Goal: Check status: Check status

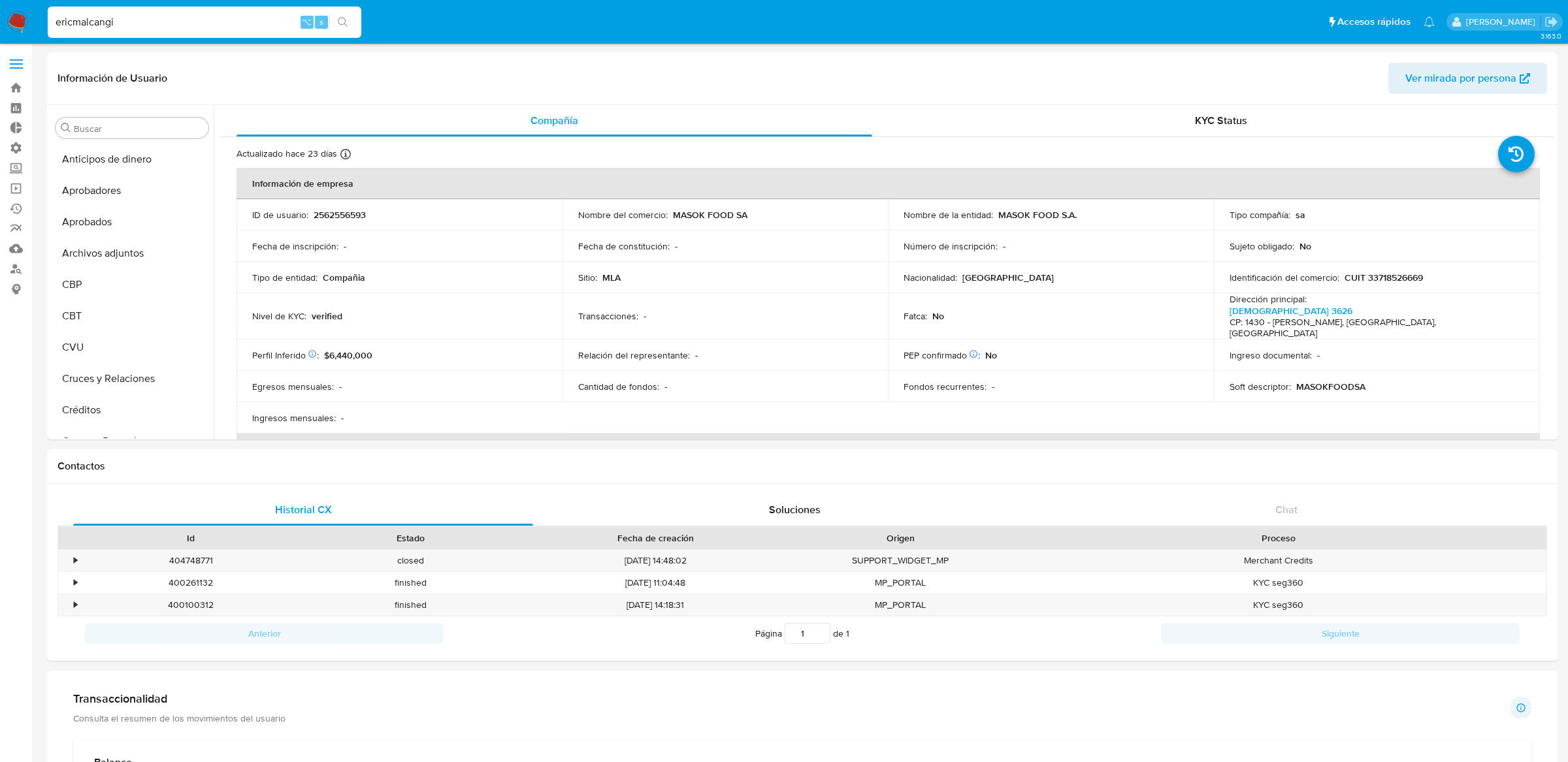
select select "10"
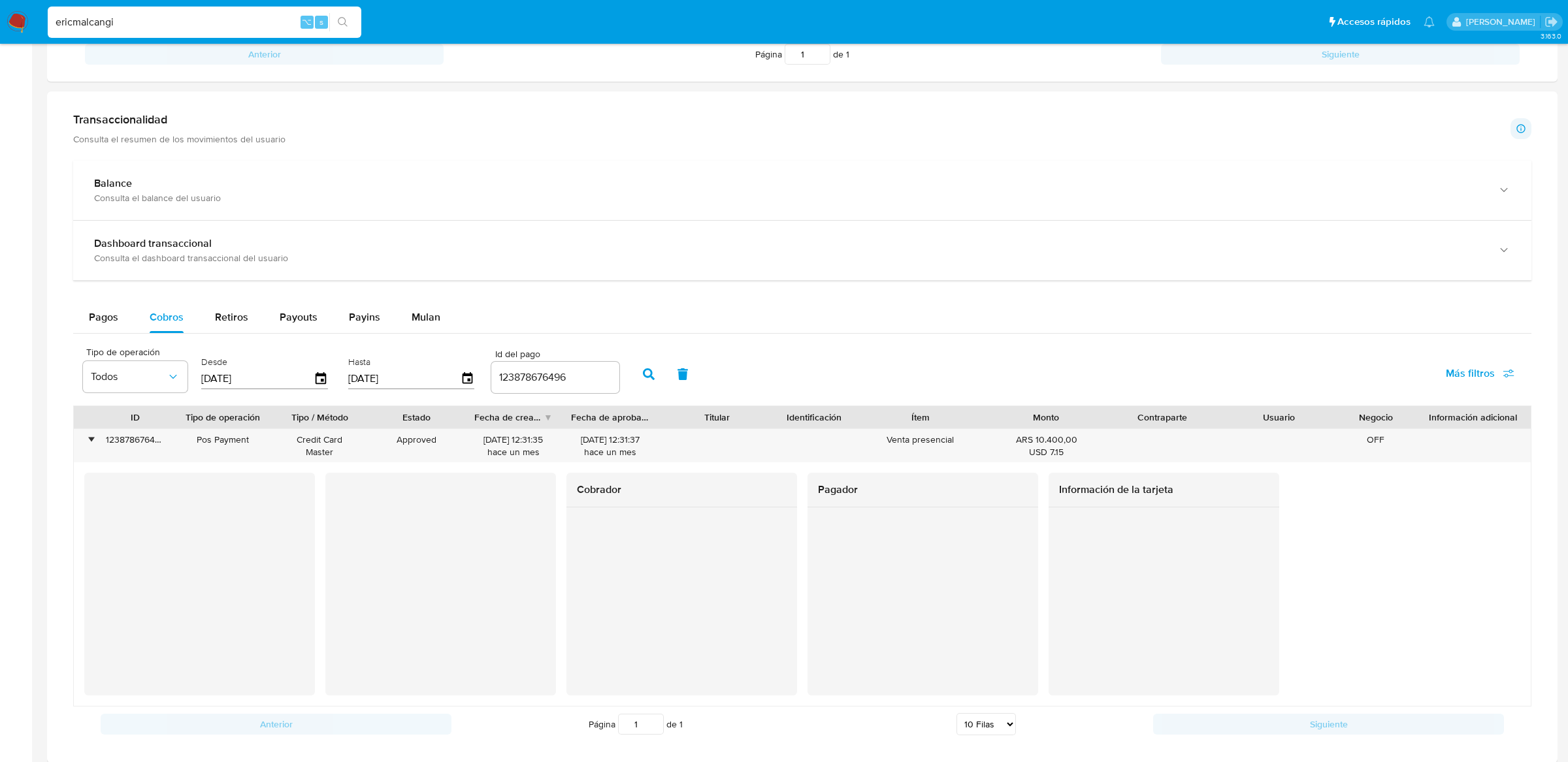
scroll to position [579, 0]
click at [223, 23] on input "ericmalcangi" at bounding box center [205, 22] width 314 height 17
paste input "fec7528d919d4c76804c1dbf2b9ef5a6"
type input "fec7528d919d4c76804c1dbf2b9ef5a6"
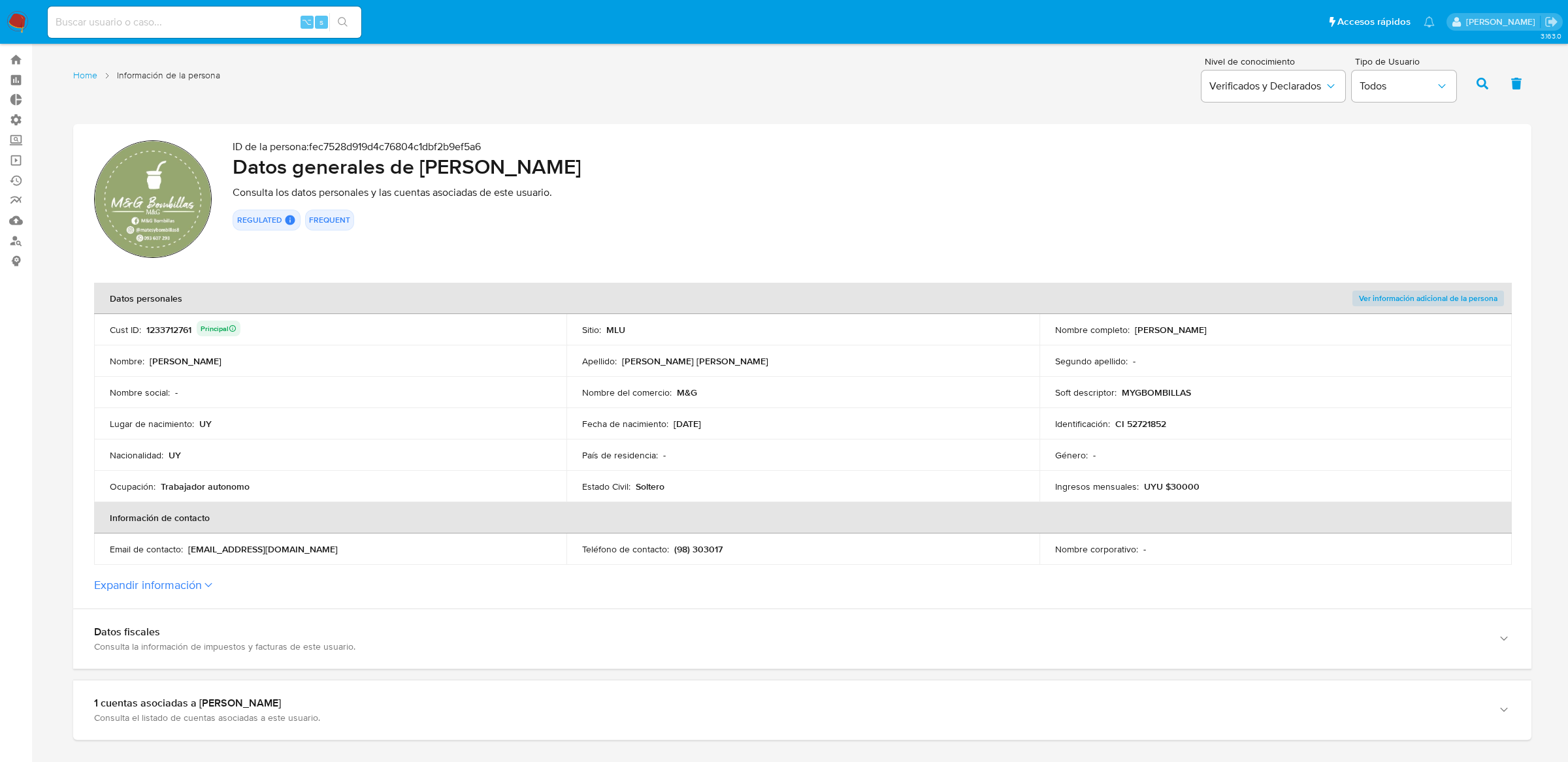
scroll to position [33, 0]
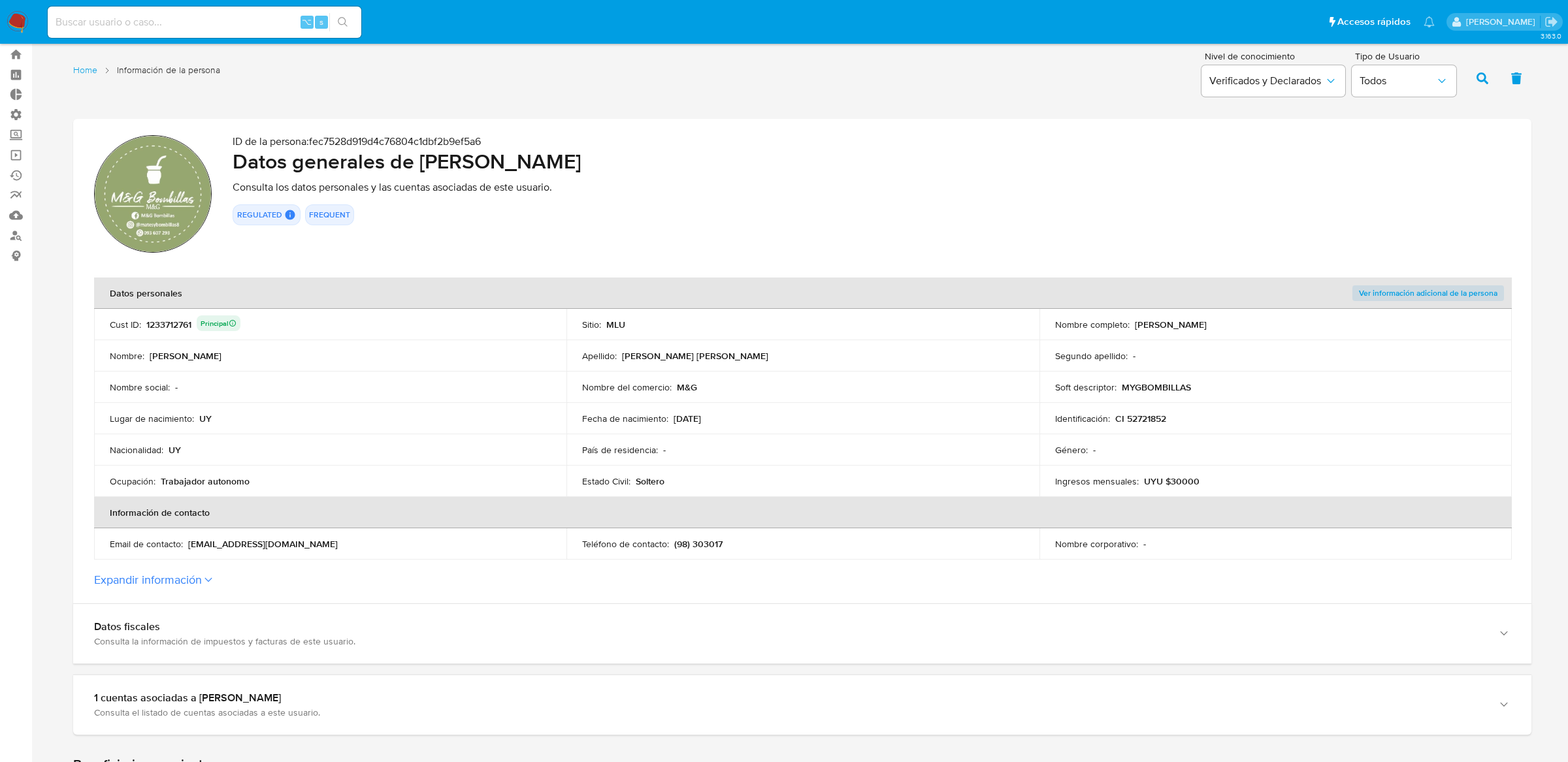
click at [170, 326] on div "1233712761 Principal" at bounding box center [193, 325] width 94 height 18
click at [243, 14] on input at bounding box center [205, 22] width 314 height 17
paste input "1233712761"
type input "1233712761"
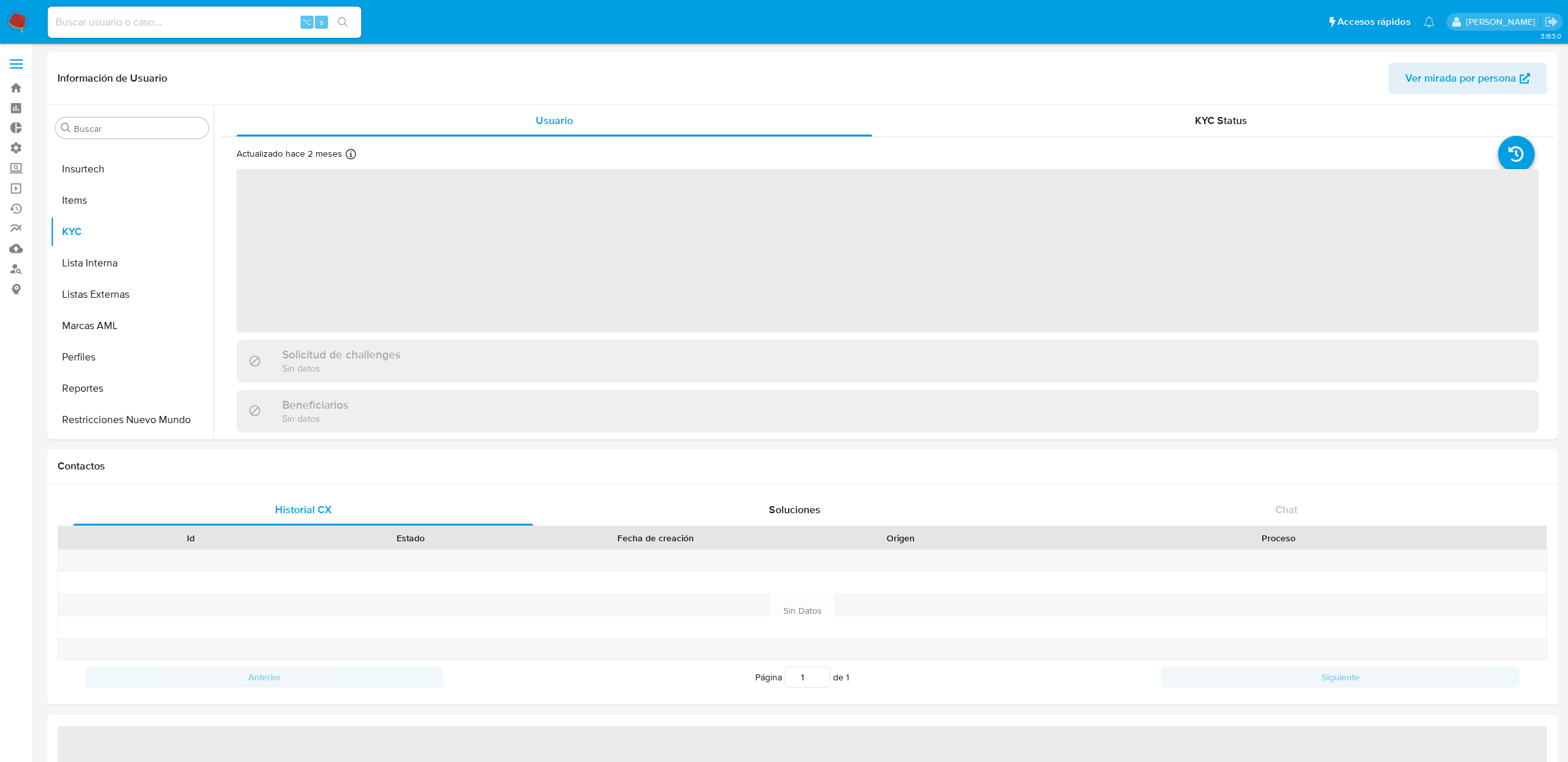
scroll to position [677, 0]
select select "10"
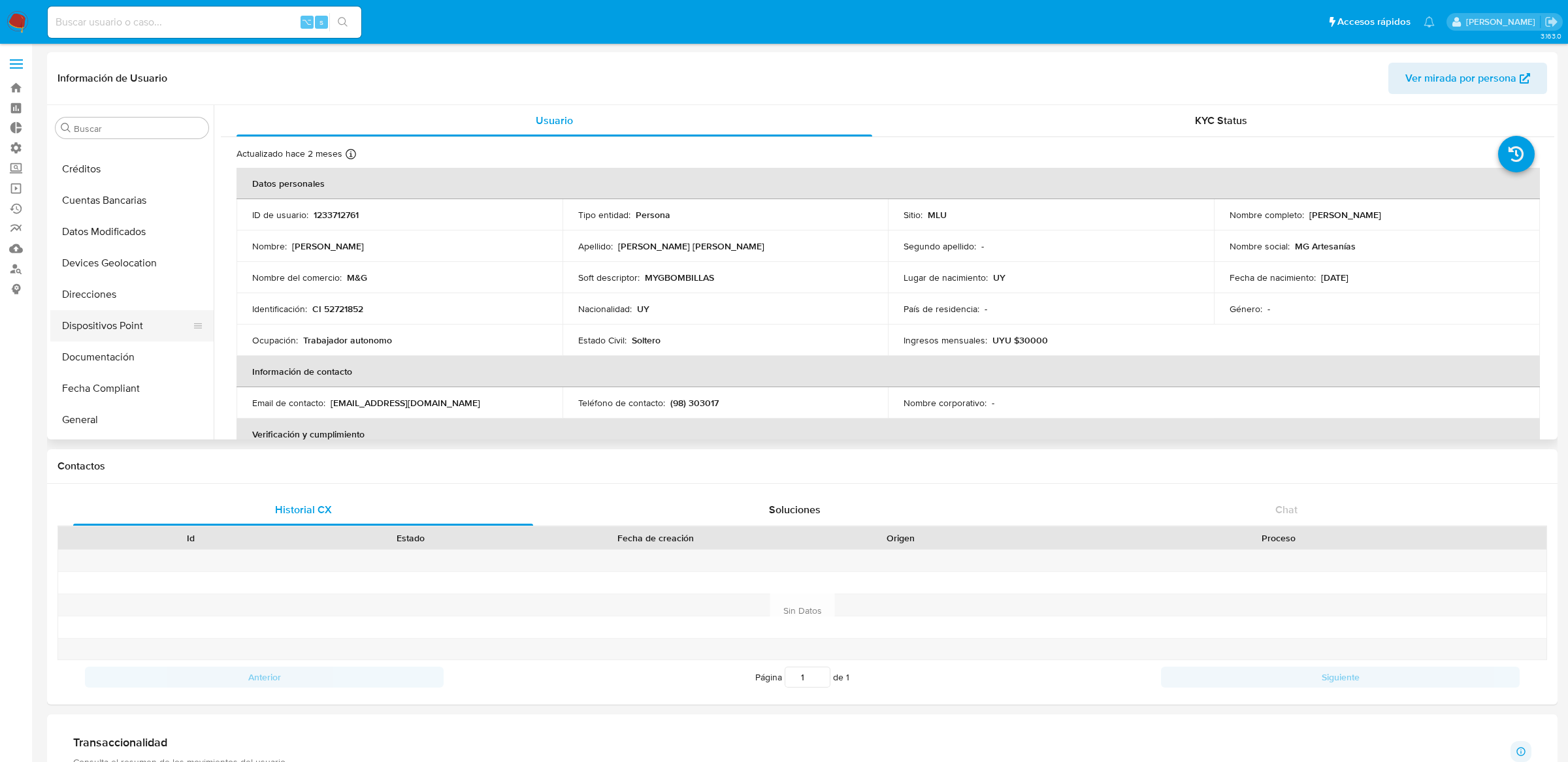
scroll to position [307, 0]
click at [105, 335] on button "General" at bounding box center [127, 322] width 153 height 32
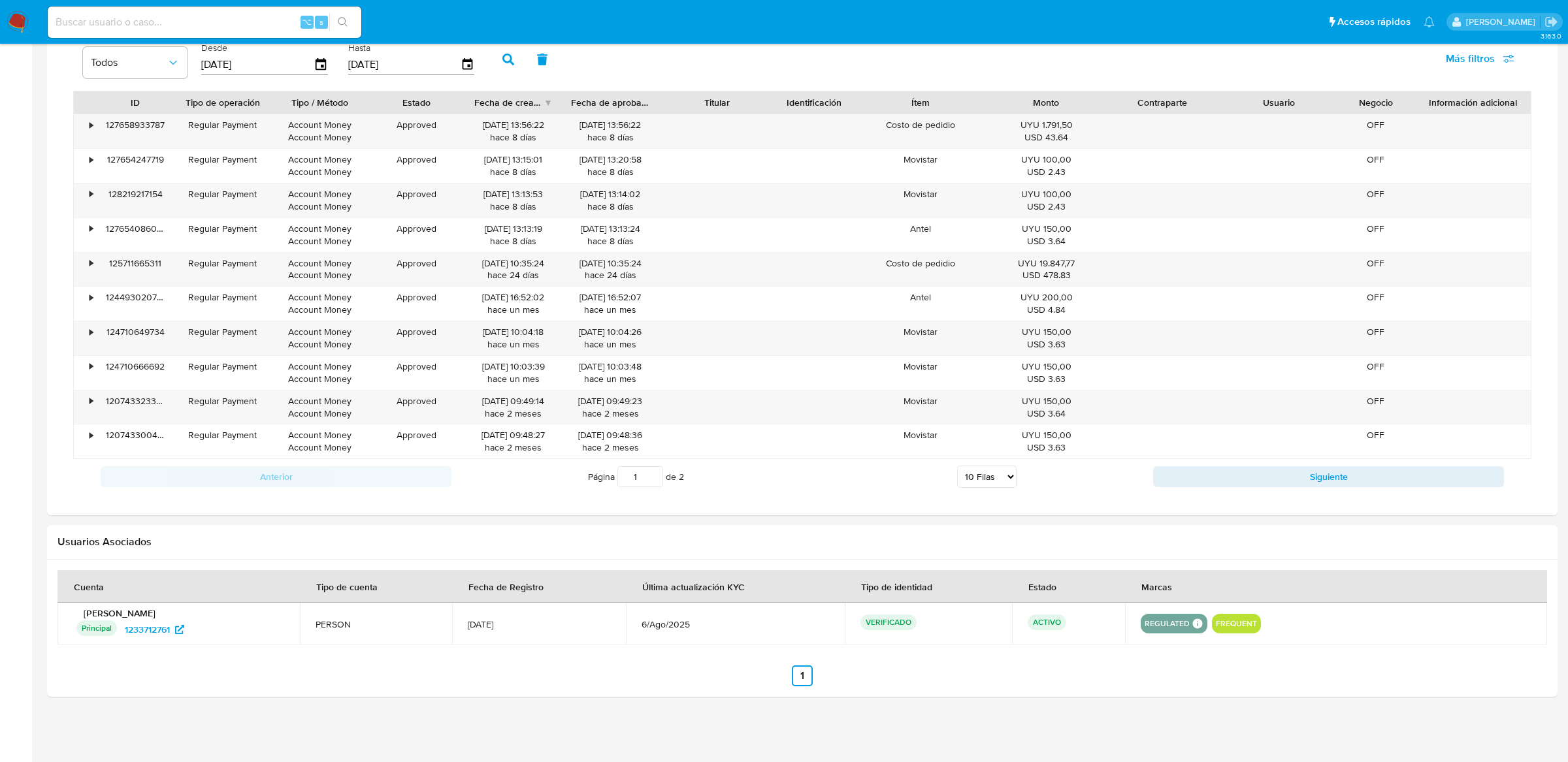
scroll to position [0, 0]
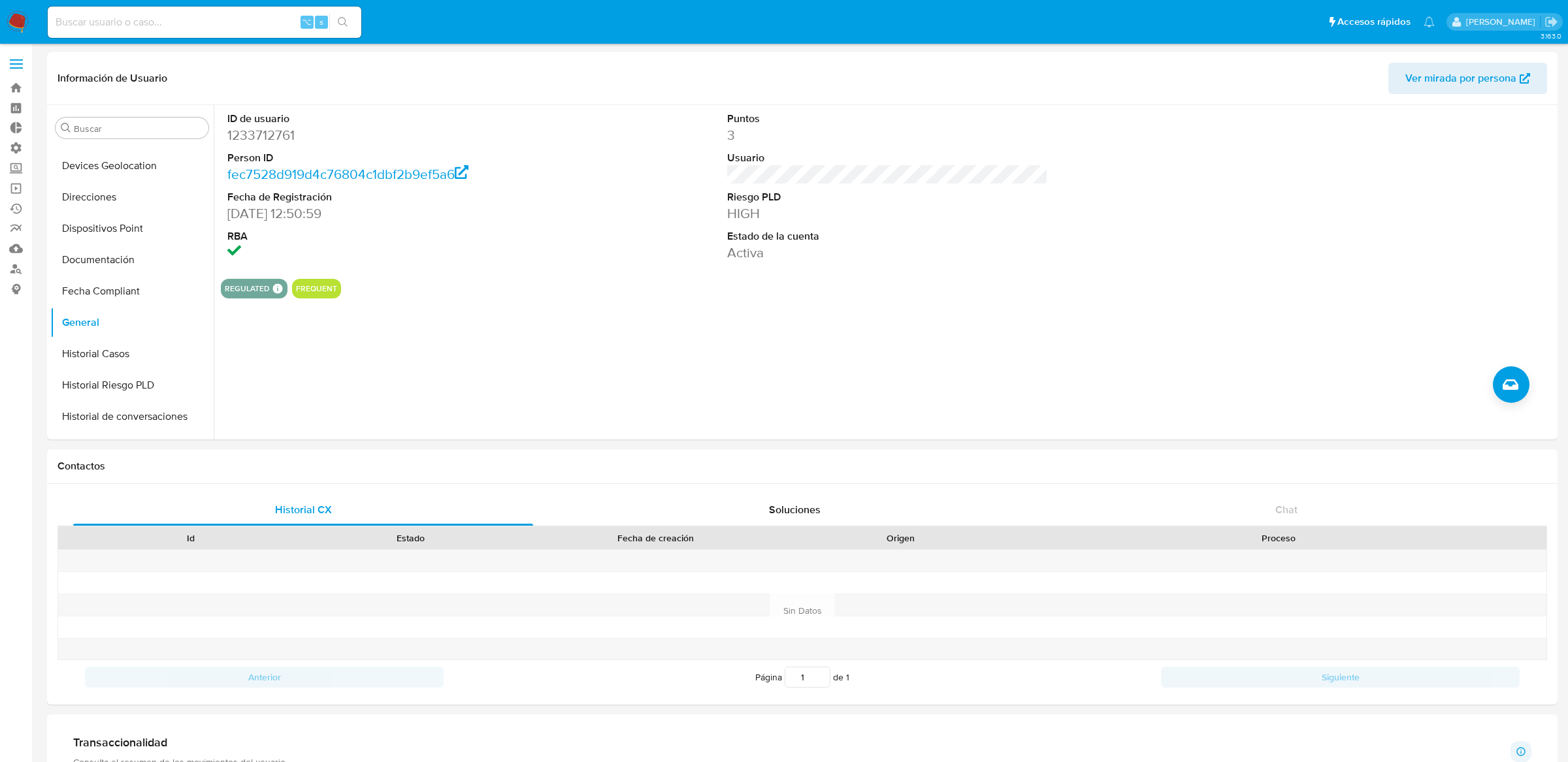
click at [264, 32] on div "⌥ s" at bounding box center [205, 22] width 314 height 32
click at [262, 27] on input at bounding box center [205, 22] width 314 height 17
paste input "2599687036"
type input "2599687036"
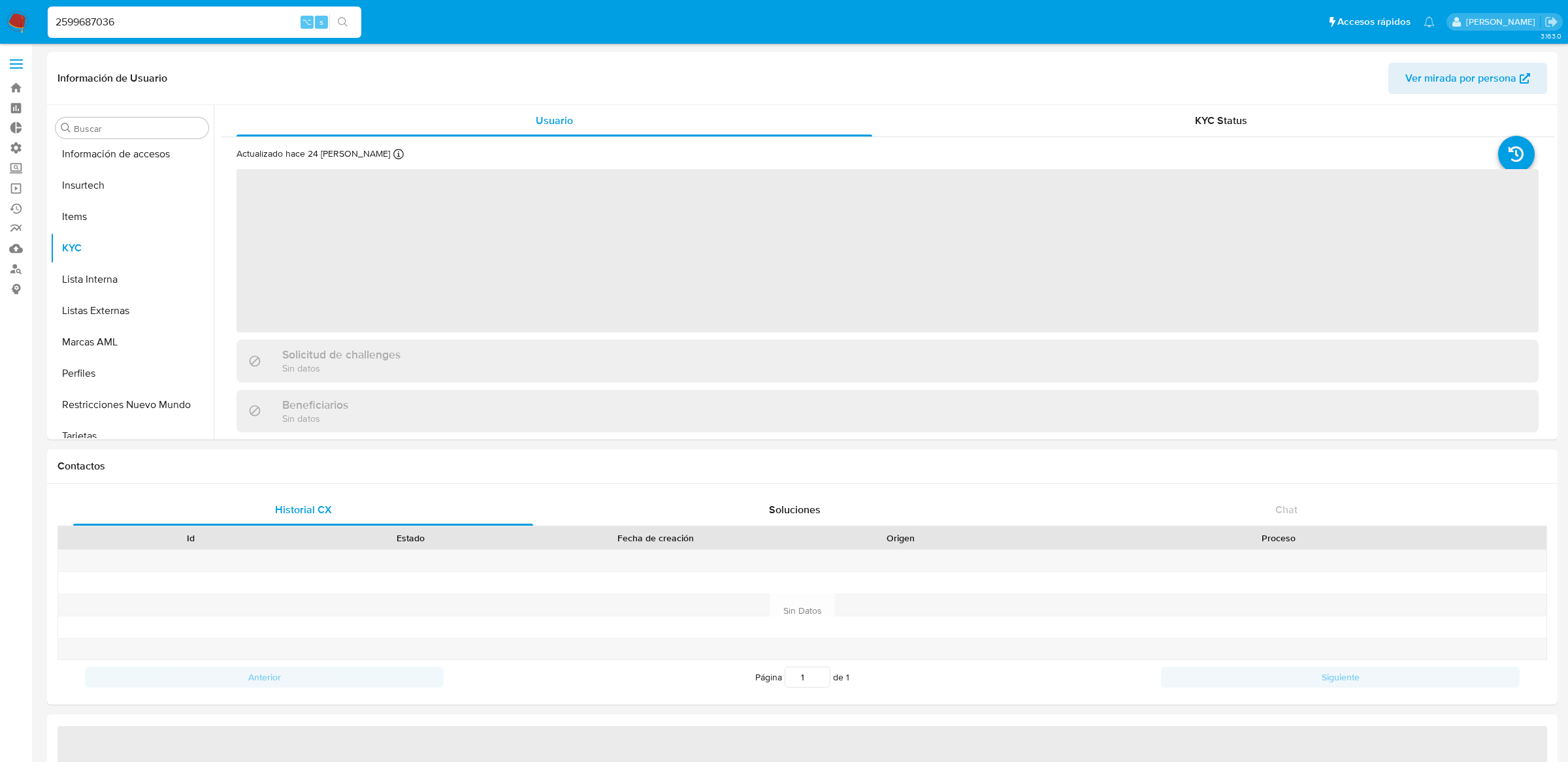
scroll to position [645, 0]
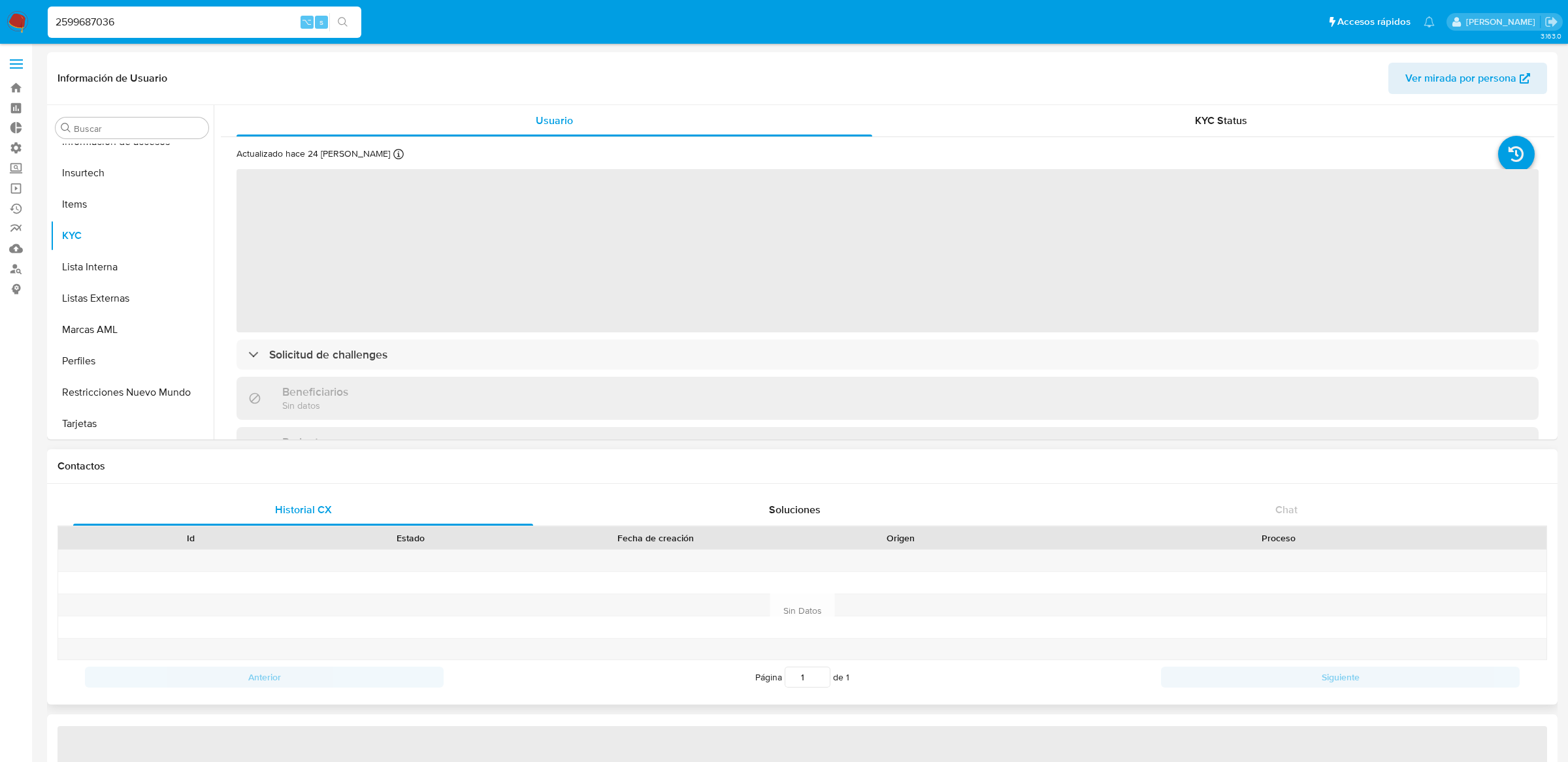
select select "10"
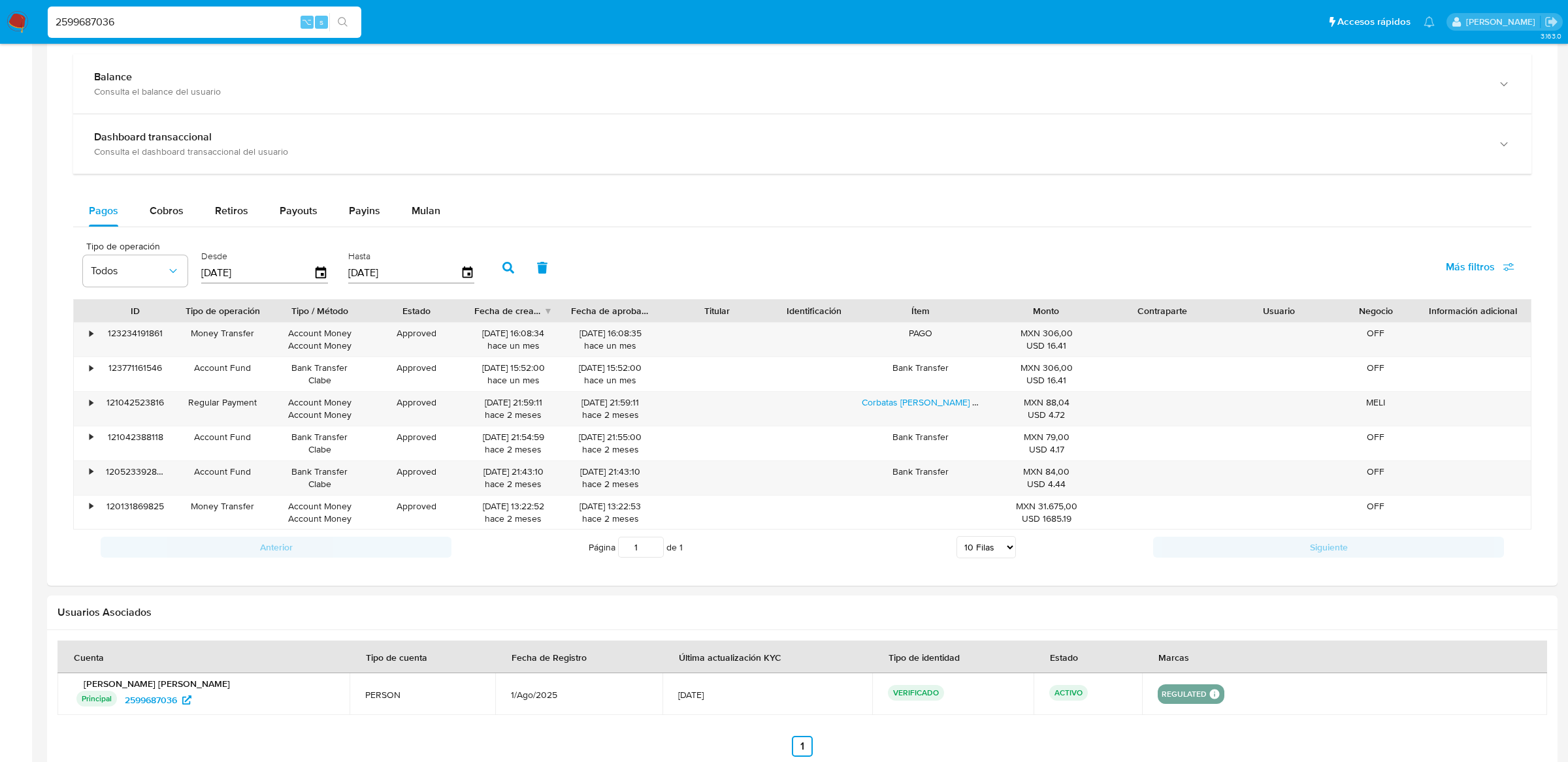
scroll to position [658, 0]
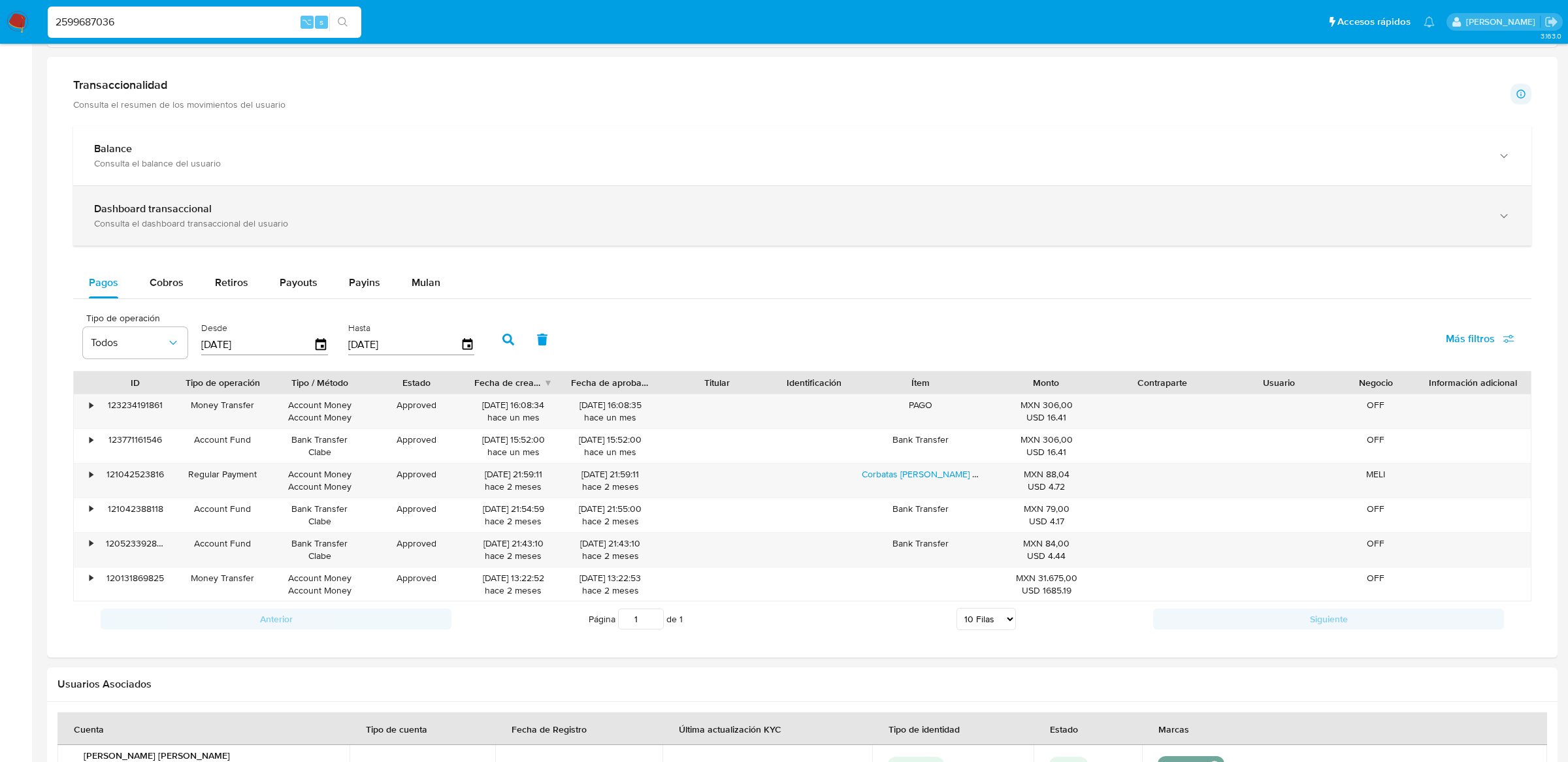
click at [762, 205] on div "Dashboard transaccional" at bounding box center [789, 209] width 1390 height 13
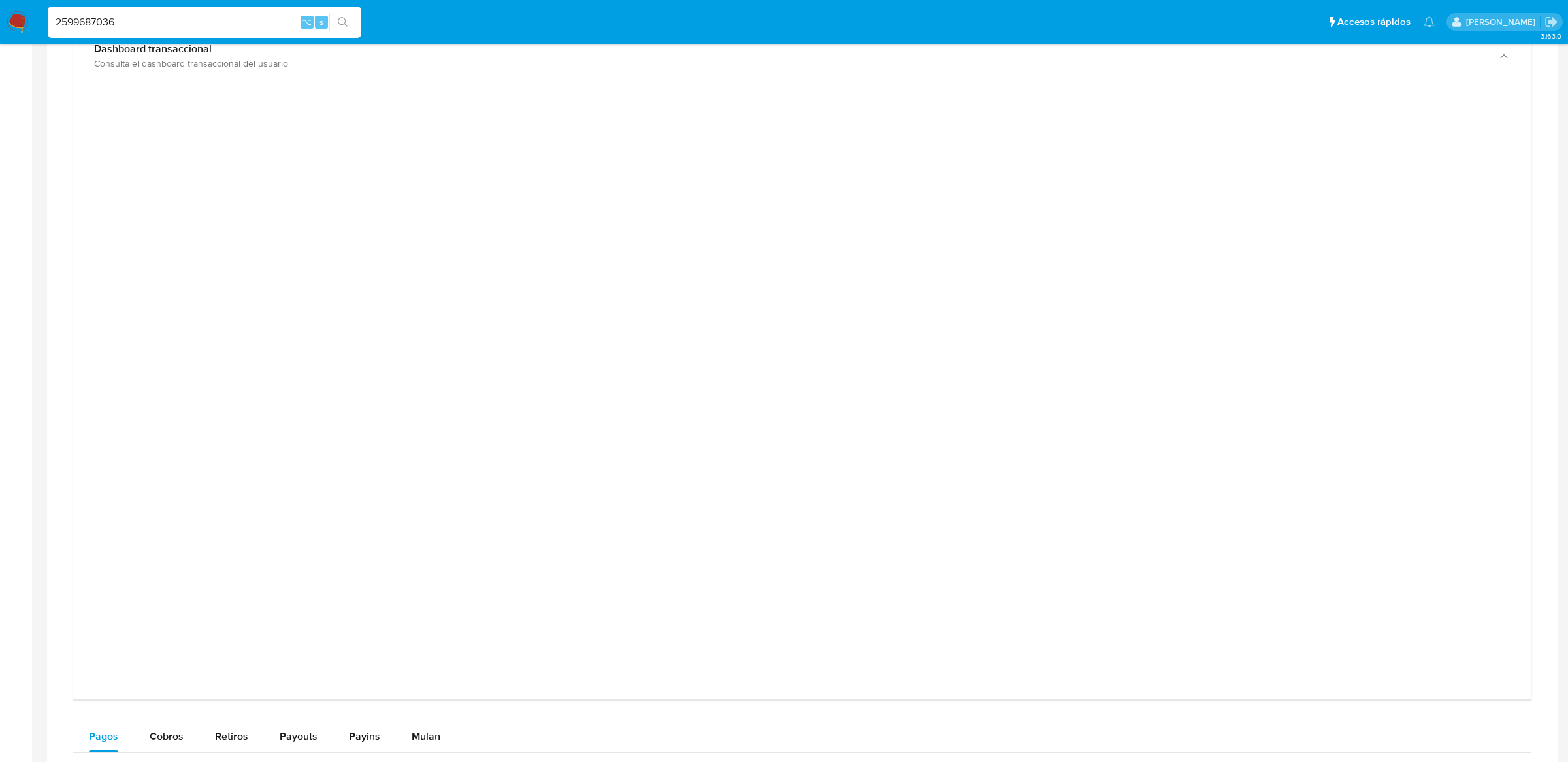
scroll to position [893, 0]
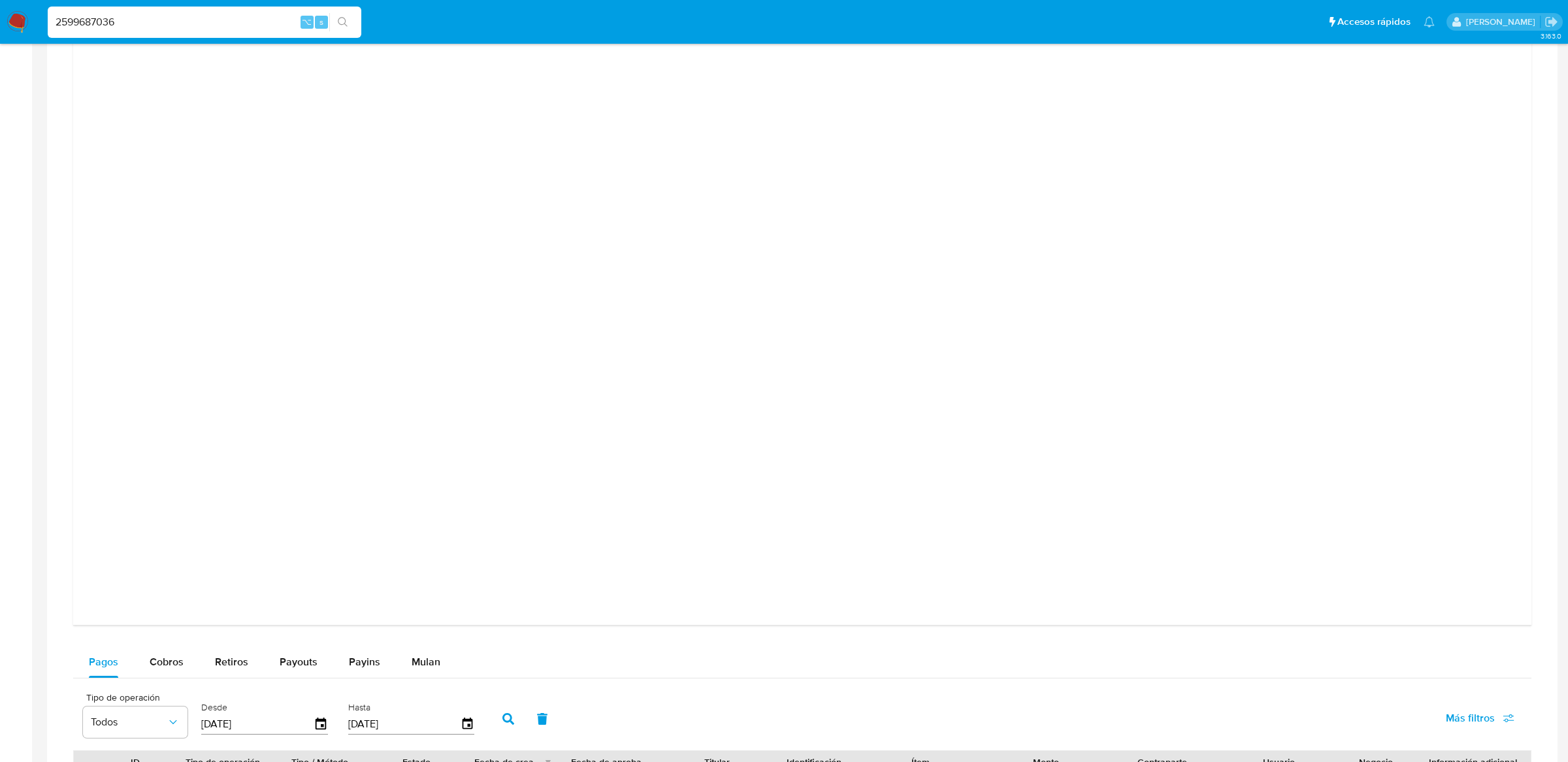
click at [1025, 663] on div "Pagos Cobros Retiros Payouts Payins Mulan" at bounding box center [802, 662] width 1458 height 32
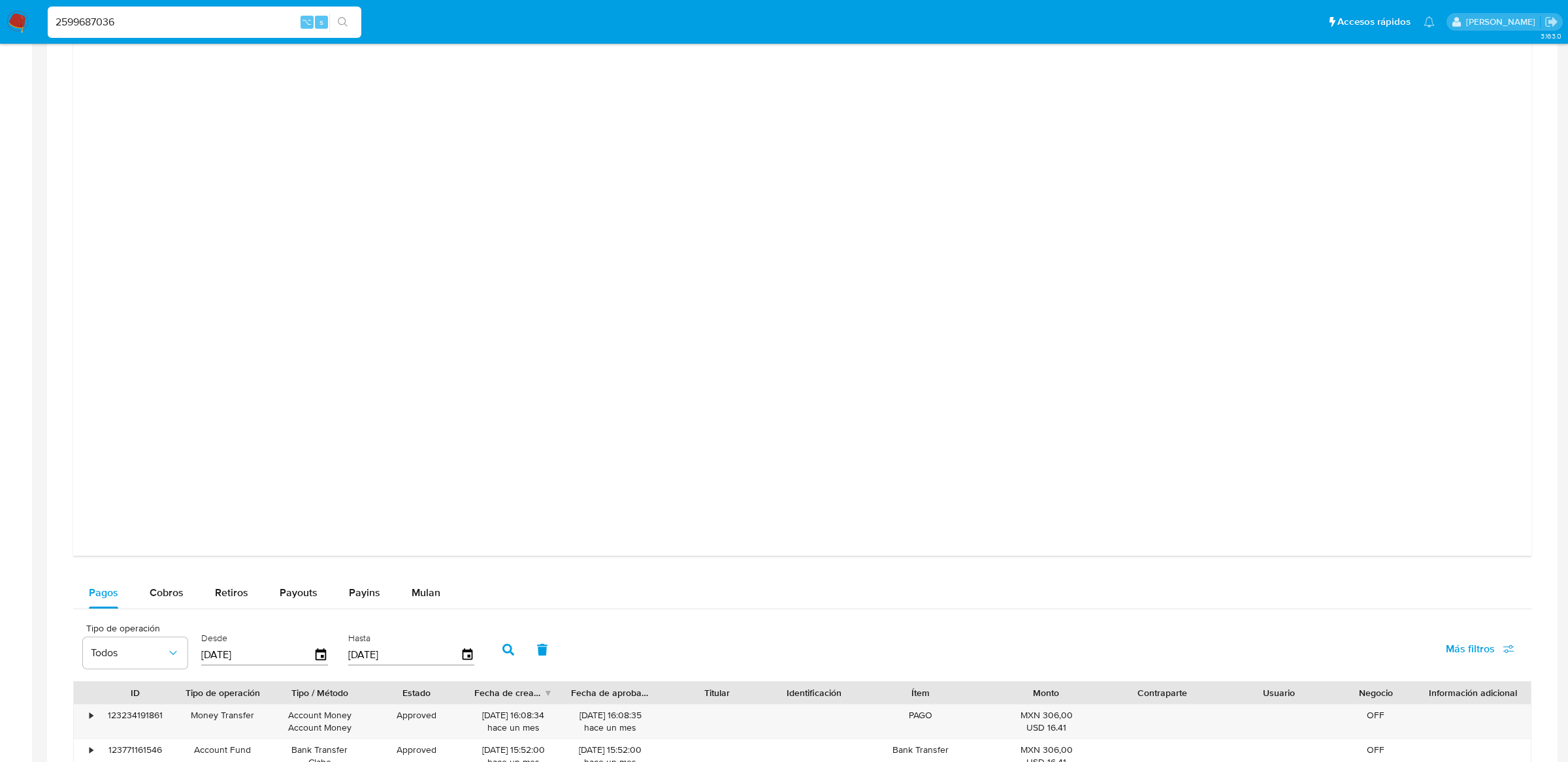
scroll to position [945, 0]
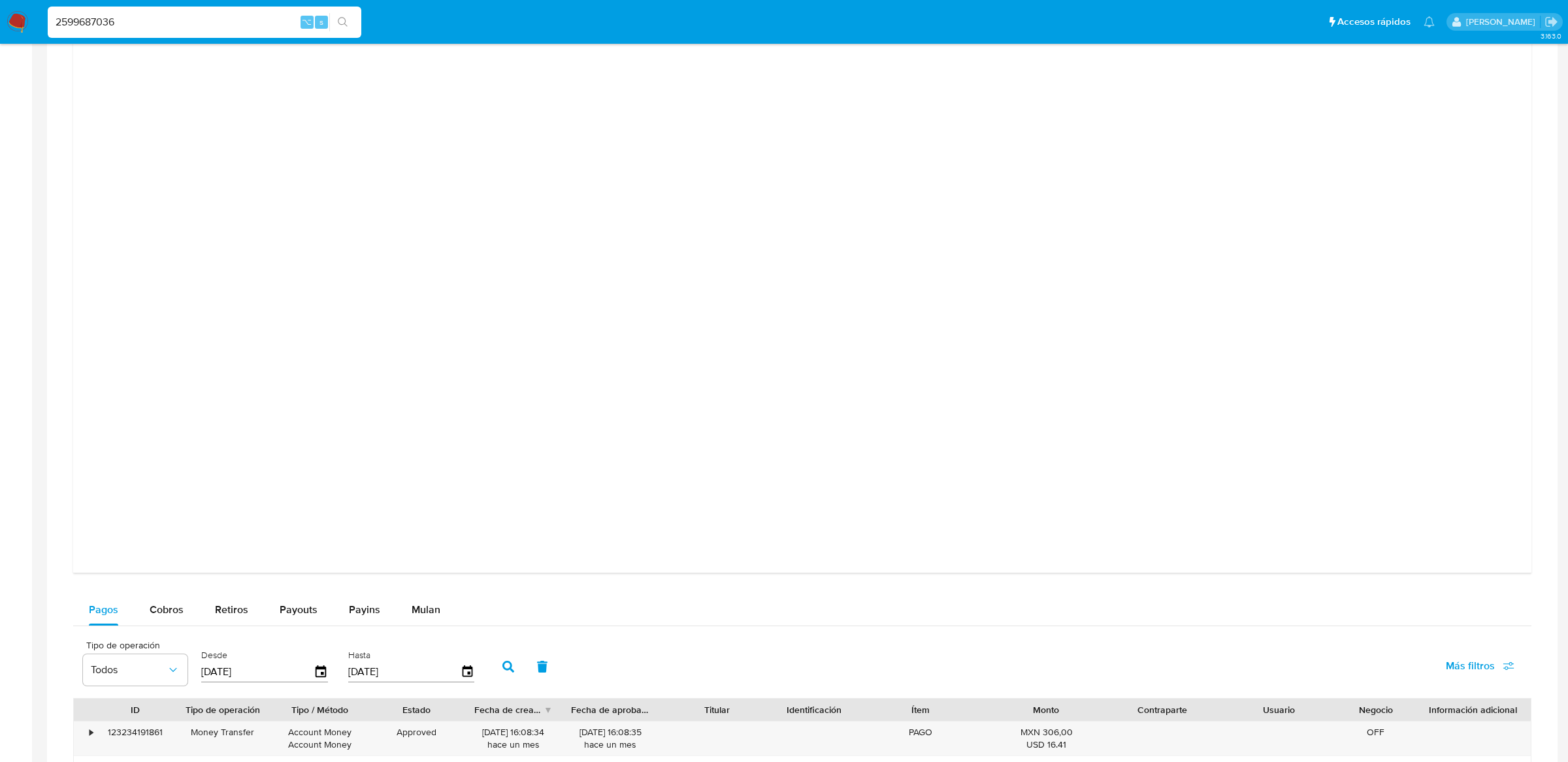
click at [1024, 663] on div "Tipo de operación Todos Desde [DATE] Hasta [DATE] Más filtros" at bounding box center [802, 666] width 1458 height 65
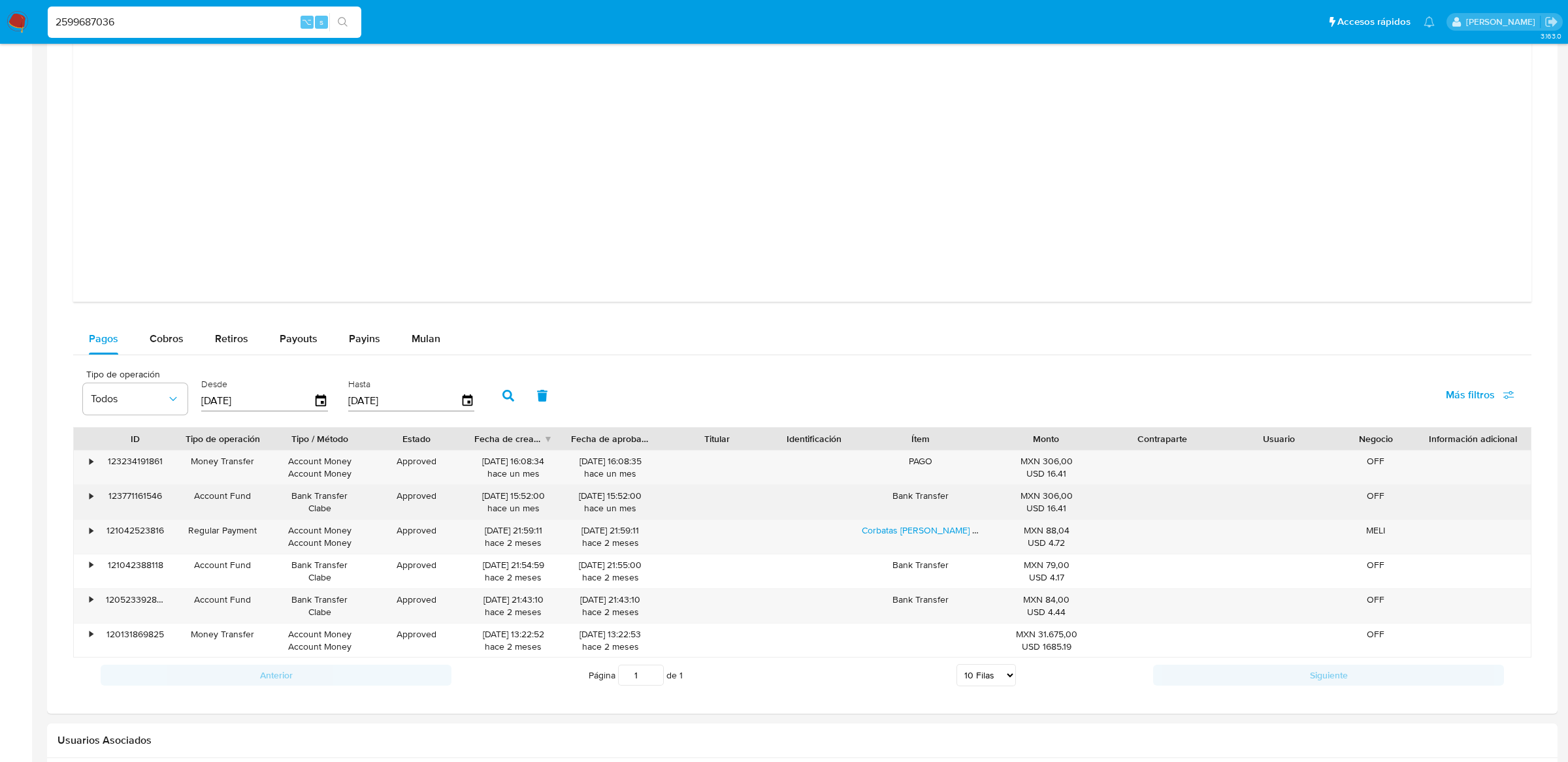
scroll to position [1210, 0]
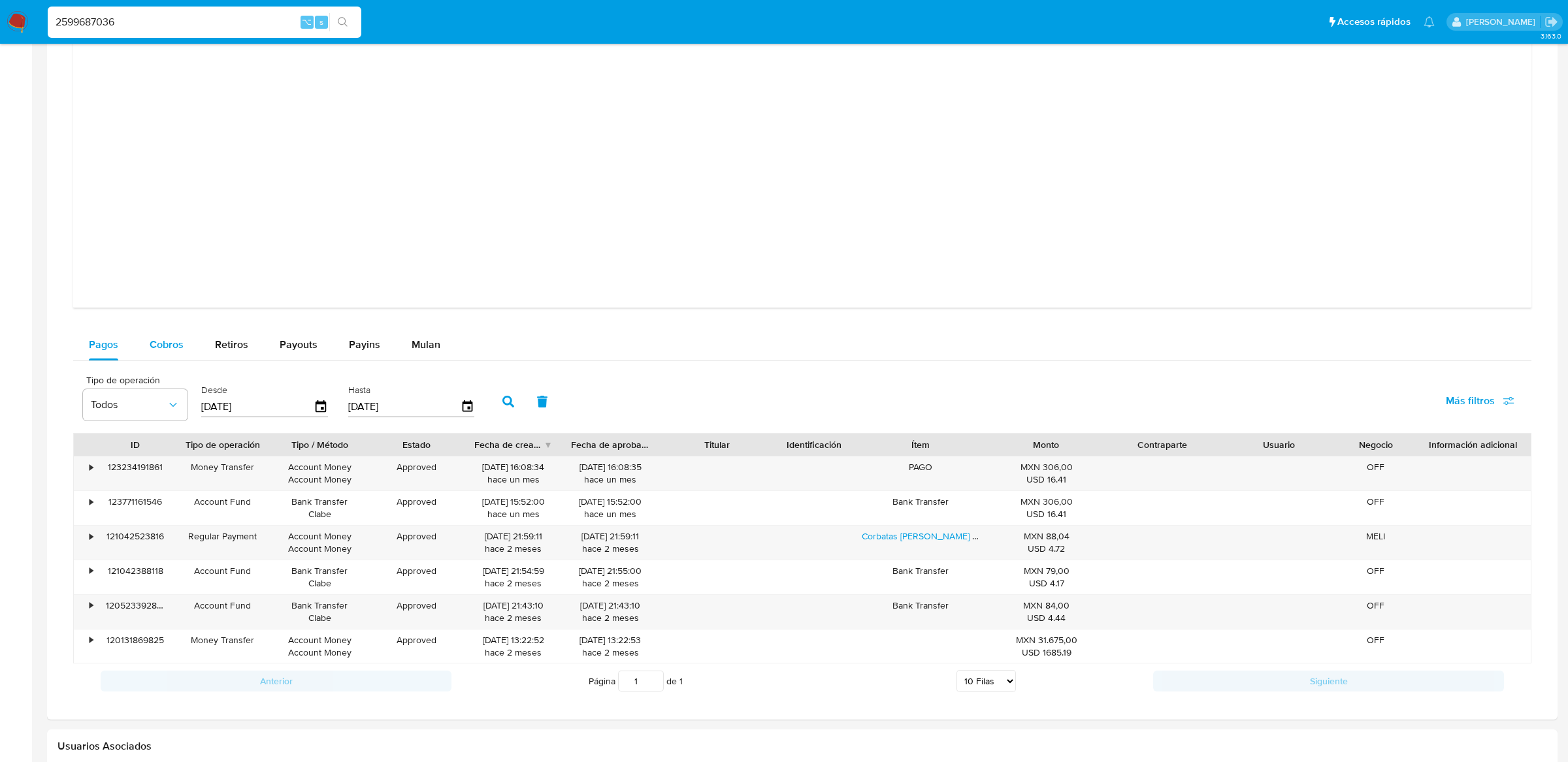
click at [179, 350] on span "Cobros" at bounding box center [167, 344] width 34 height 15
select select "10"
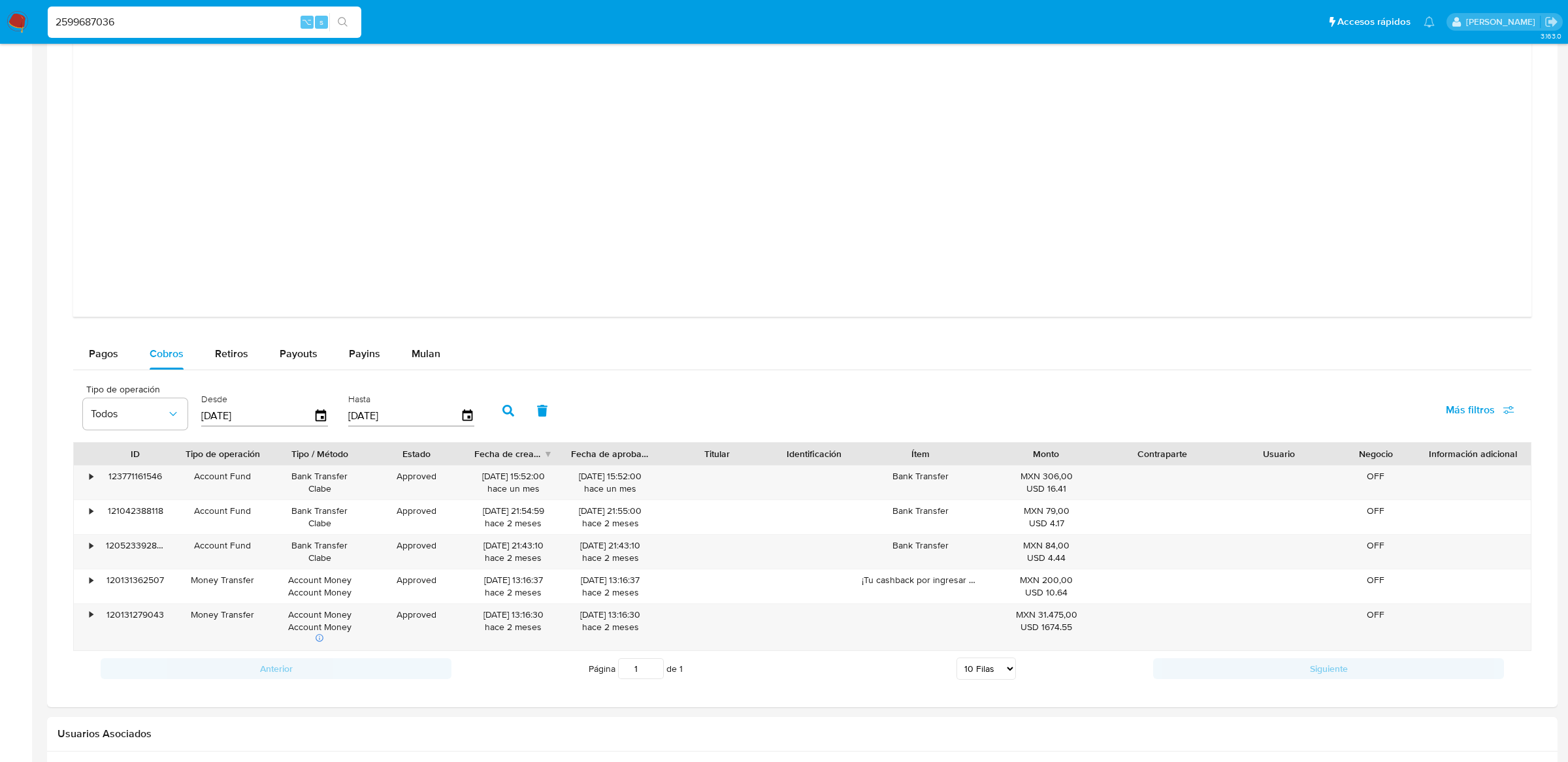
scroll to position [1206, 0]
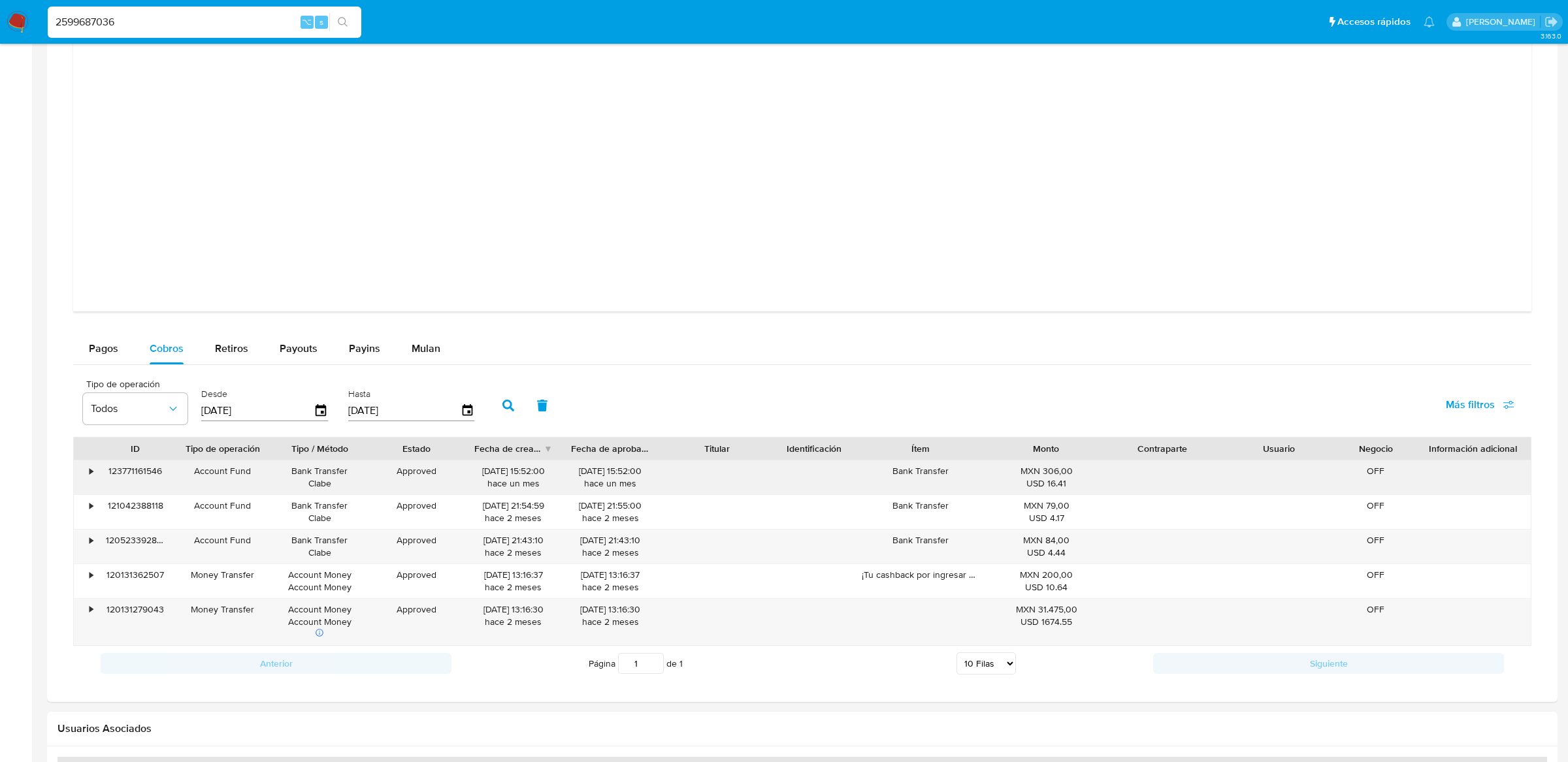
click at [99, 473] on div "123771161546" at bounding box center [135, 478] width 78 height 34
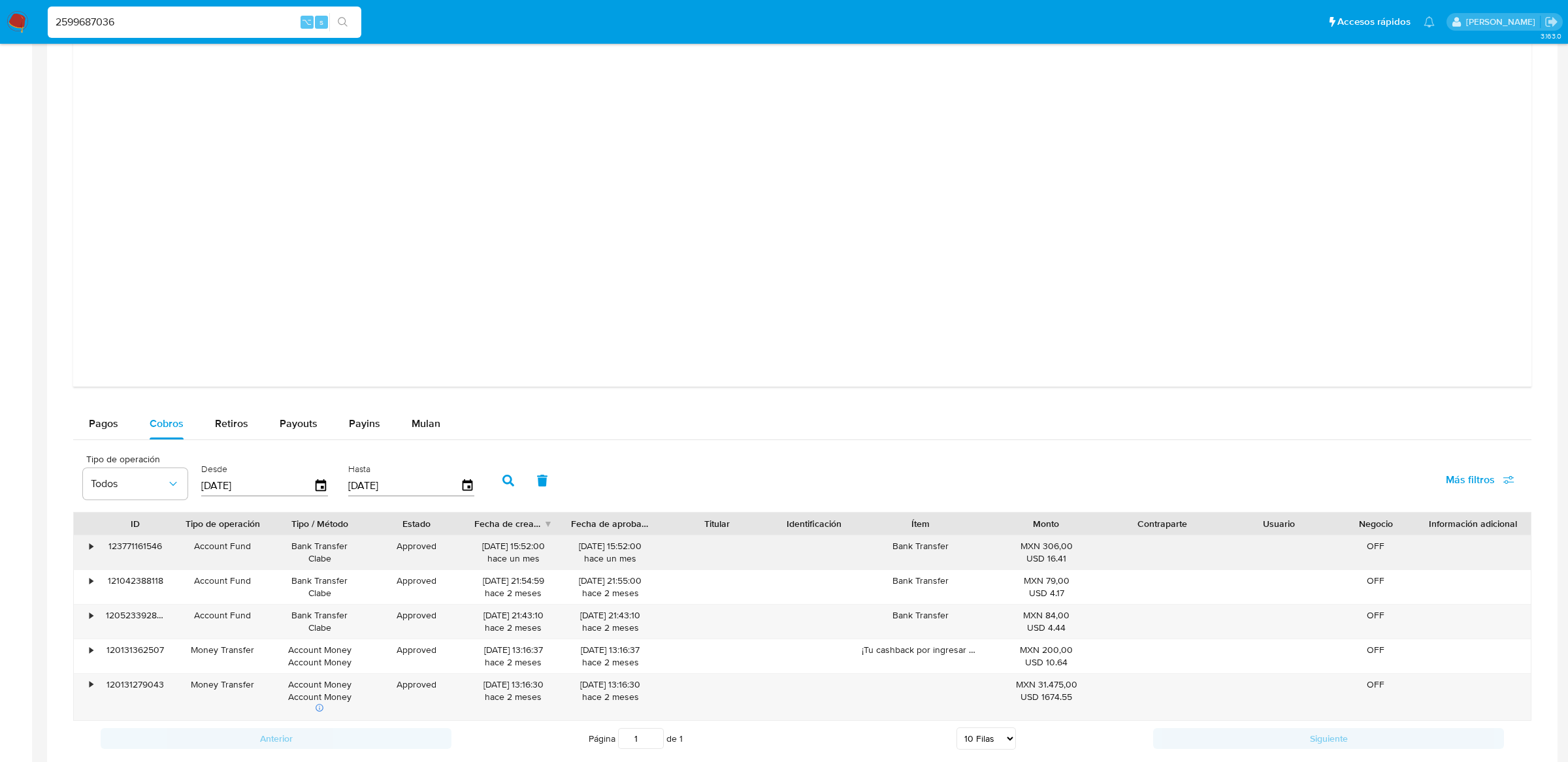
scroll to position [1125, 0]
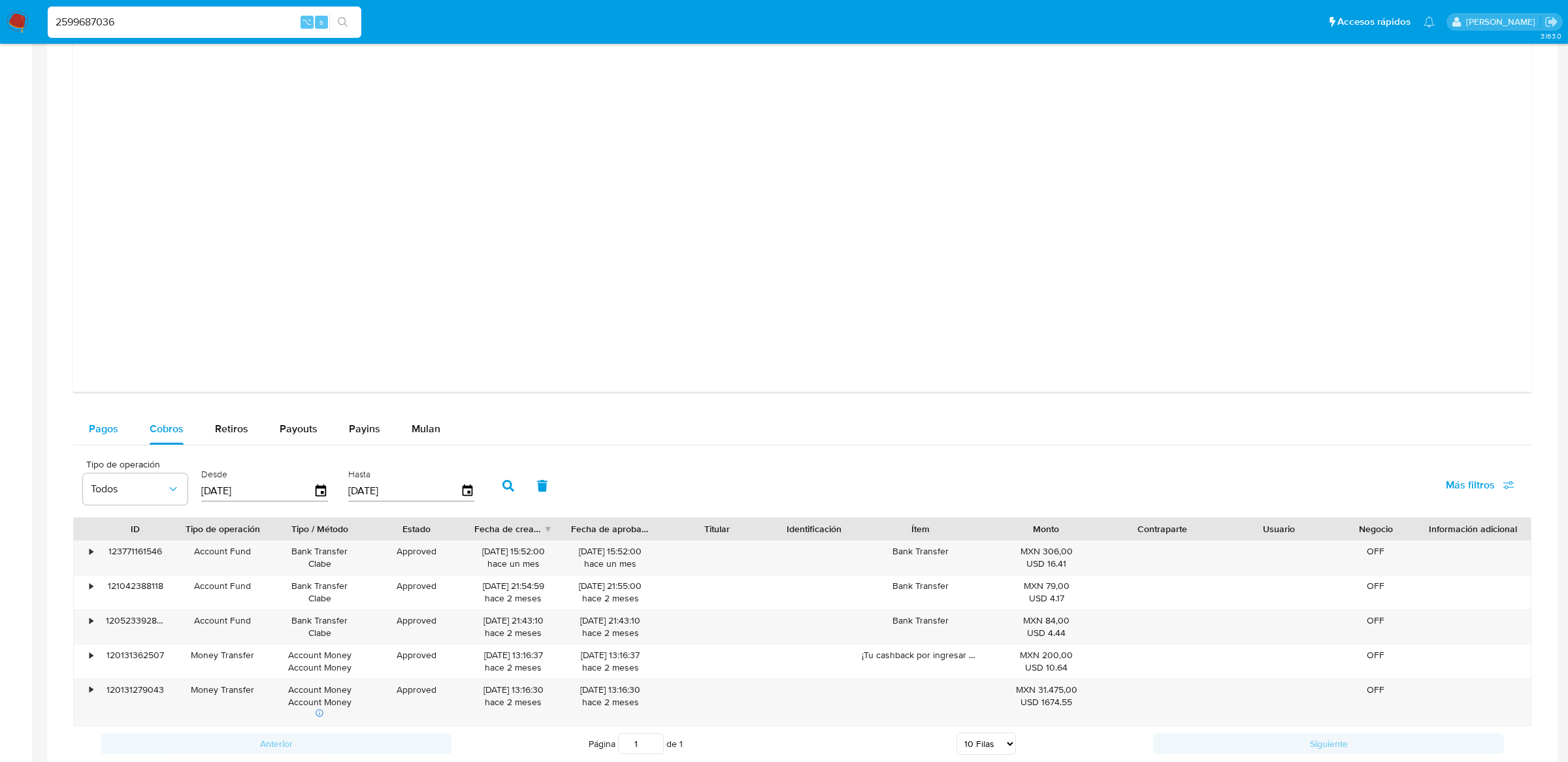
click at [122, 436] on button "Pagos" at bounding box center [103, 429] width 60 height 32
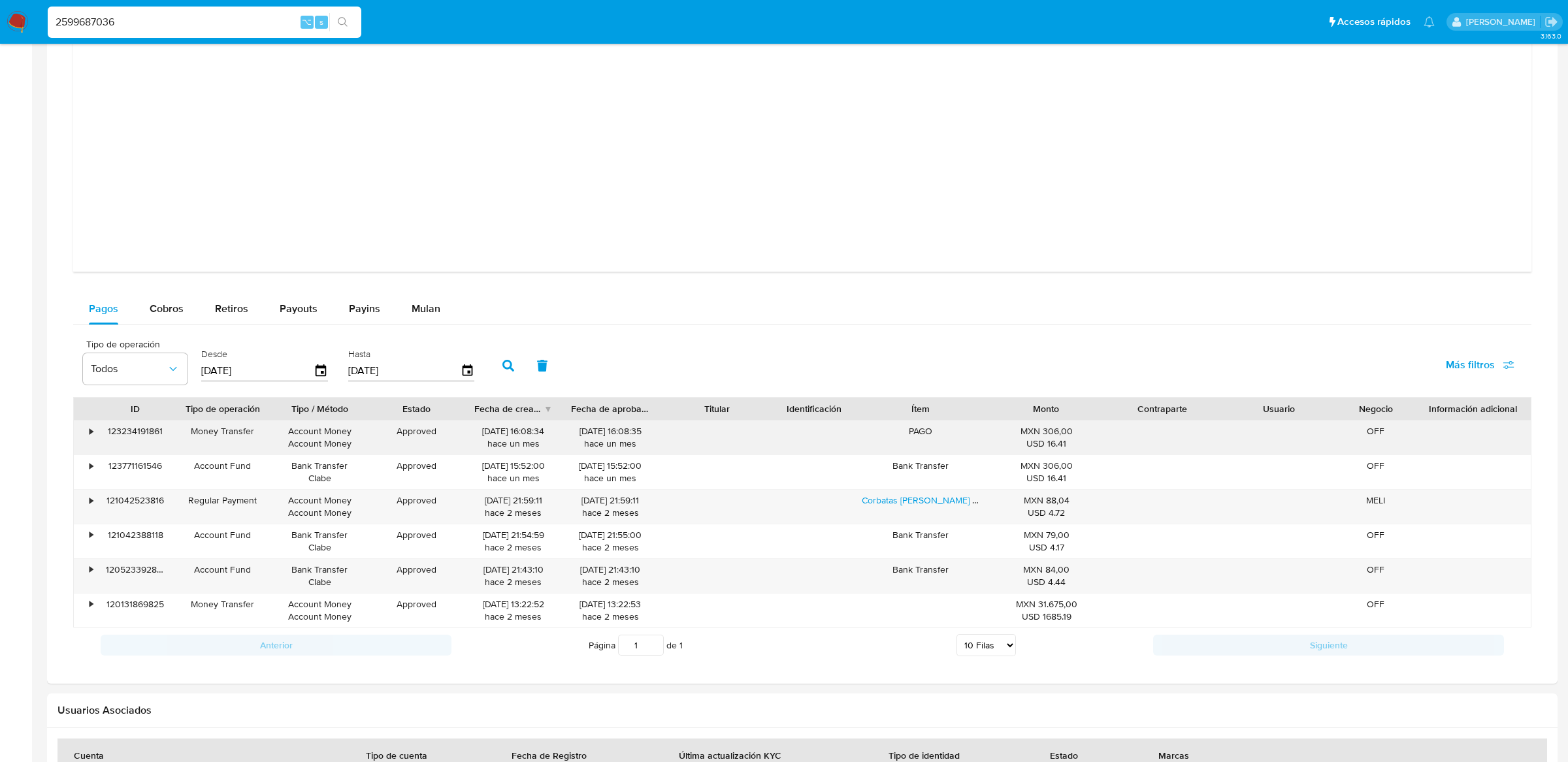
scroll to position [1253, 0]
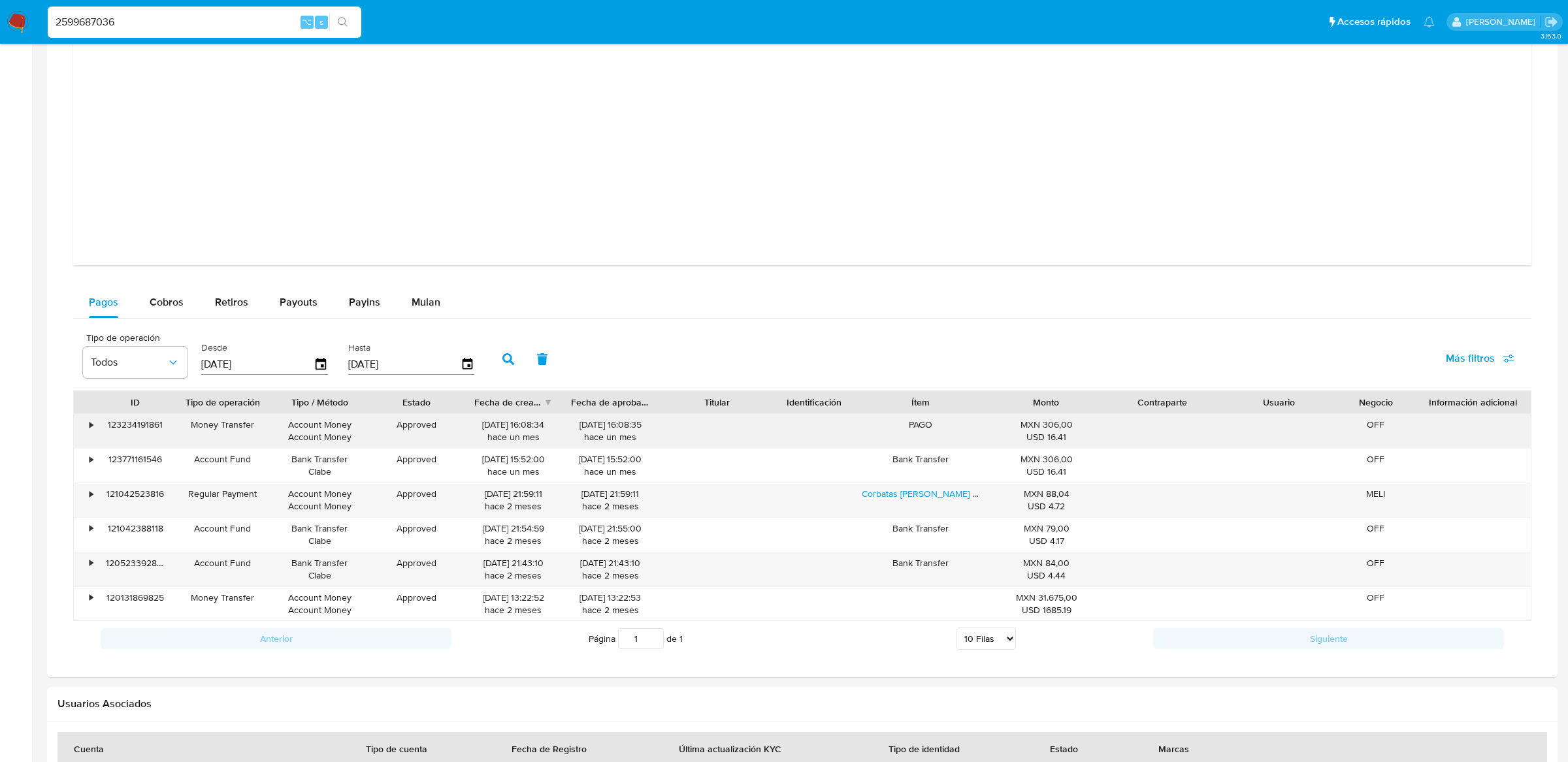
click at [153, 427] on div "123234191861" at bounding box center [135, 431] width 78 height 34
click at [174, 317] on div "Cobros" at bounding box center [167, 302] width 34 height 32
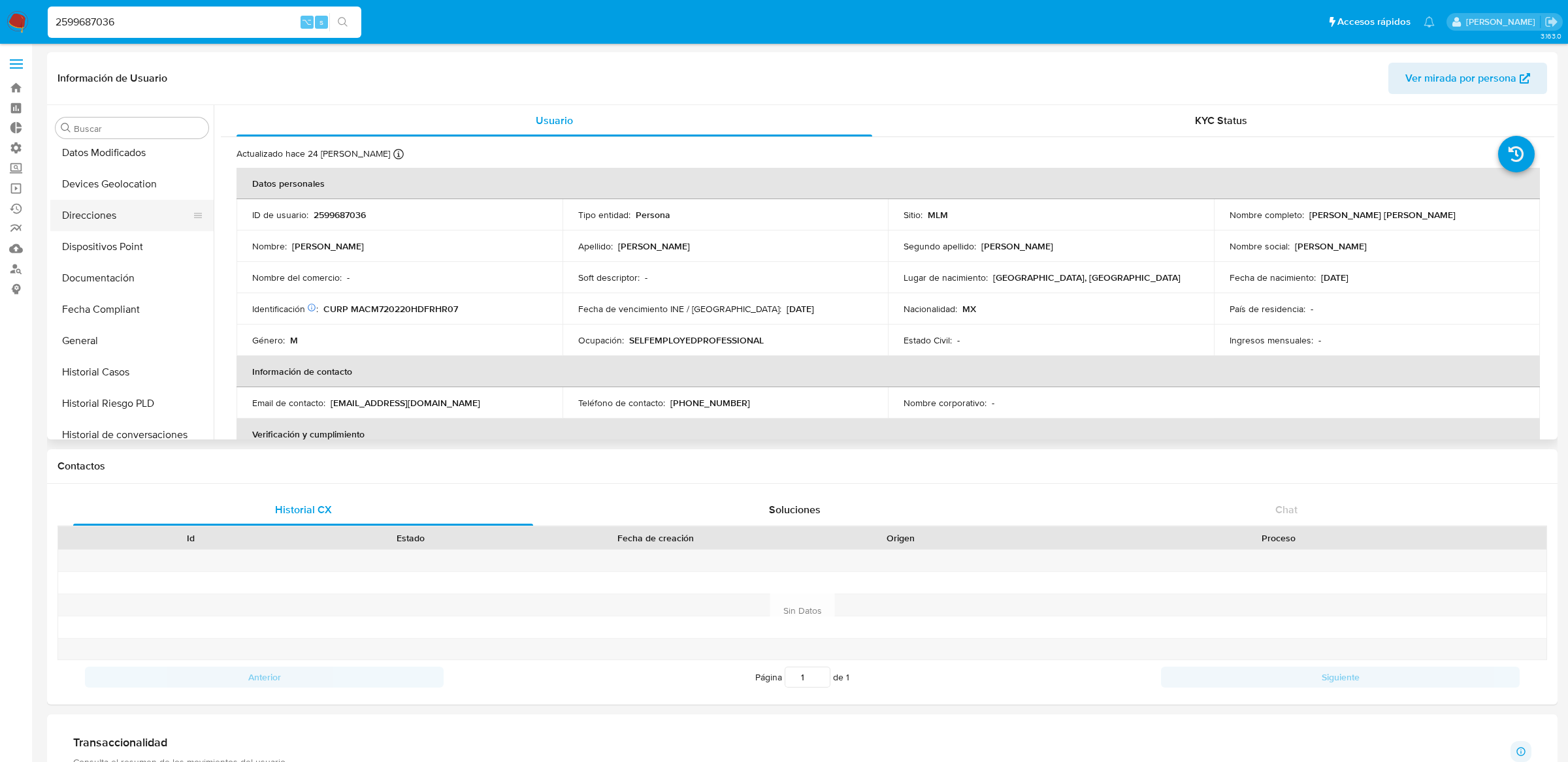
scroll to position [309, 0]
click at [106, 323] on button "General" at bounding box center [127, 320] width 153 height 32
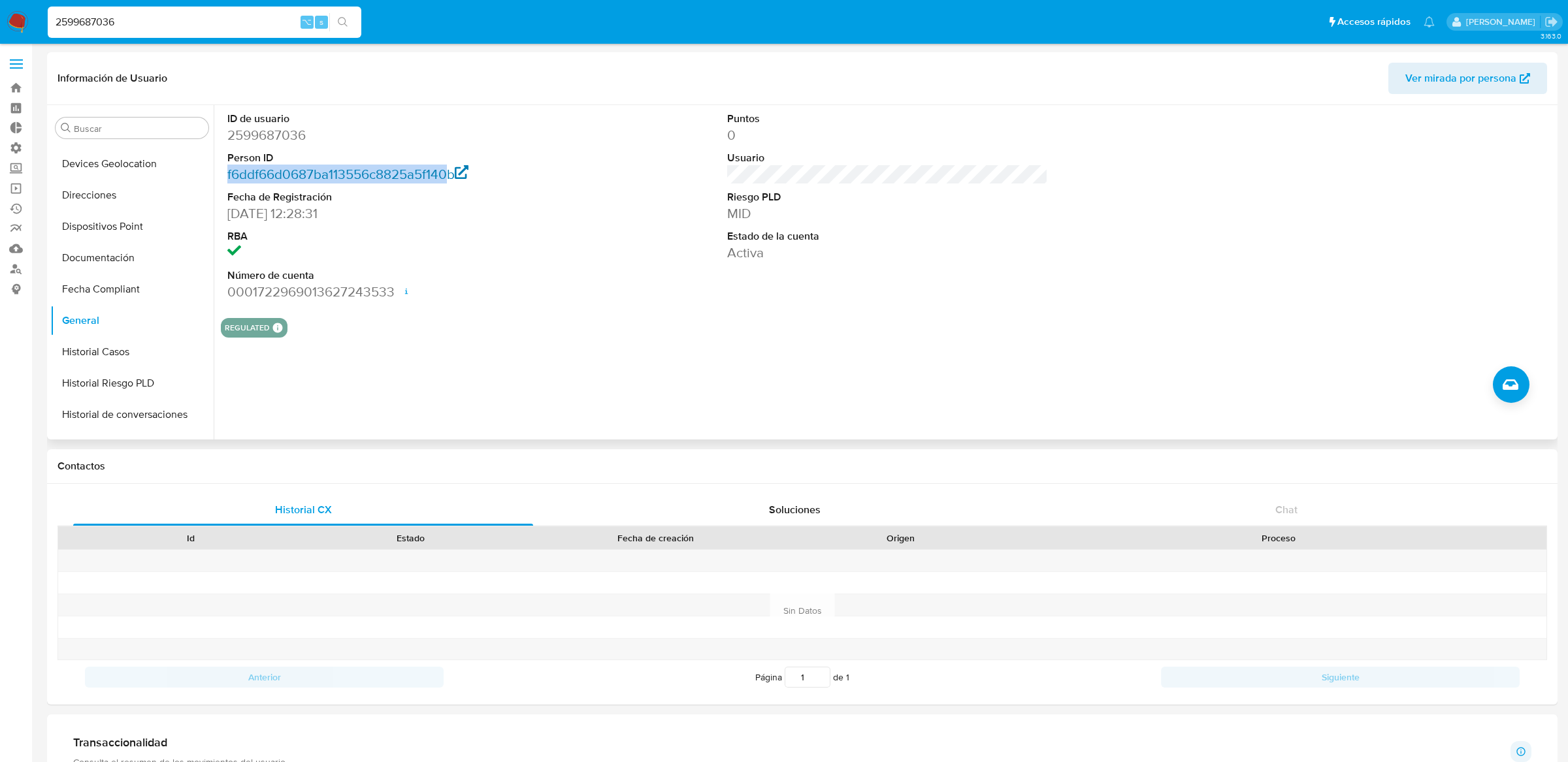
drag, startPoint x: 220, startPoint y: 177, endPoint x: 451, endPoint y: 176, distance: 231.0
click at [451, 176] on div "ID de usuario 2599687036 Person ID f6ddf66d0687ba113556c8825a5f140b Fecha de Re…" at bounding box center [387, 207] width 333 height 203
click at [235, 187] on dl "ID de usuario 2599687036 Person ID f6ddf66d0687ba113556c8825a5f140b Fecha de Re…" at bounding box center [387, 207] width 320 height 189
drag, startPoint x: 222, startPoint y: 178, endPoint x: 455, endPoint y: 177, distance: 233.0
click at [455, 177] on div "ID de usuario 2599687036 Person ID f6ddf66d0687ba113556c8825a5f140b Fecha de Re…" at bounding box center [387, 207] width 333 height 203
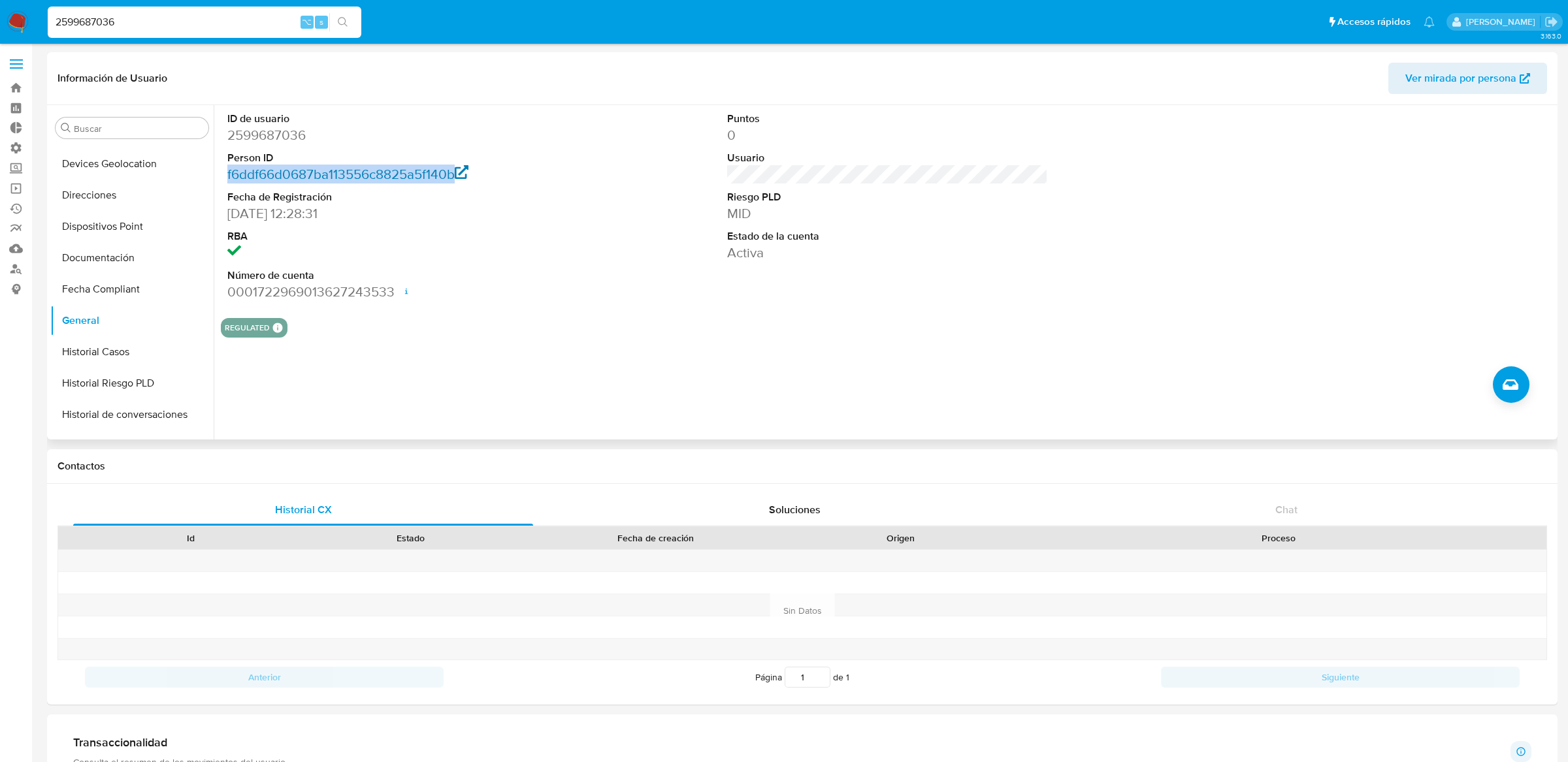
copy link "f6ddf66d0687ba113556c8825a5f140b"
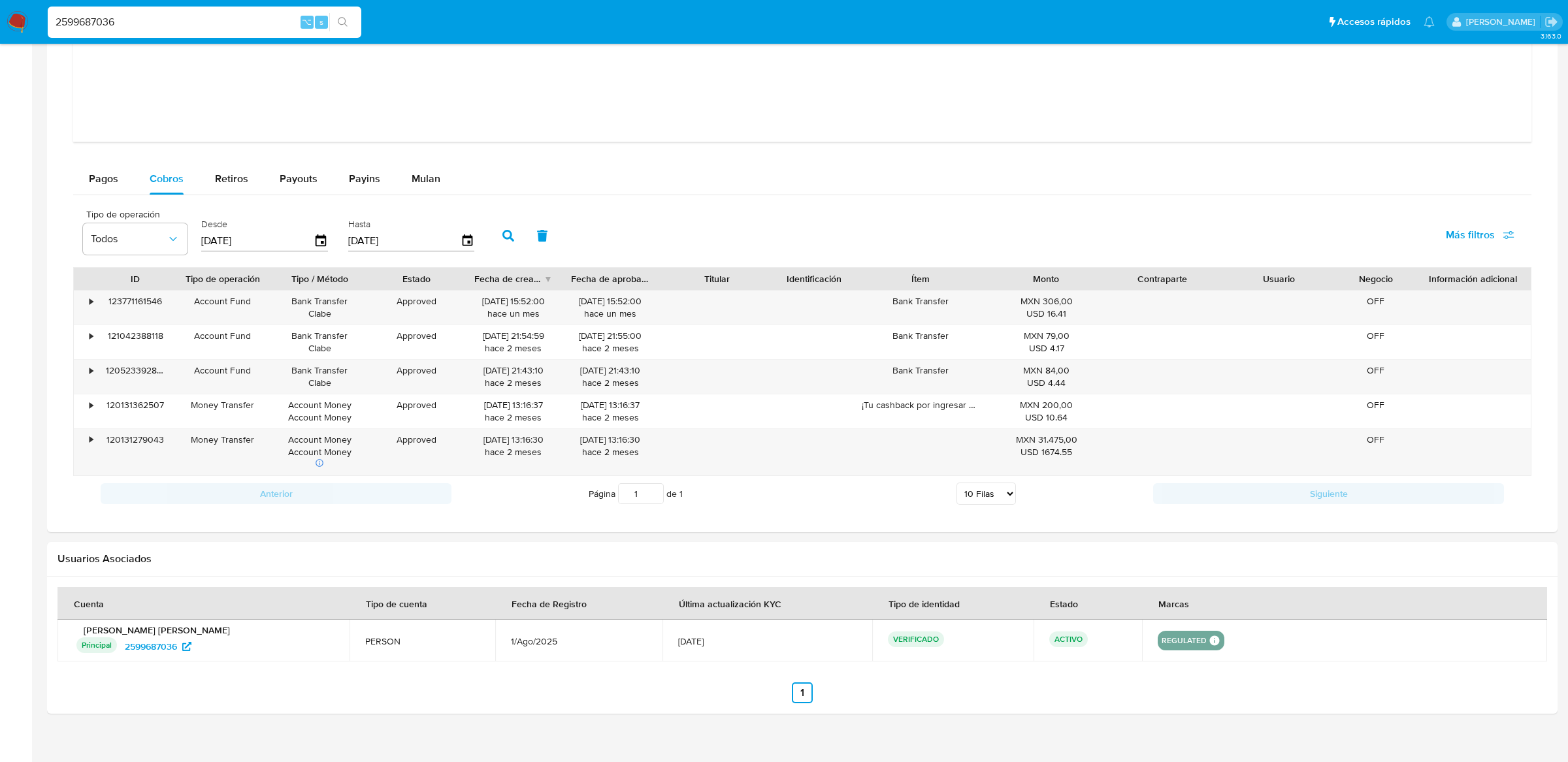
scroll to position [1395, 0]
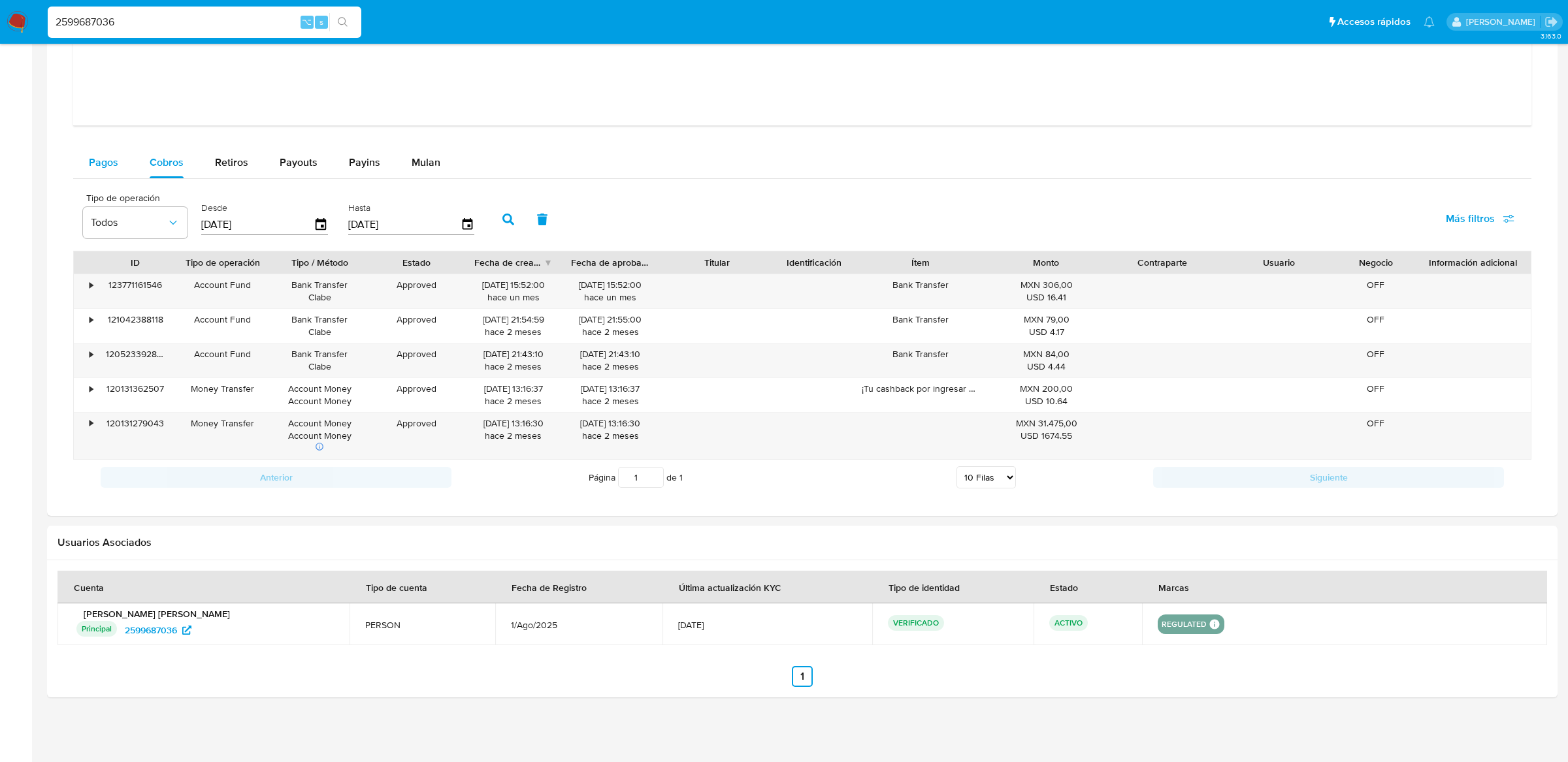
click at [99, 171] on div "Pagos" at bounding box center [104, 162] width 30 height 32
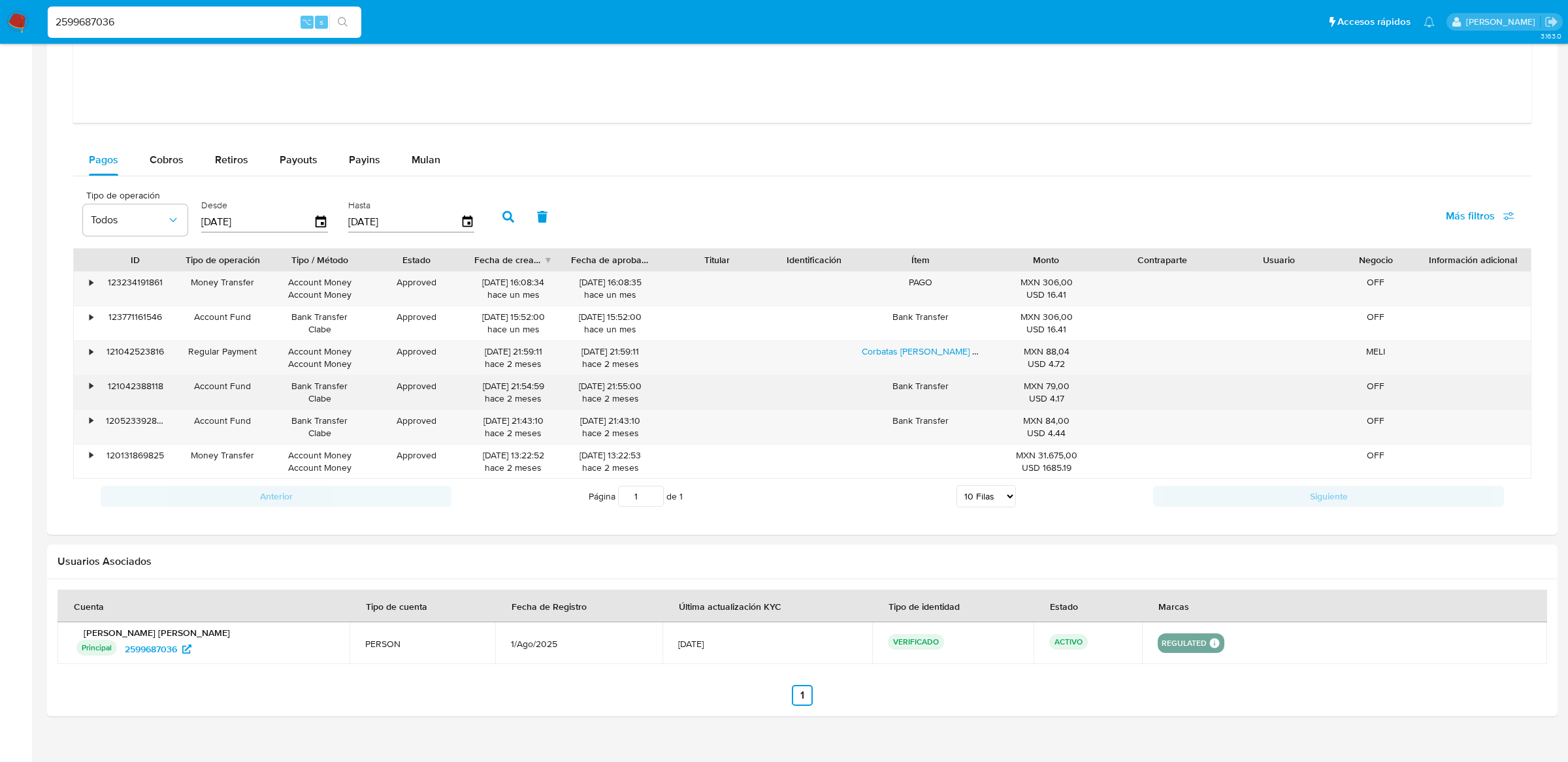
click at [90, 391] on div "•" at bounding box center [91, 387] width 4 height 13
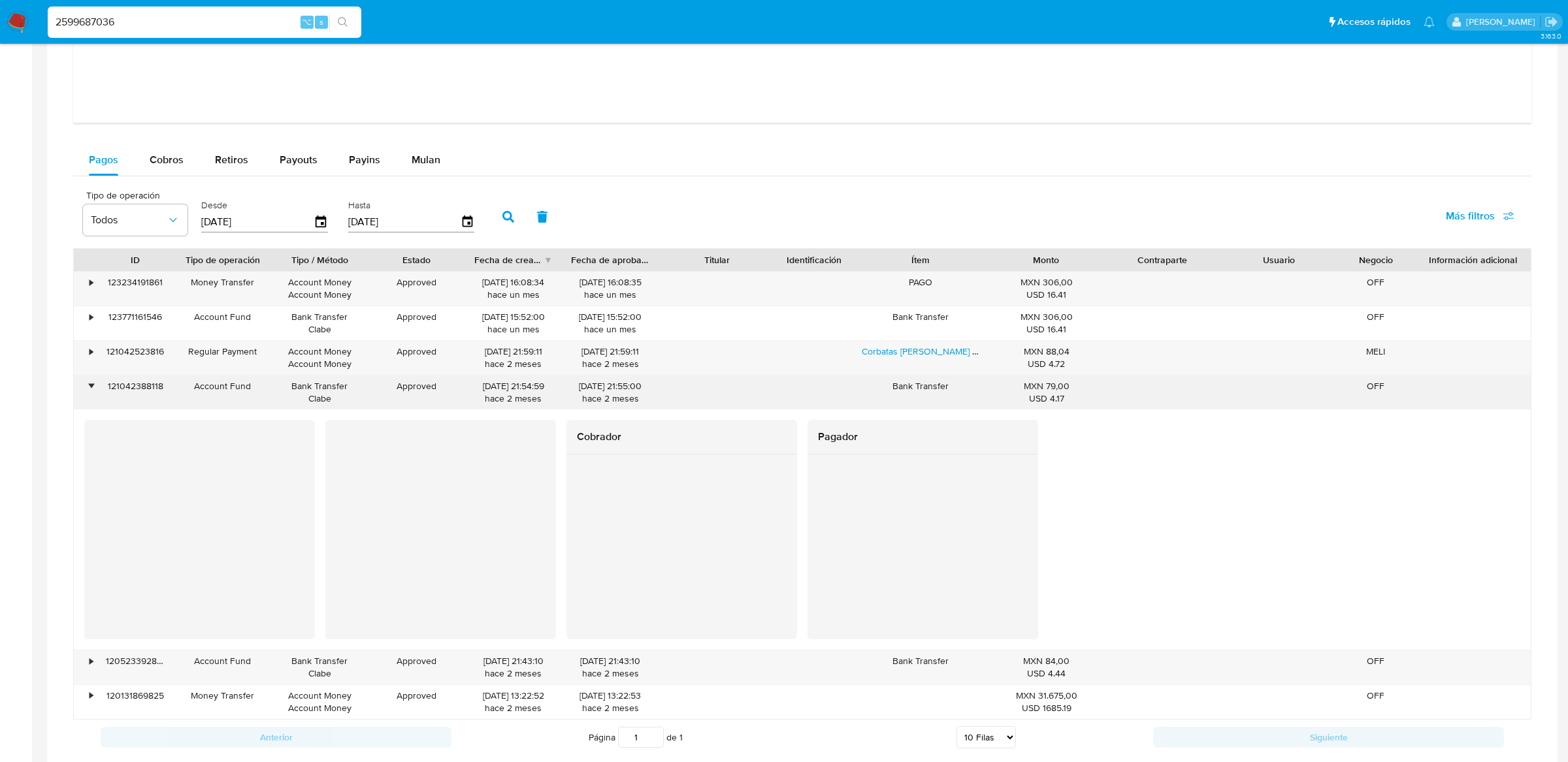
click at [85, 382] on div "•" at bounding box center [85, 393] width 23 height 34
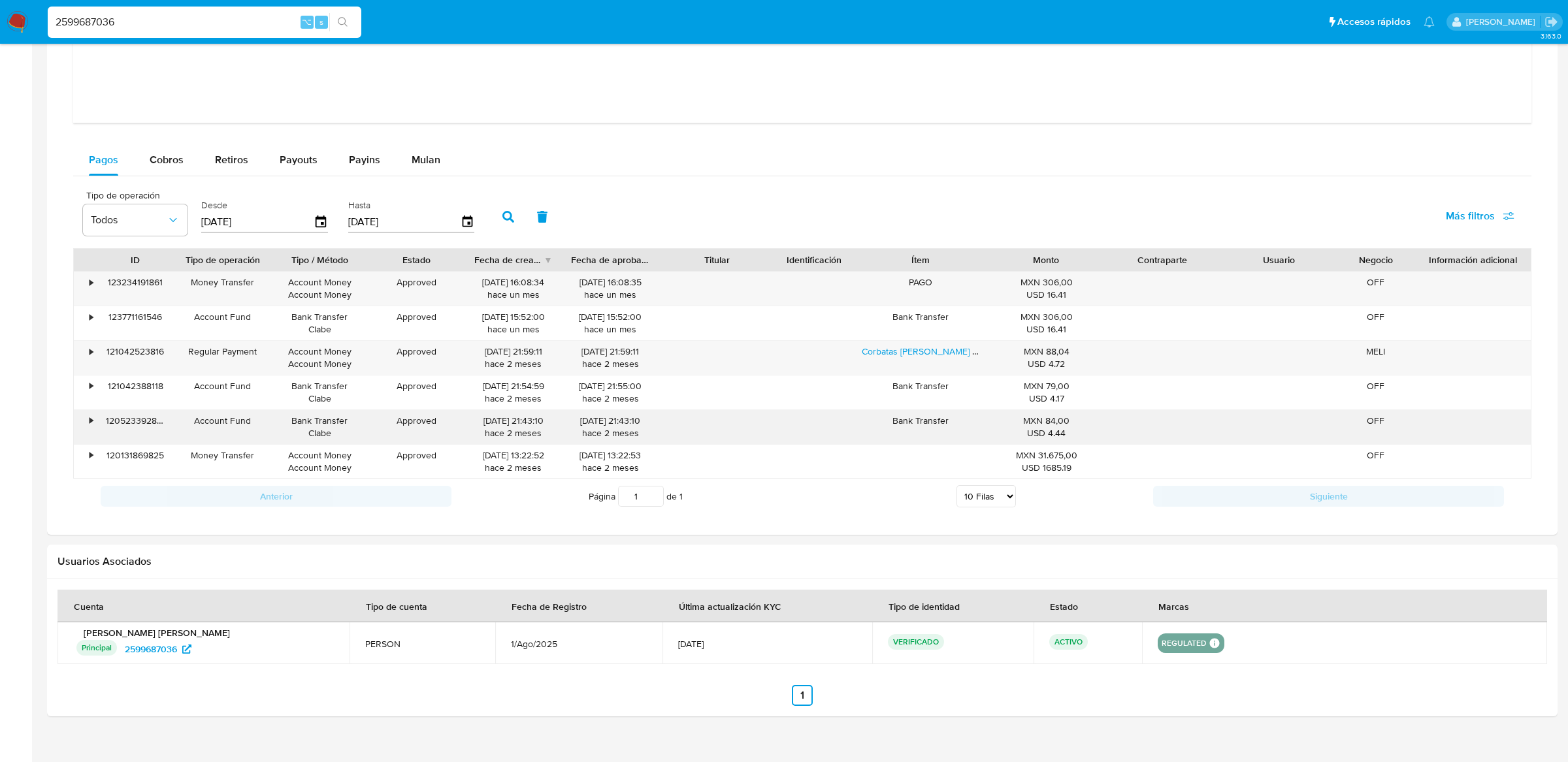
click at [87, 421] on div "•" at bounding box center [85, 427] width 23 height 34
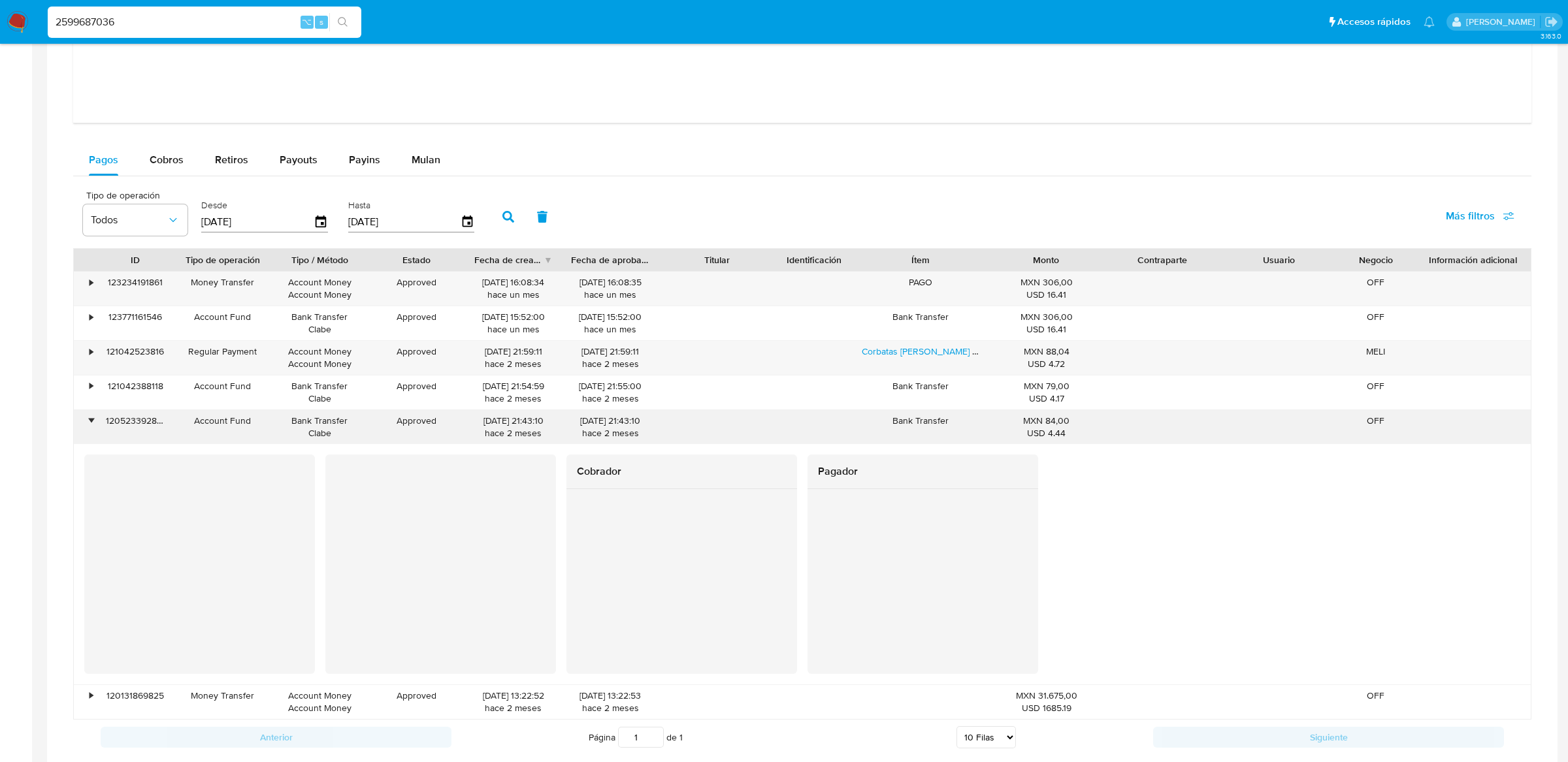
click at [87, 421] on div "•" at bounding box center [85, 427] width 23 height 34
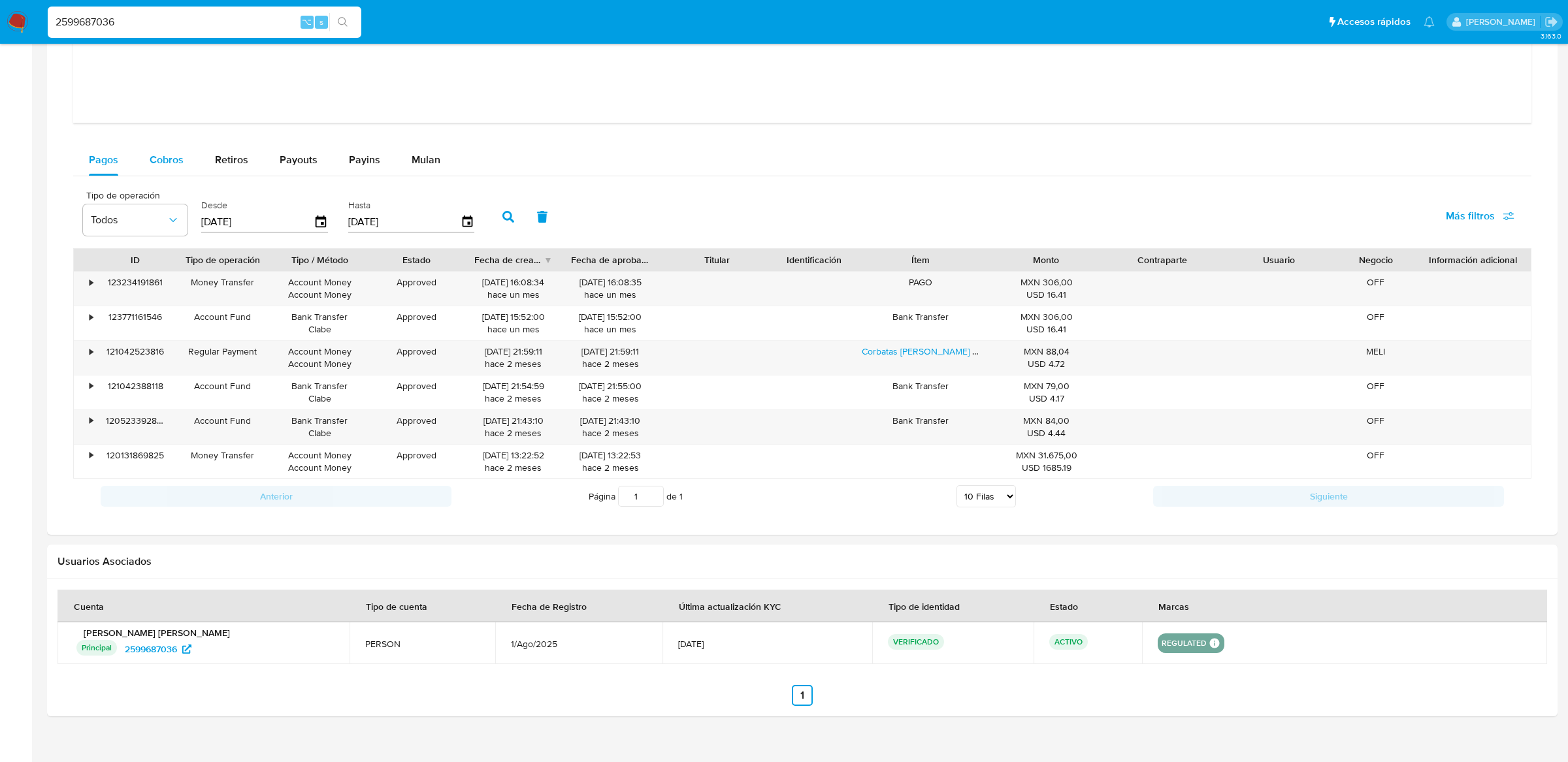
click at [155, 175] on div "Cobros" at bounding box center [167, 160] width 34 height 32
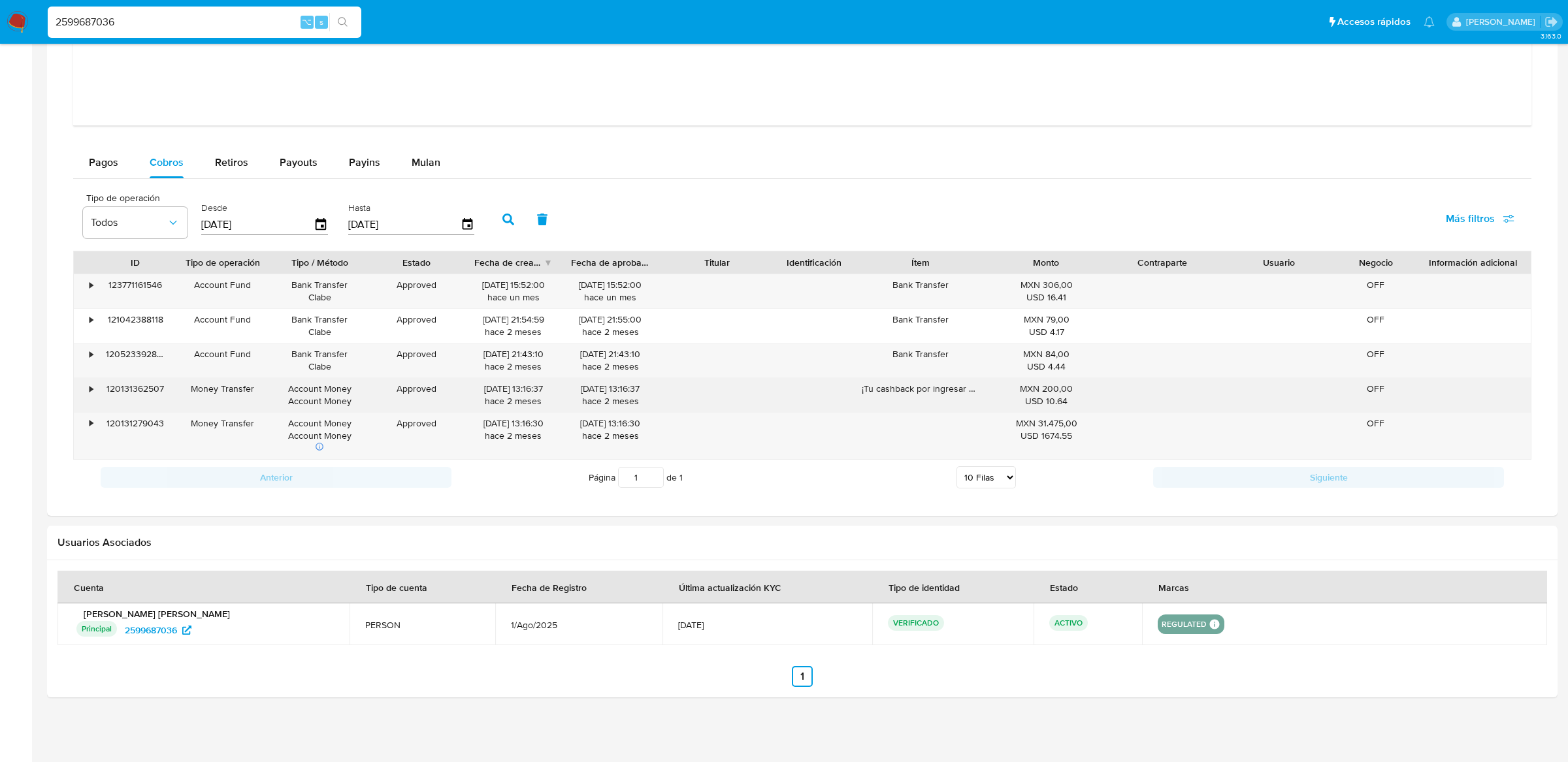
click at [80, 392] on div "•" at bounding box center [85, 395] width 23 height 34
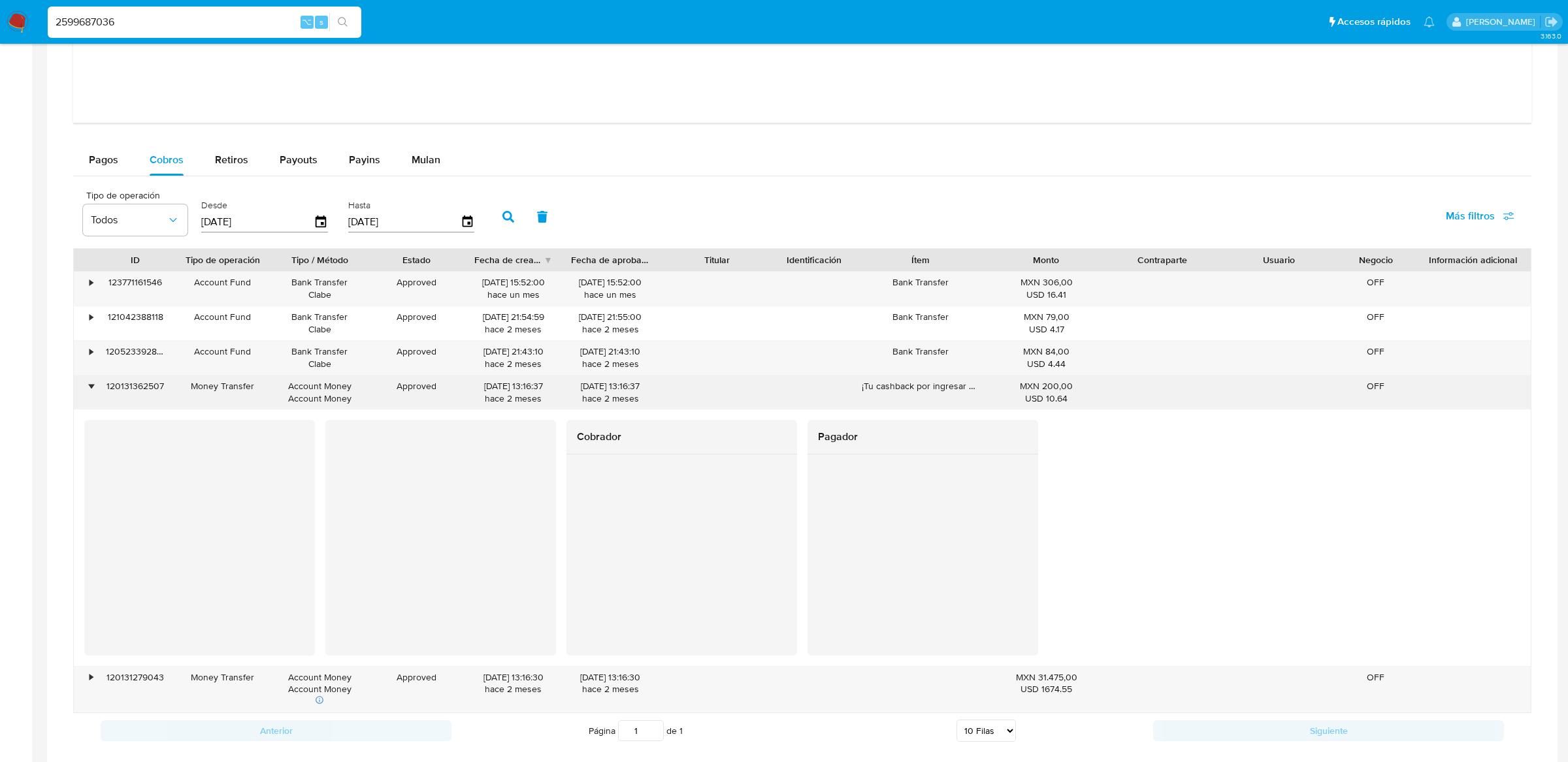
click at [80, 392] on div "•" at bounding box center [85, 393] width 23 height 34
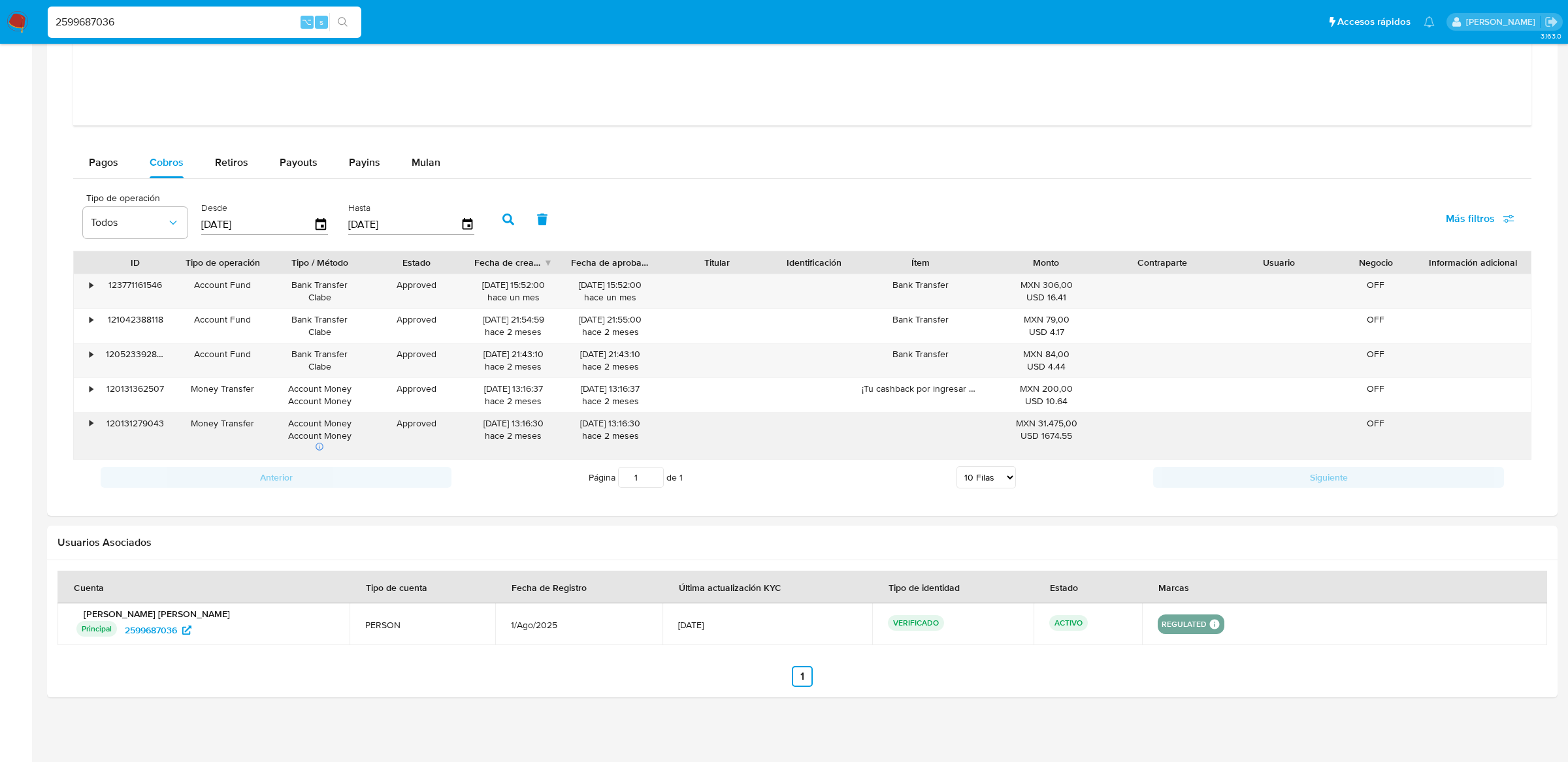
click at [78, 426] on div "•" at bounding box center [85, 436] width 23 height 46
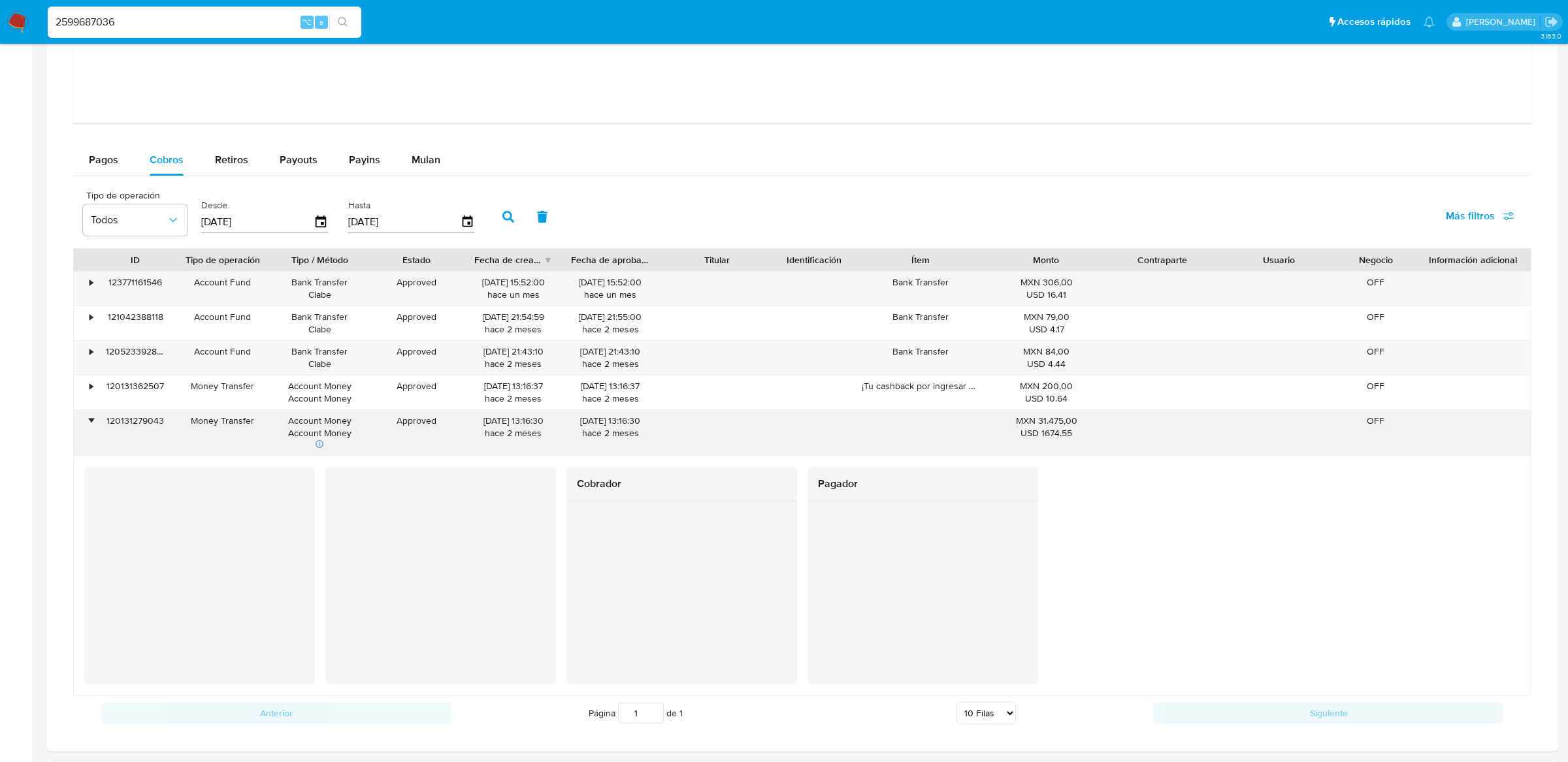
click at [78, 426] on div "•" at bounding box center [85, 433] width 23 height 46
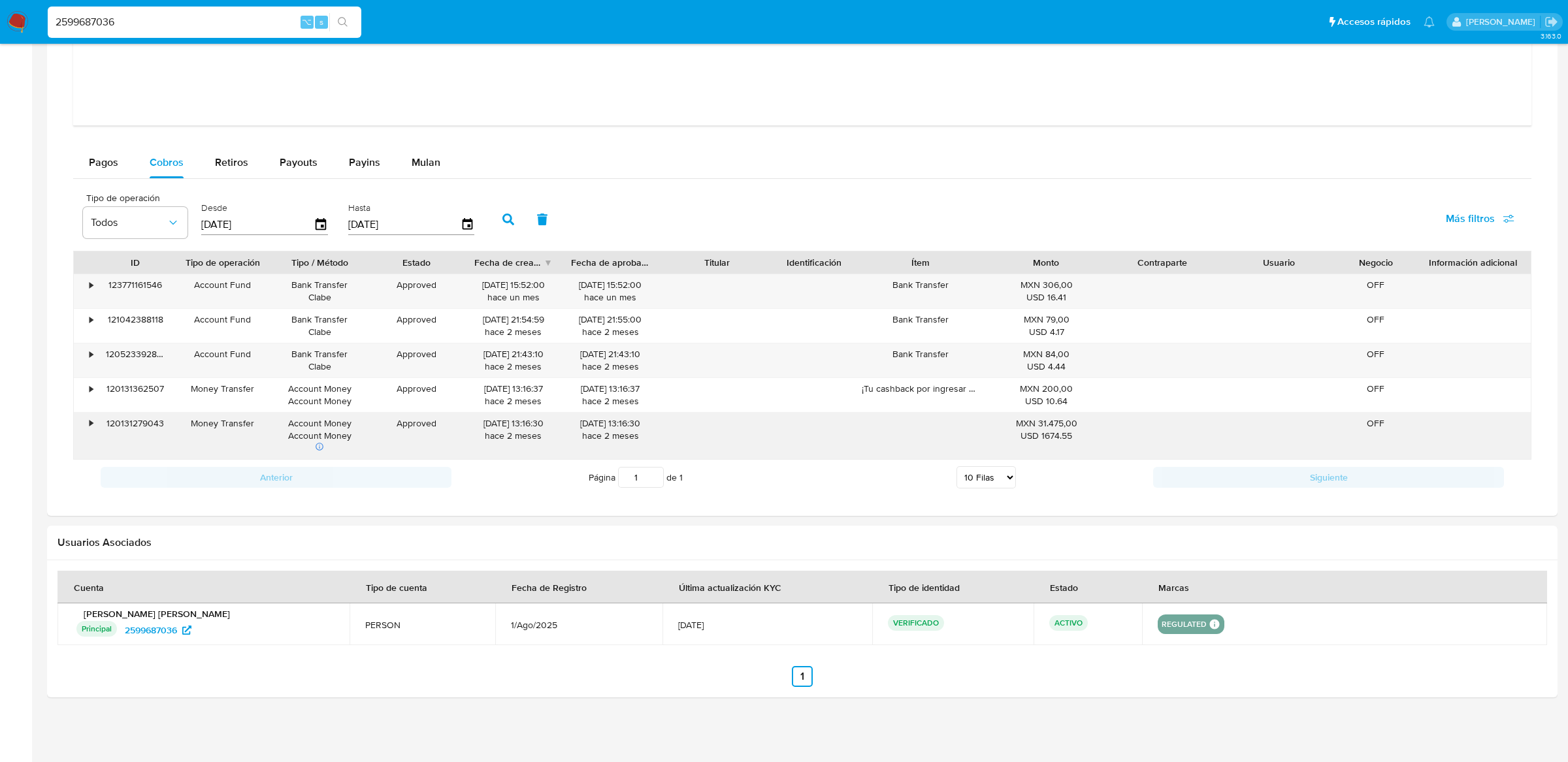
click at [78, 426] on div "•" at bounding box center [85, 436] width 23 height 46
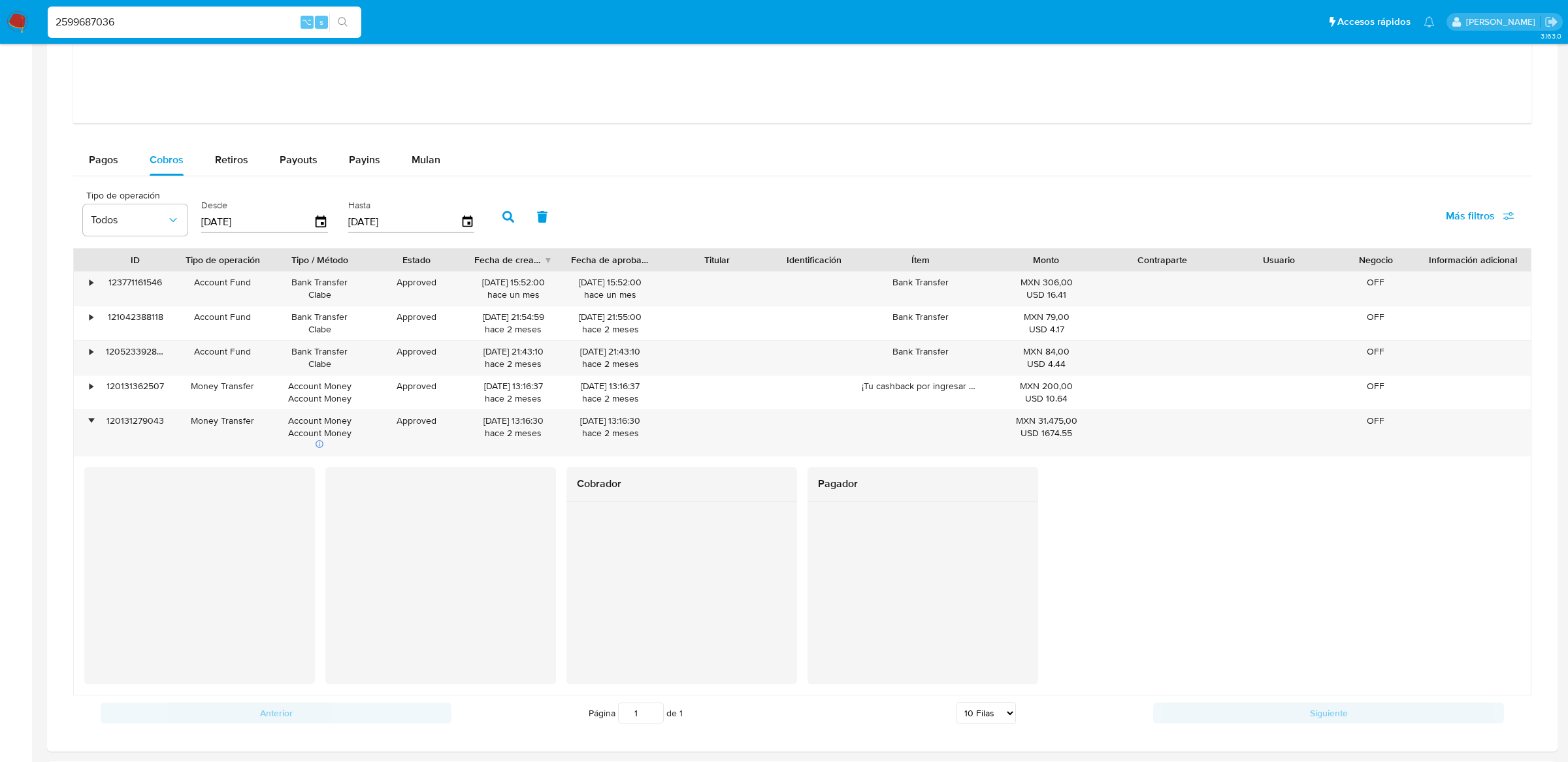
click at [99, 181] on div "Pagos Cobros Retiros Payouts Payins Mulan Tipo de operación Todos Desde [DATE] …" at bounding box center [802, 437] width 1458 height 587
click at [100, 167] on span "Pagos" at bounding box center [104, 160] width 30 height 15
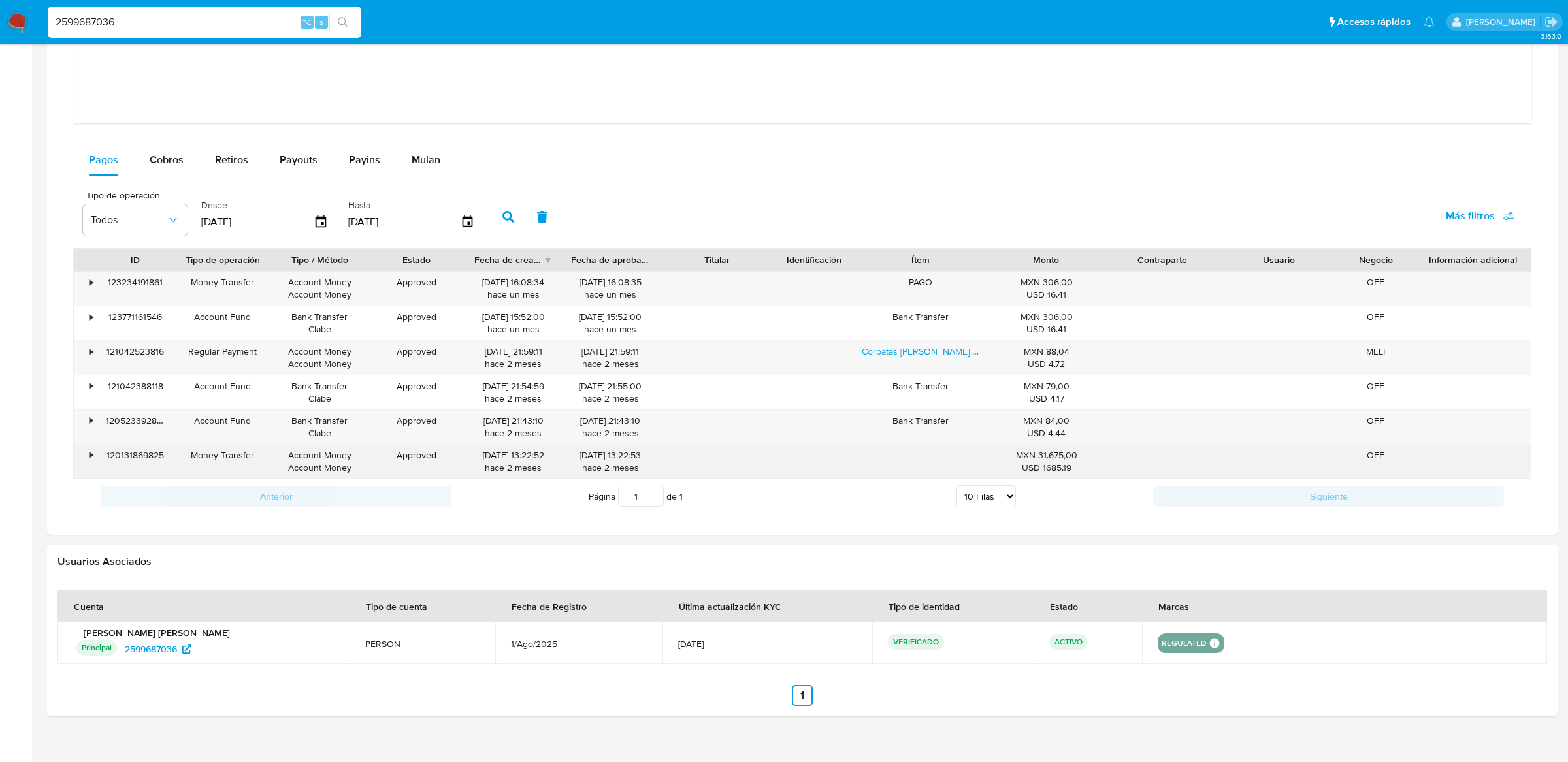
click at [94, 461] on div "•" at bounding box center [85, 462] width 23 height 34
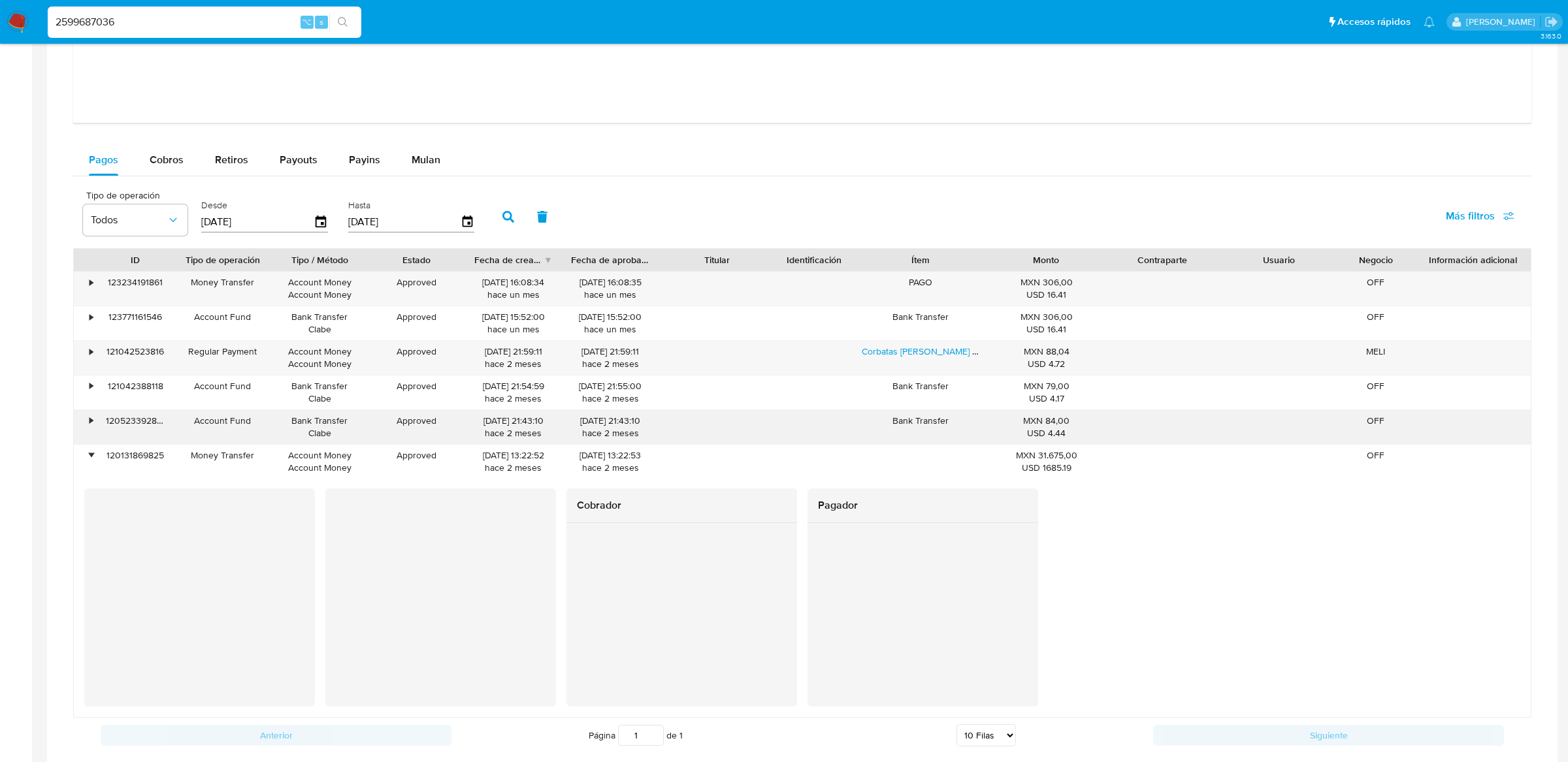
click at [89, 422] on div "•" at bounding box center [91, 421] width 4 height 13
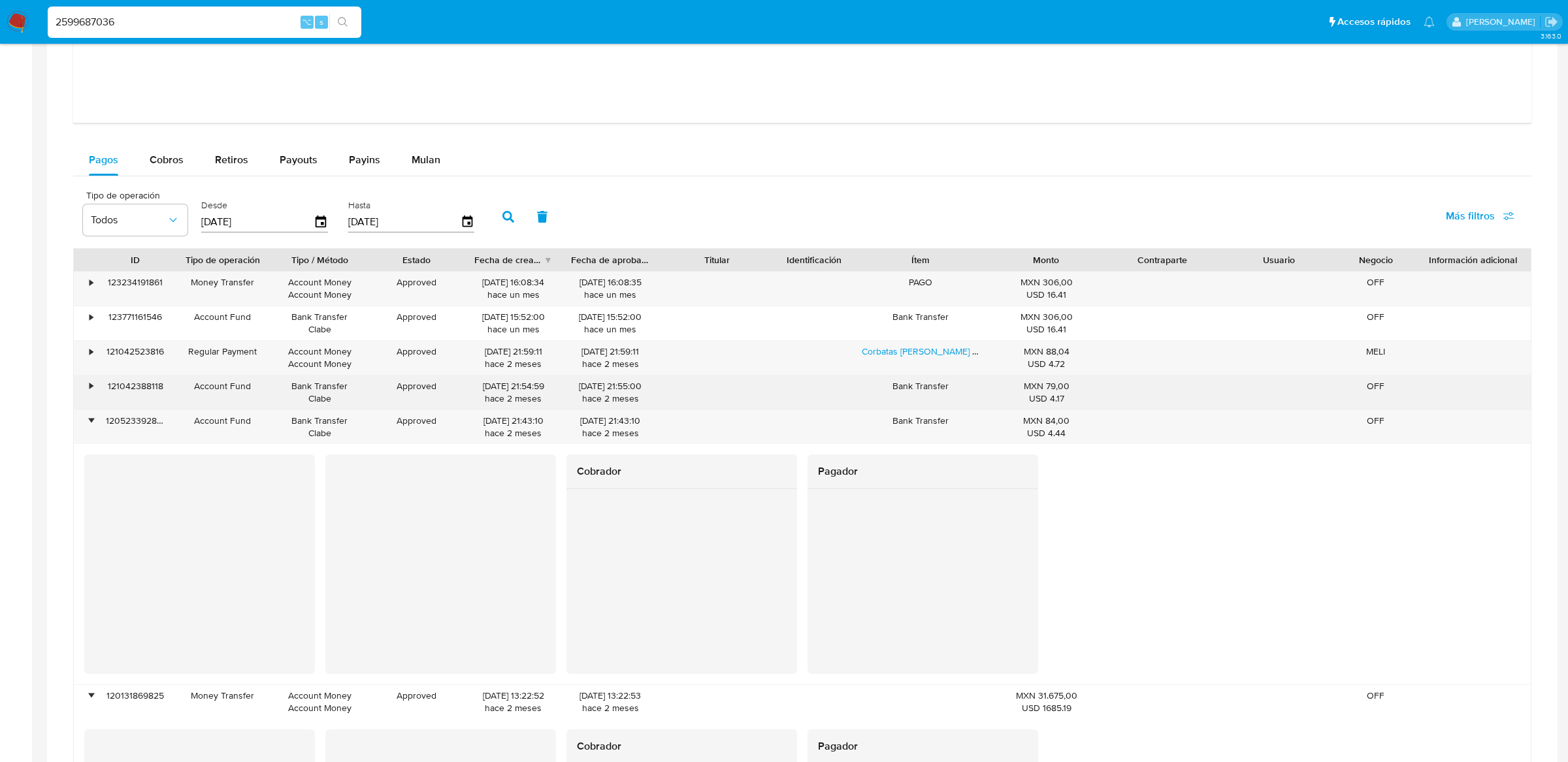
click at [87, 388] on div "•" at bounding box center [85, 393] width 23 height 34
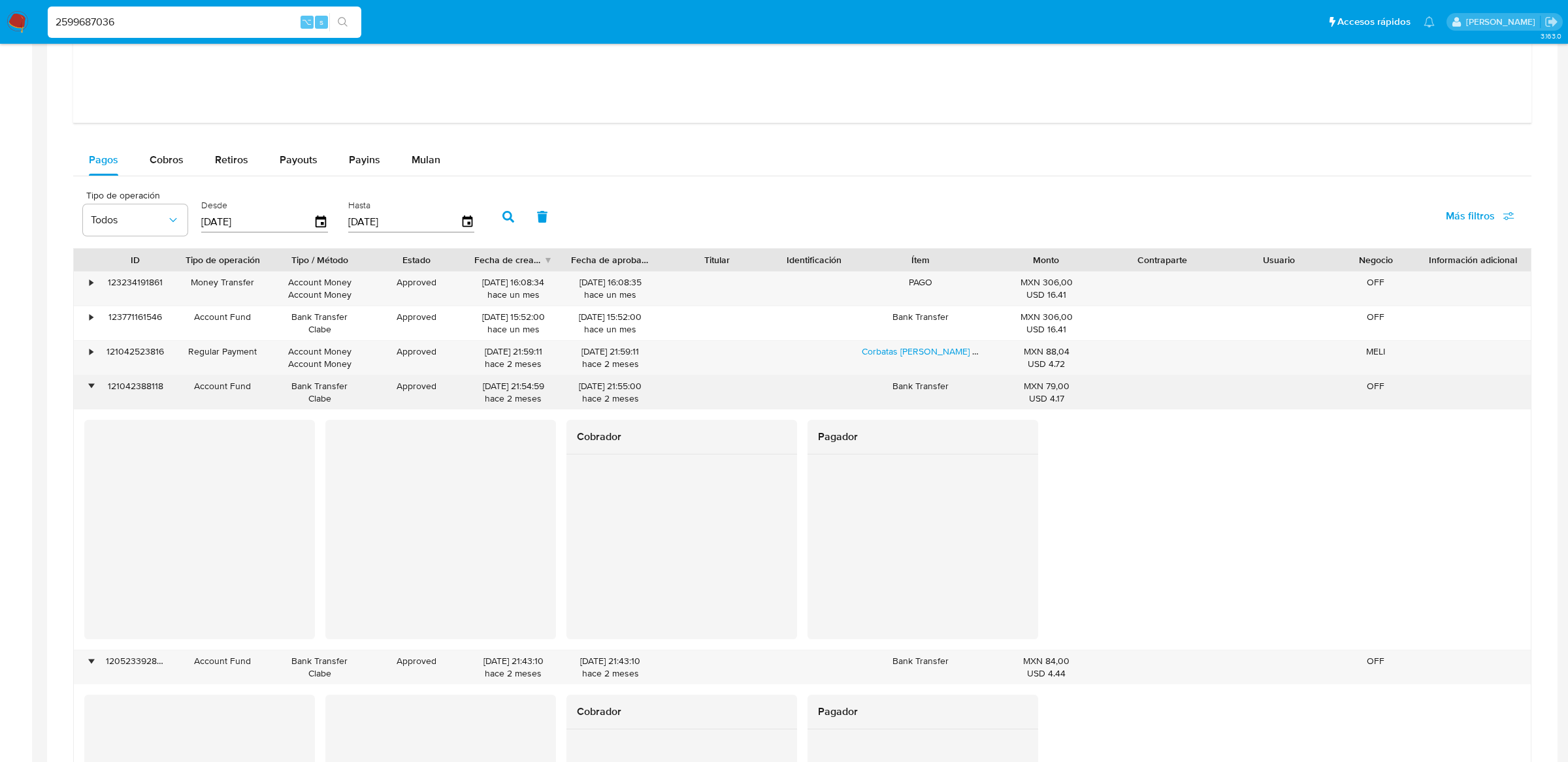
click at [87, 394] on div "•" at bounding box center [85, 393] width 23 height 34
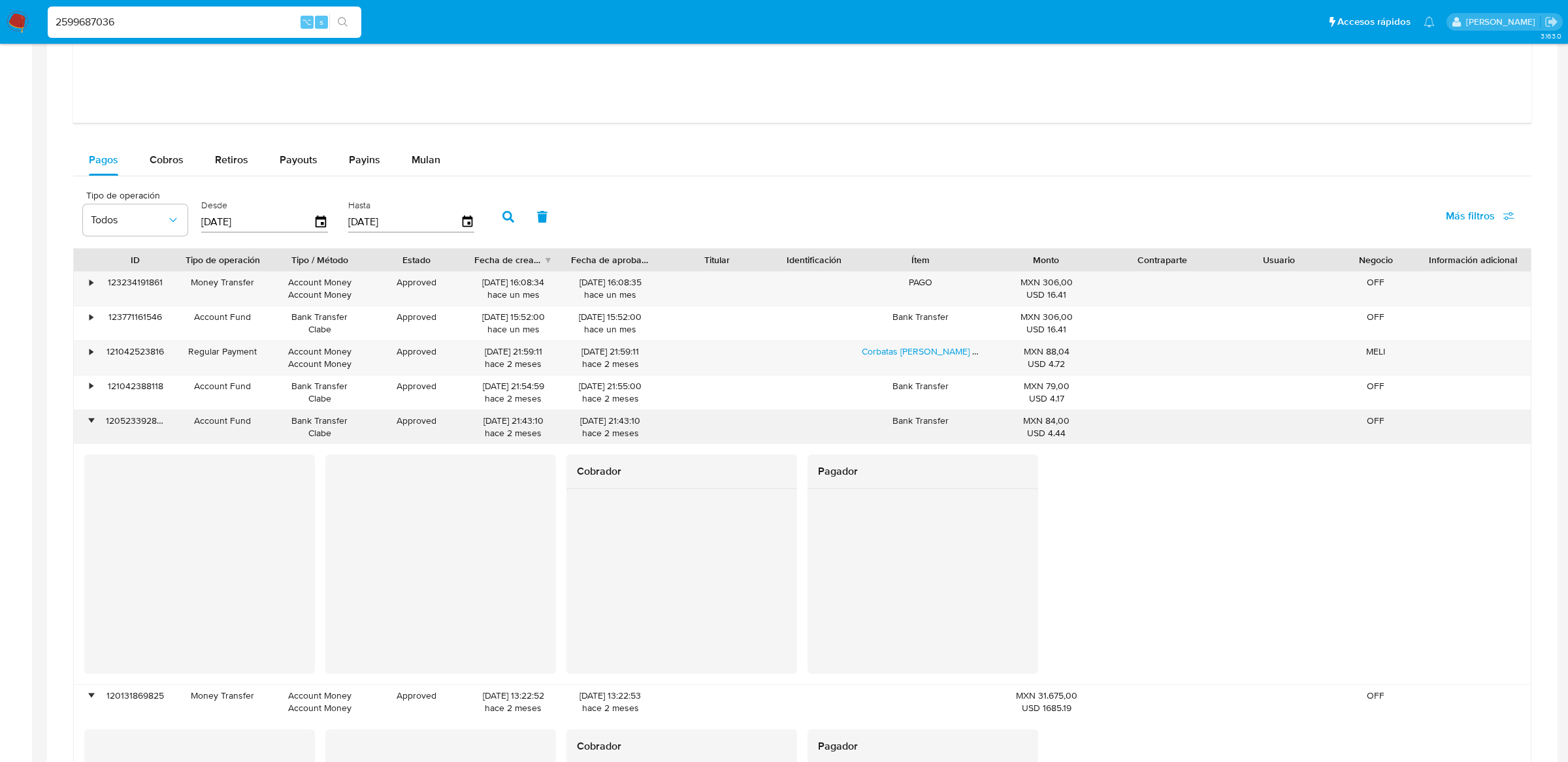
click at [84, 419] on div "•" at bounding box center [85, 427] width 23 height 34
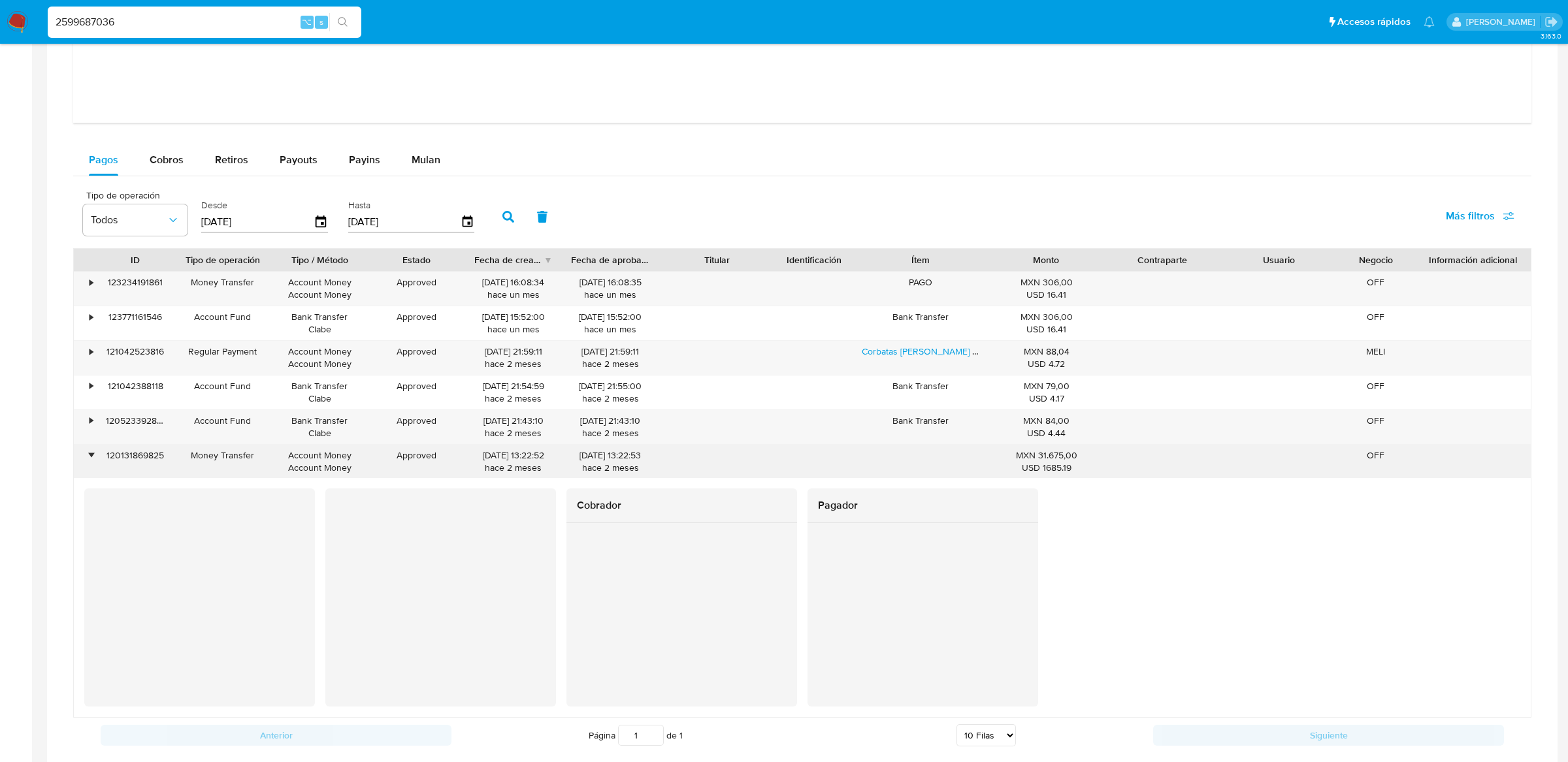
click at [84, 459] on div "•" at bounding box center [85, 462] width 23 height 34
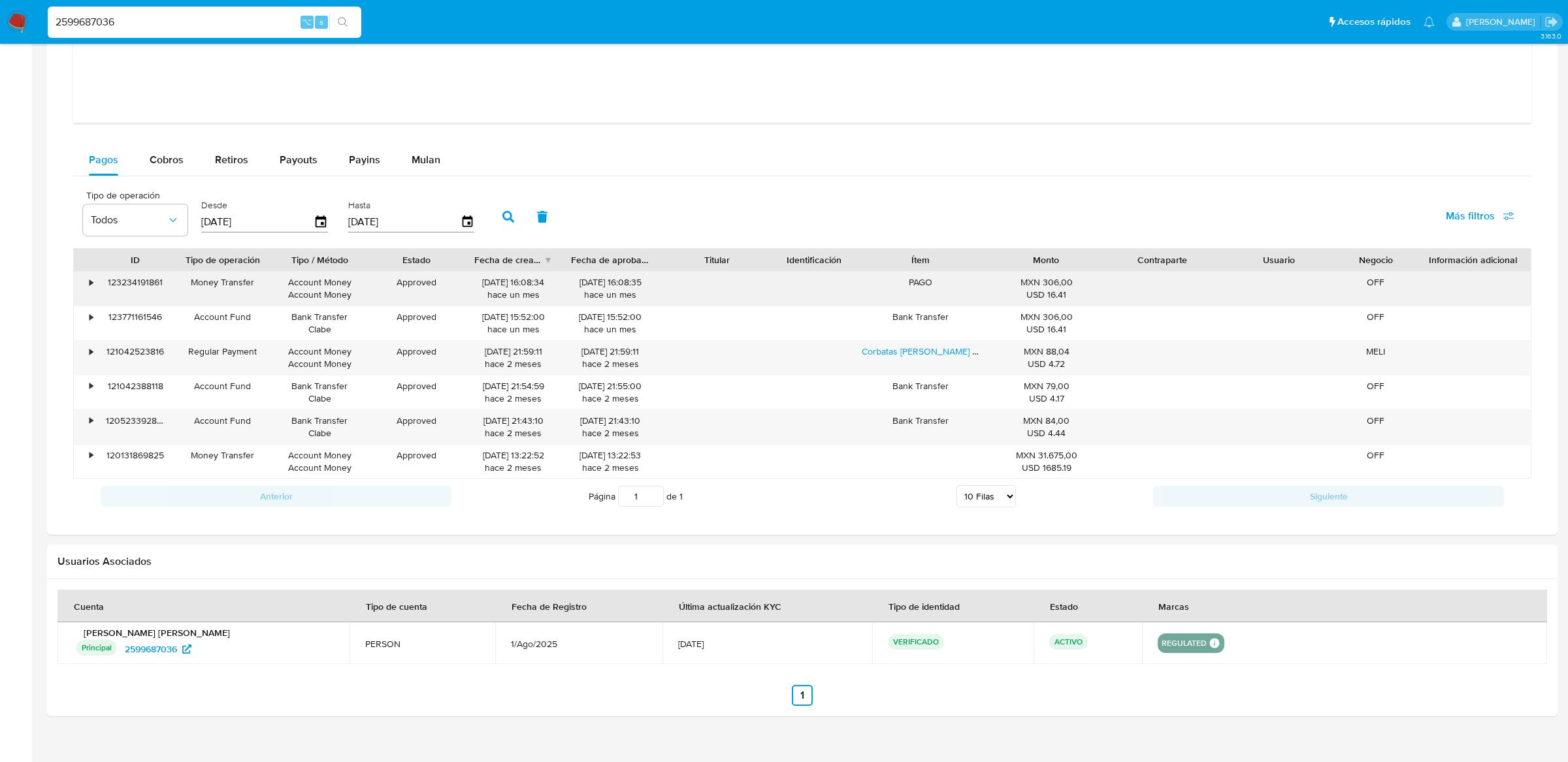
click at [85, 287] on div "•" at bounding box center [85, 289] width 23 height 34
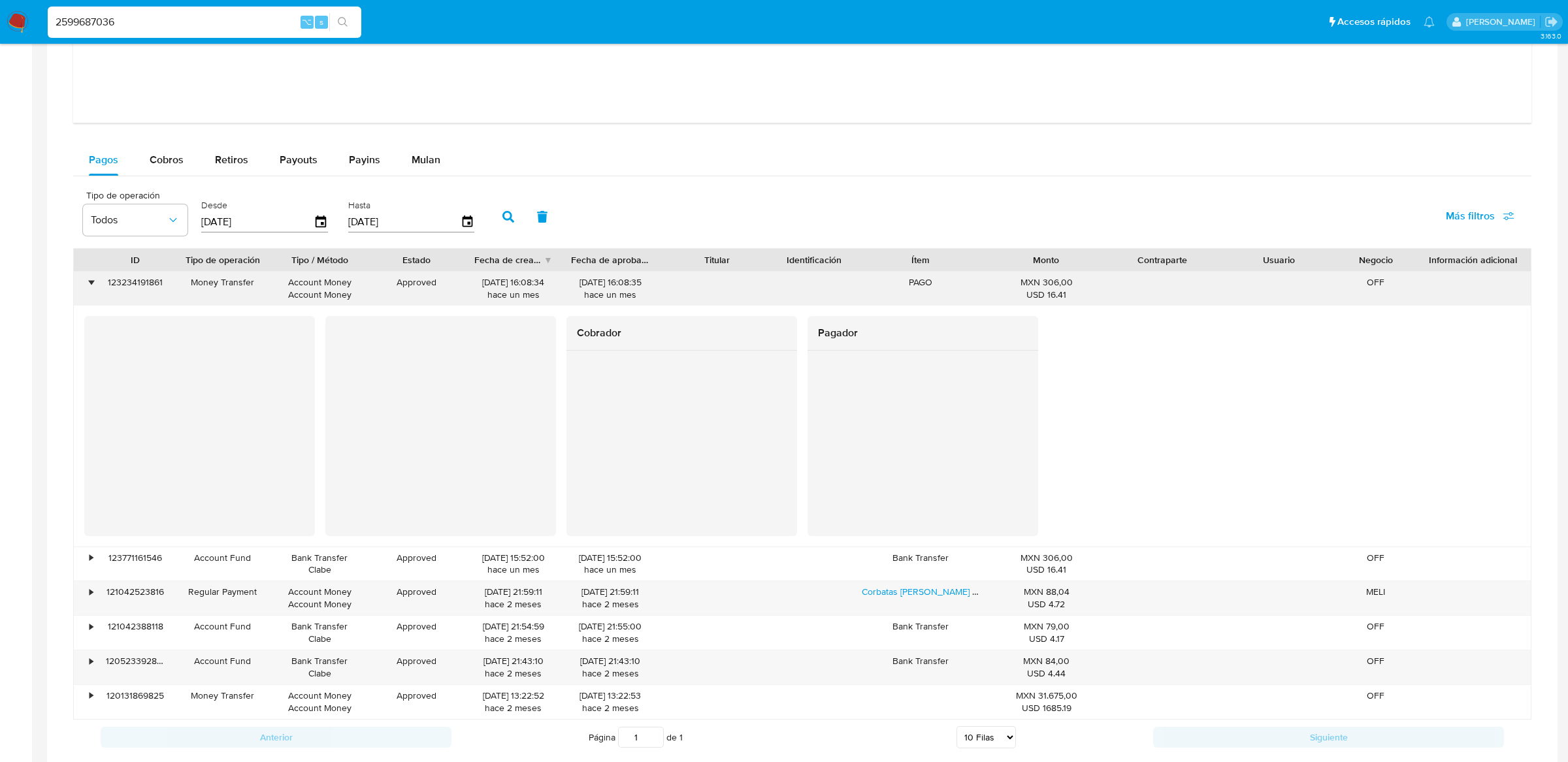
click at [84, 287] on div "•" at bounding box center [85, 289] width 23 height 34
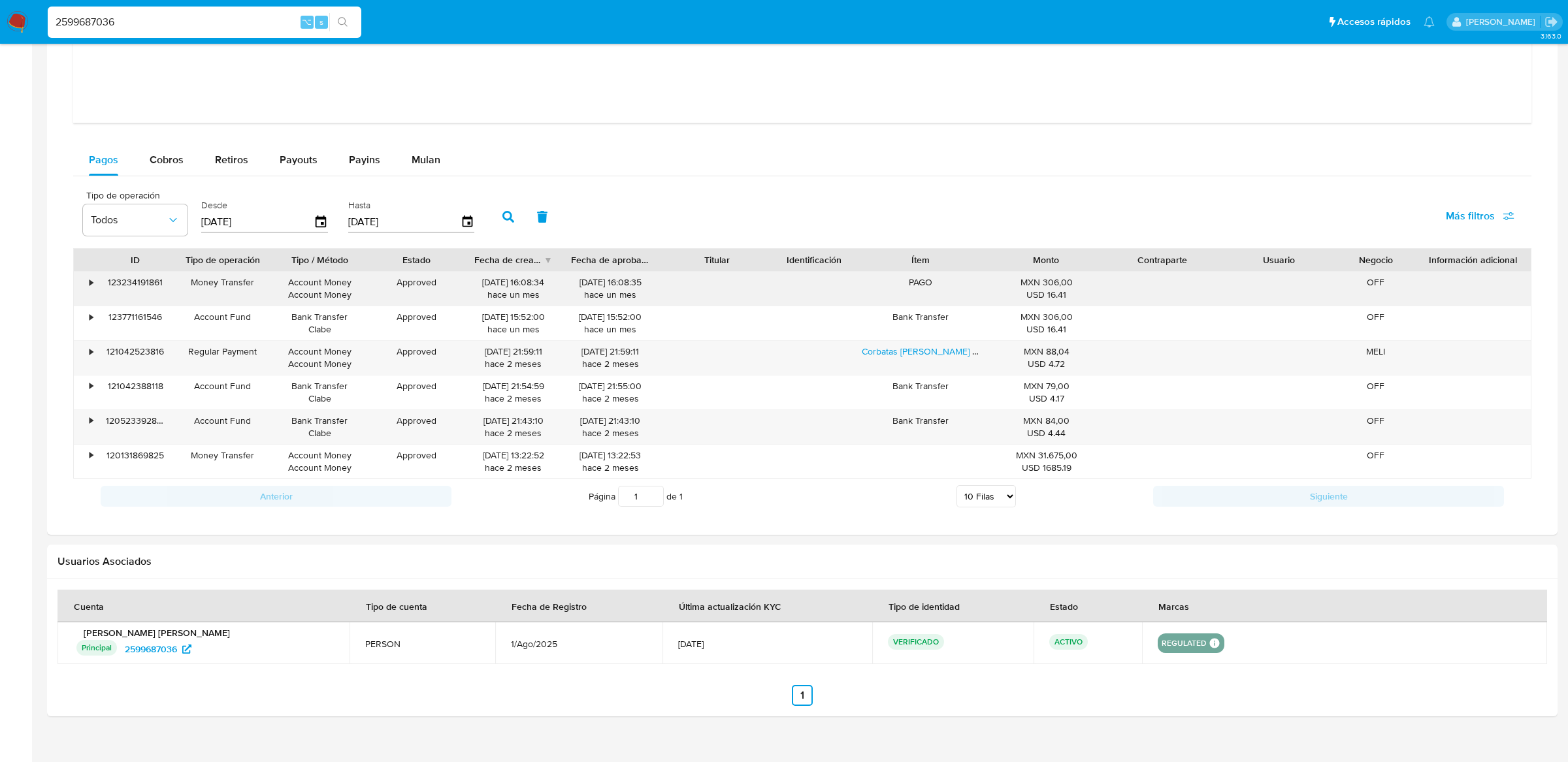
click at [84, 303] on div "•" at bounding box center [85, 289] width 23 height 34
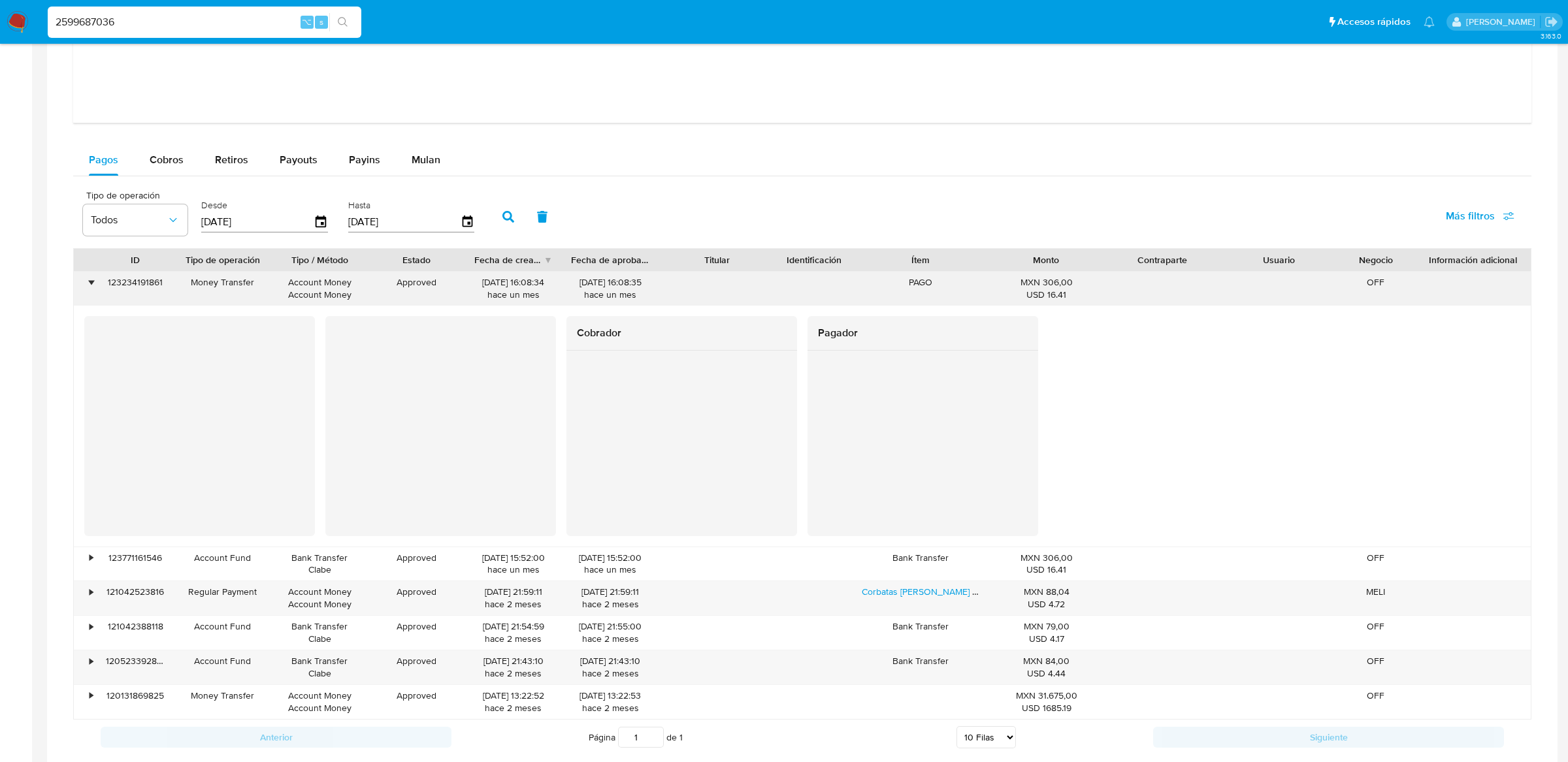
click at [83, 302] on div "•" at bounding box center [85, 289] width 23 height 34
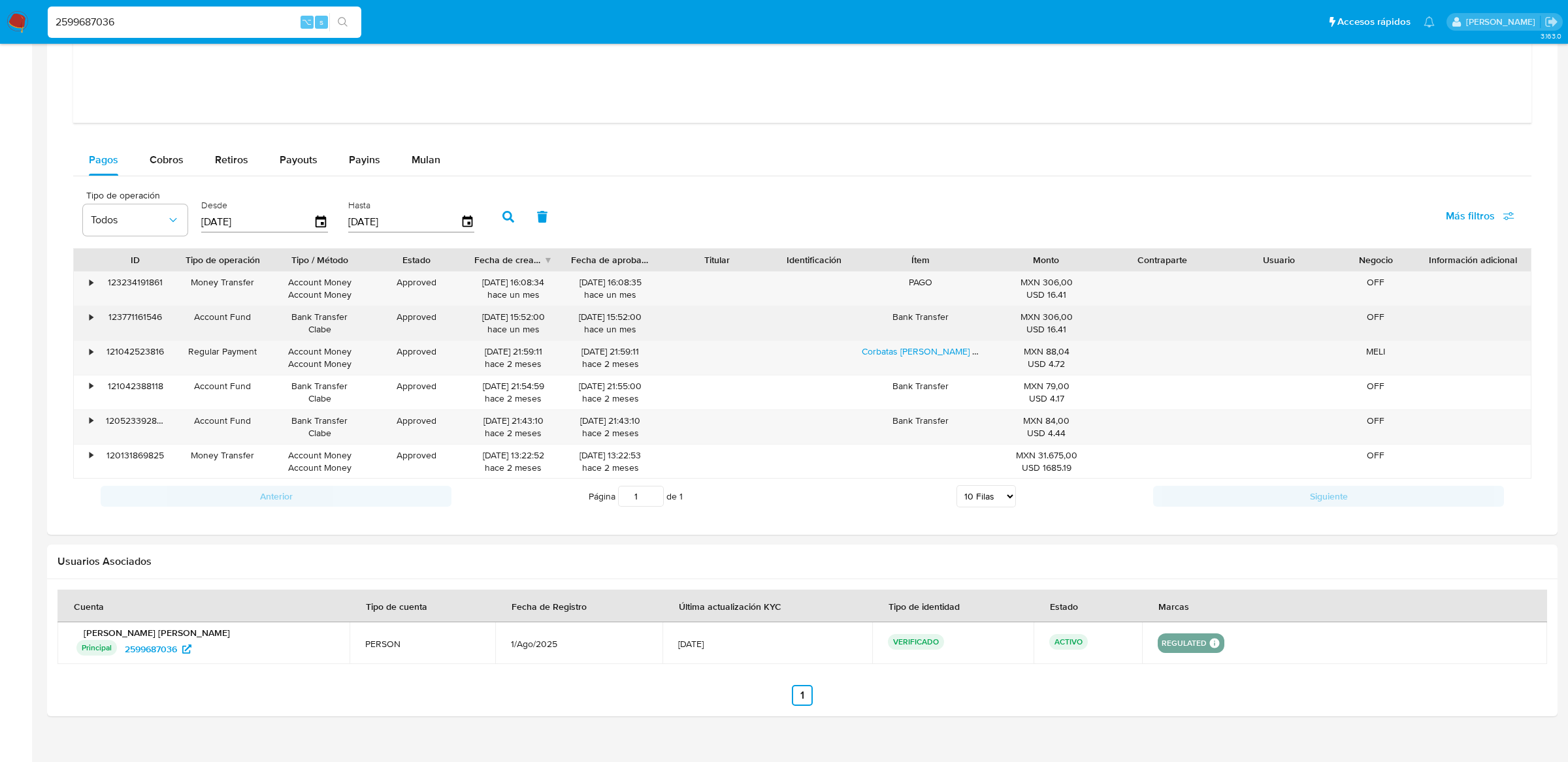
click at [84, 316] on div "•" at bounding box center [85, 324] width 23 height 34
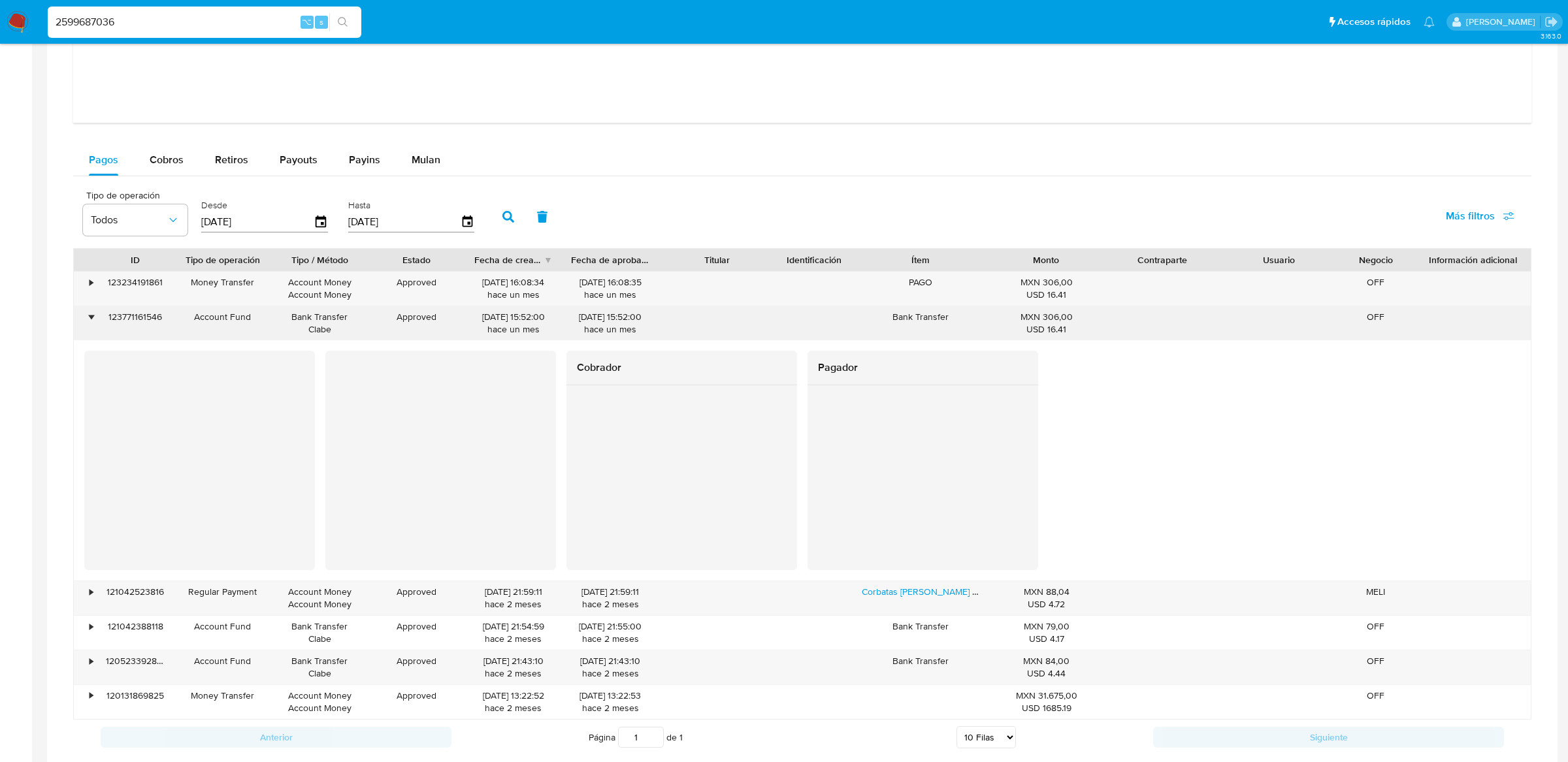
click at [83, 316] on div "•" at bounding box center [85, 324] width 23 height 34
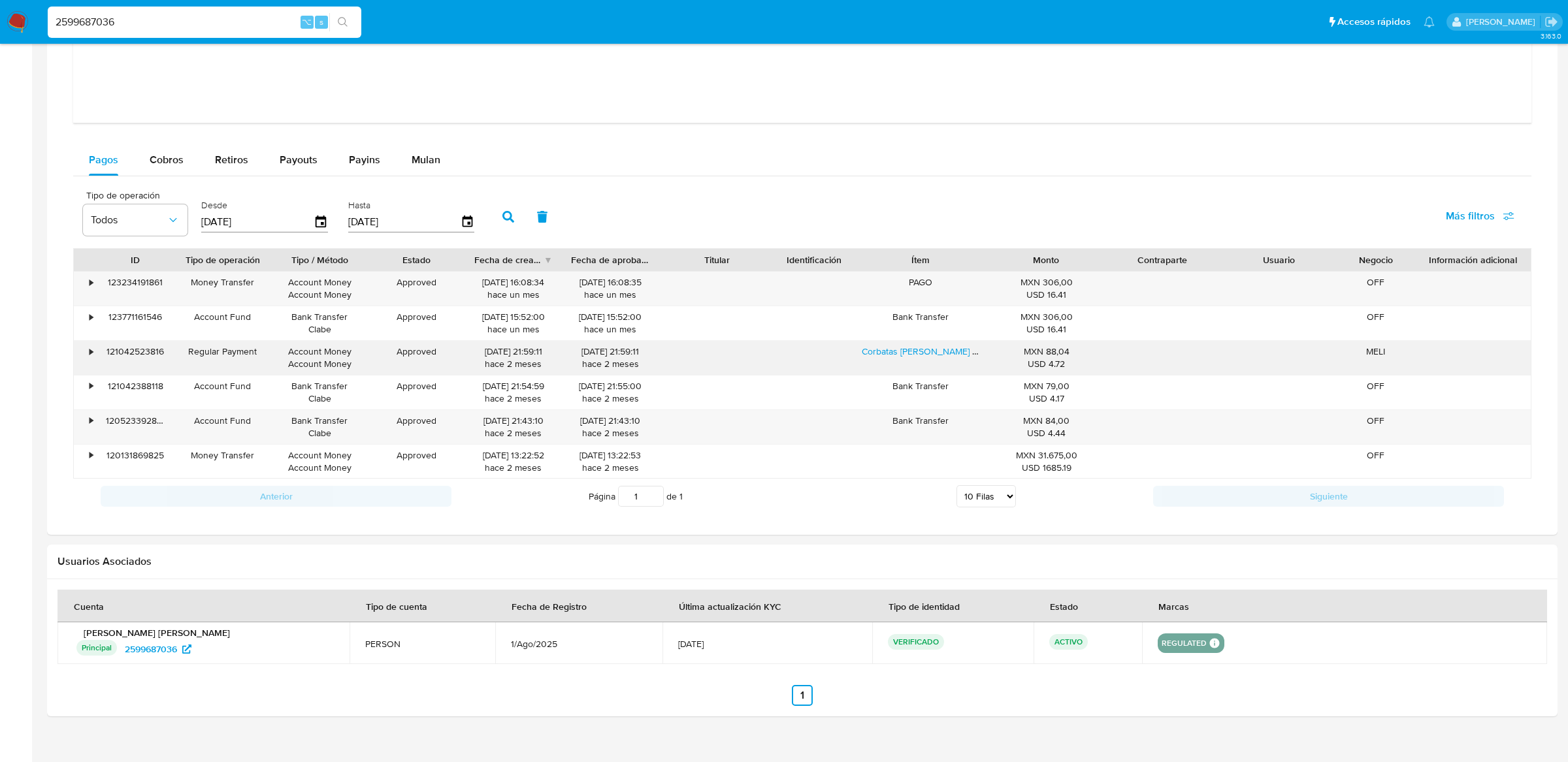
click at [83, 343] on div "•" at bounding box center [85, 358] width 23 height 34
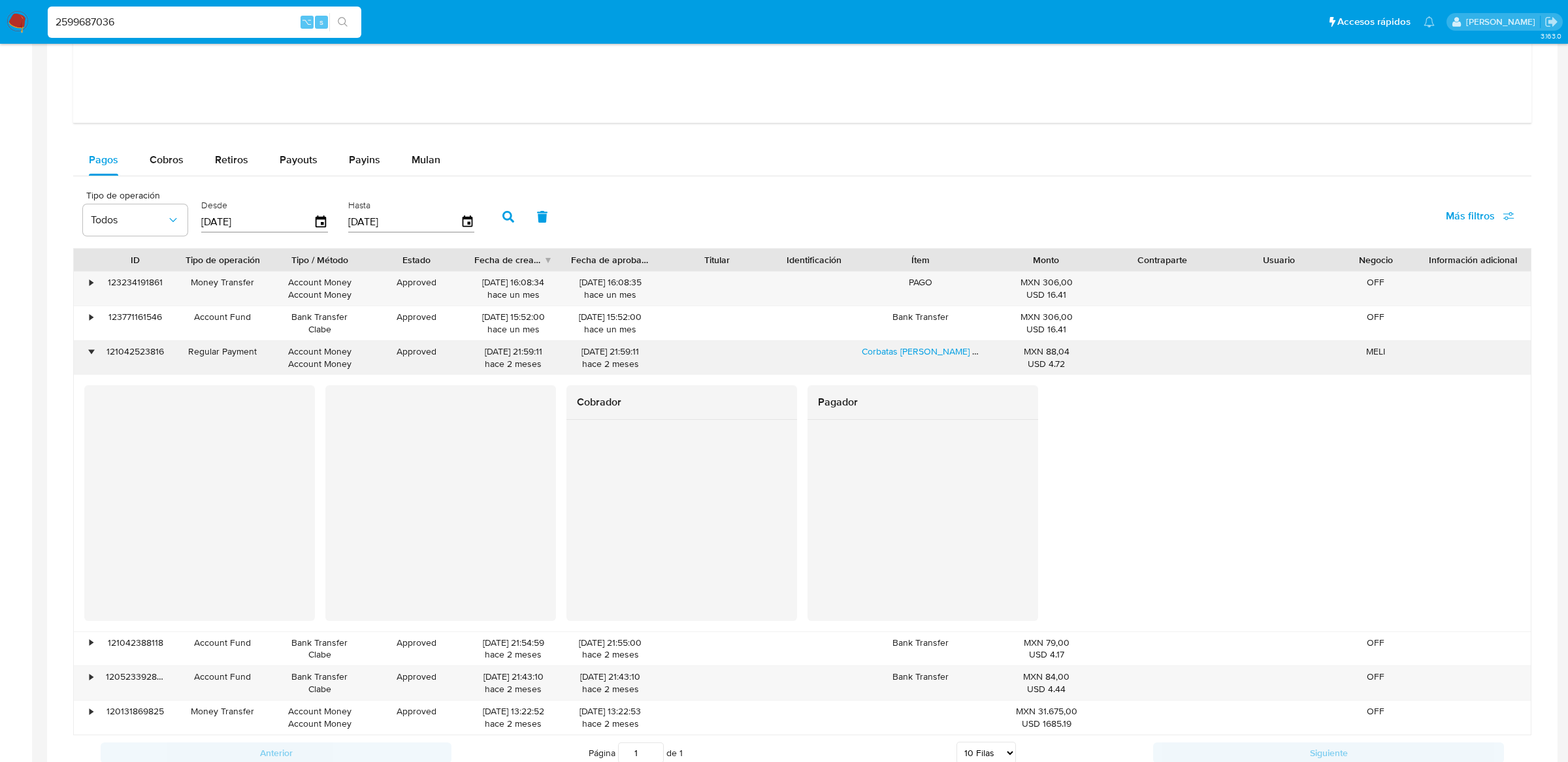
click at [81, 349] on div "•" at bounding box center [85, 358] width 23 height 34
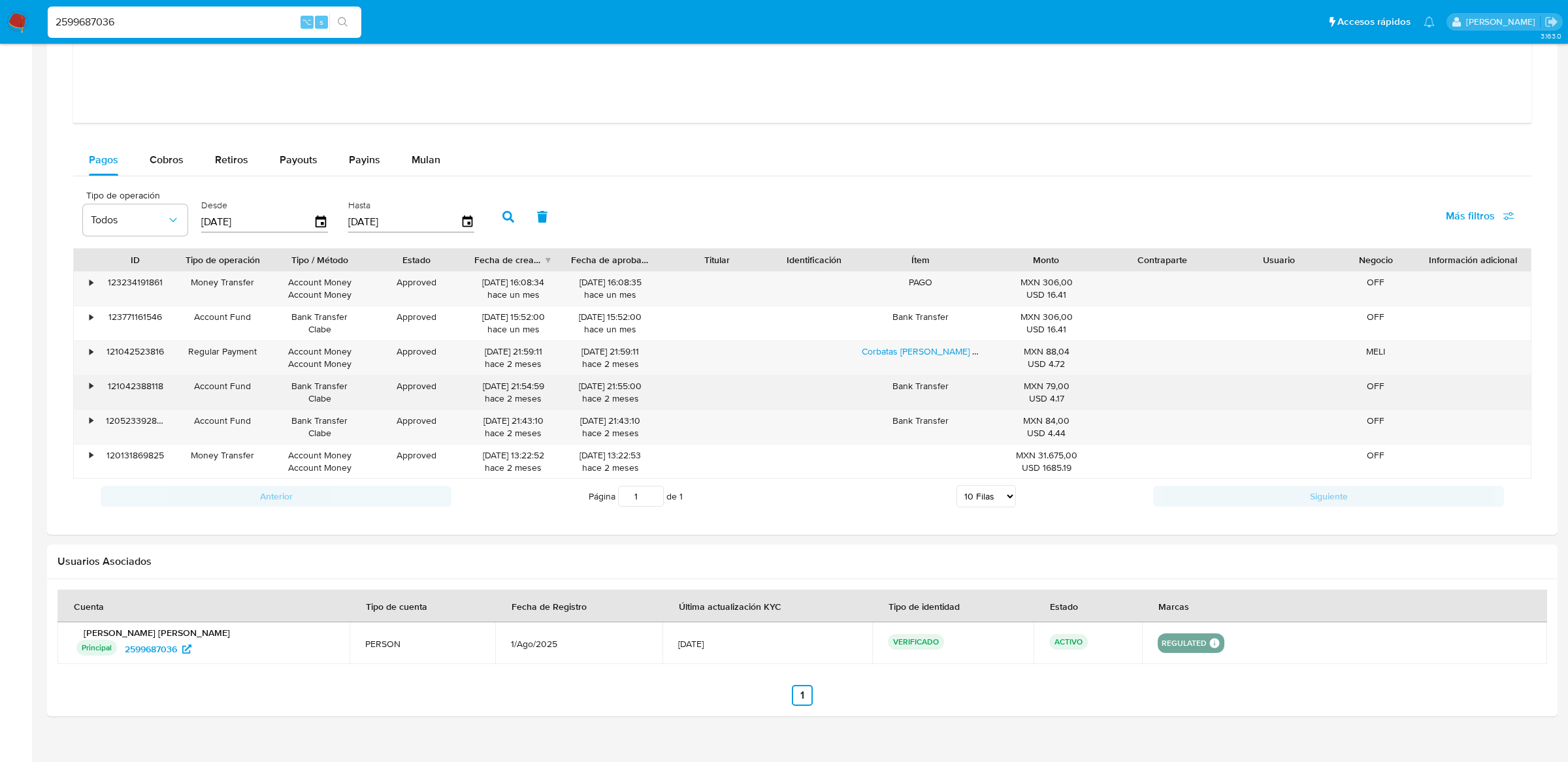
click at [89, 406] on div "•" at bounding box center [85, 393] width 23 height 34
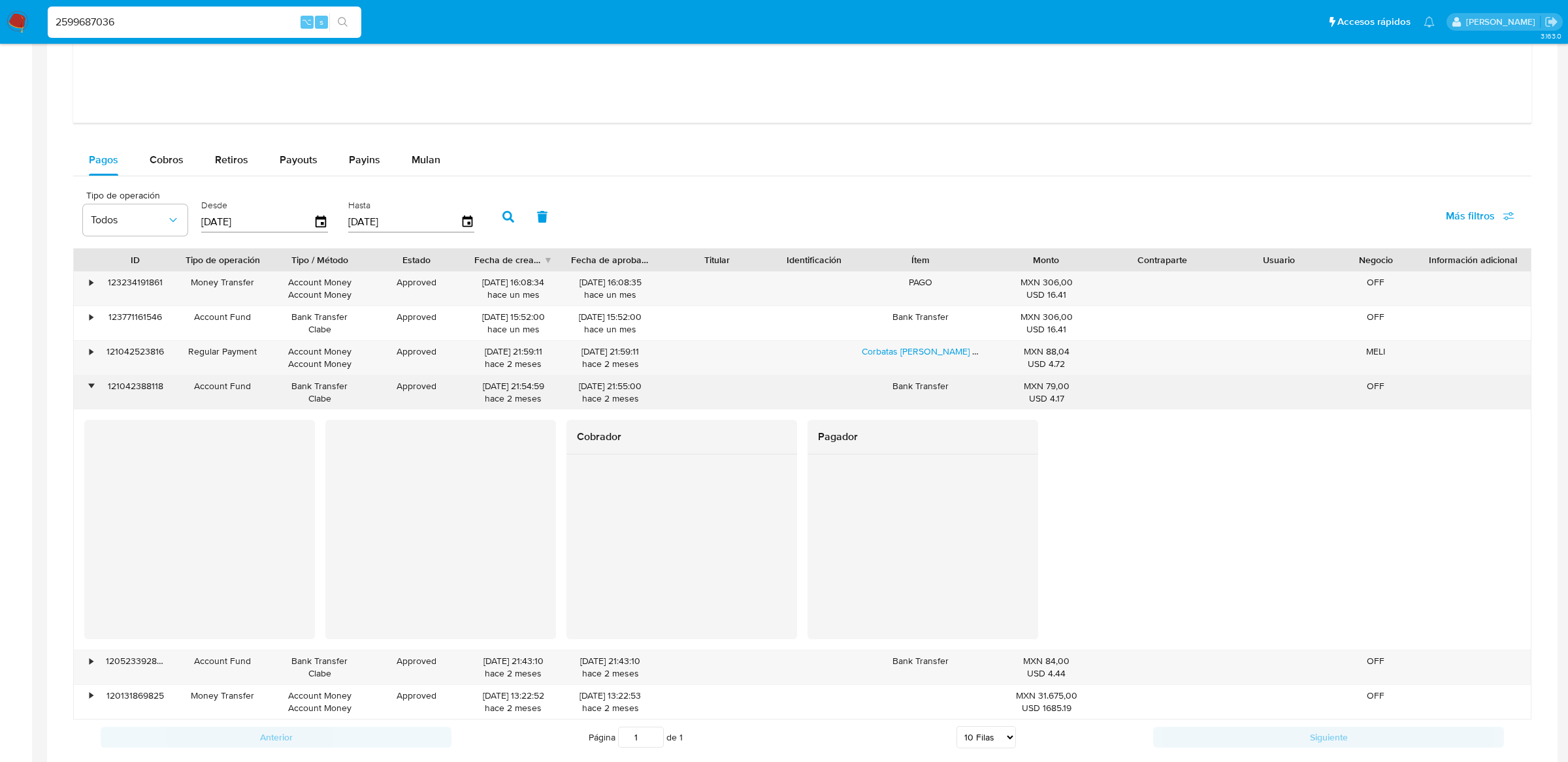
click at [89, 406] on div "•" at bounding box center [85, 393] width 23 height 34
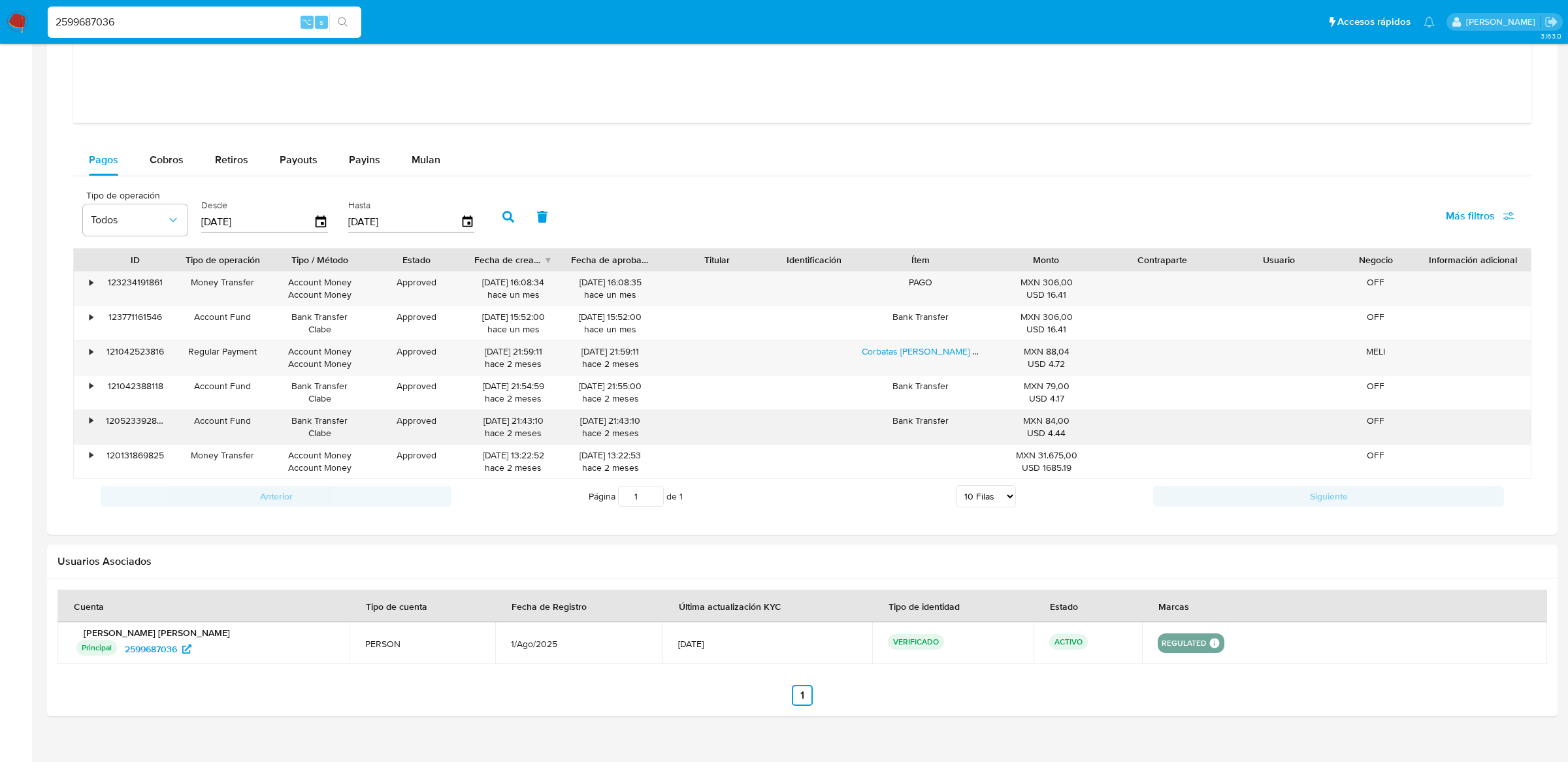
click at [89, 432] on div "•" at bounding box center [85, 427] width 23 height 34
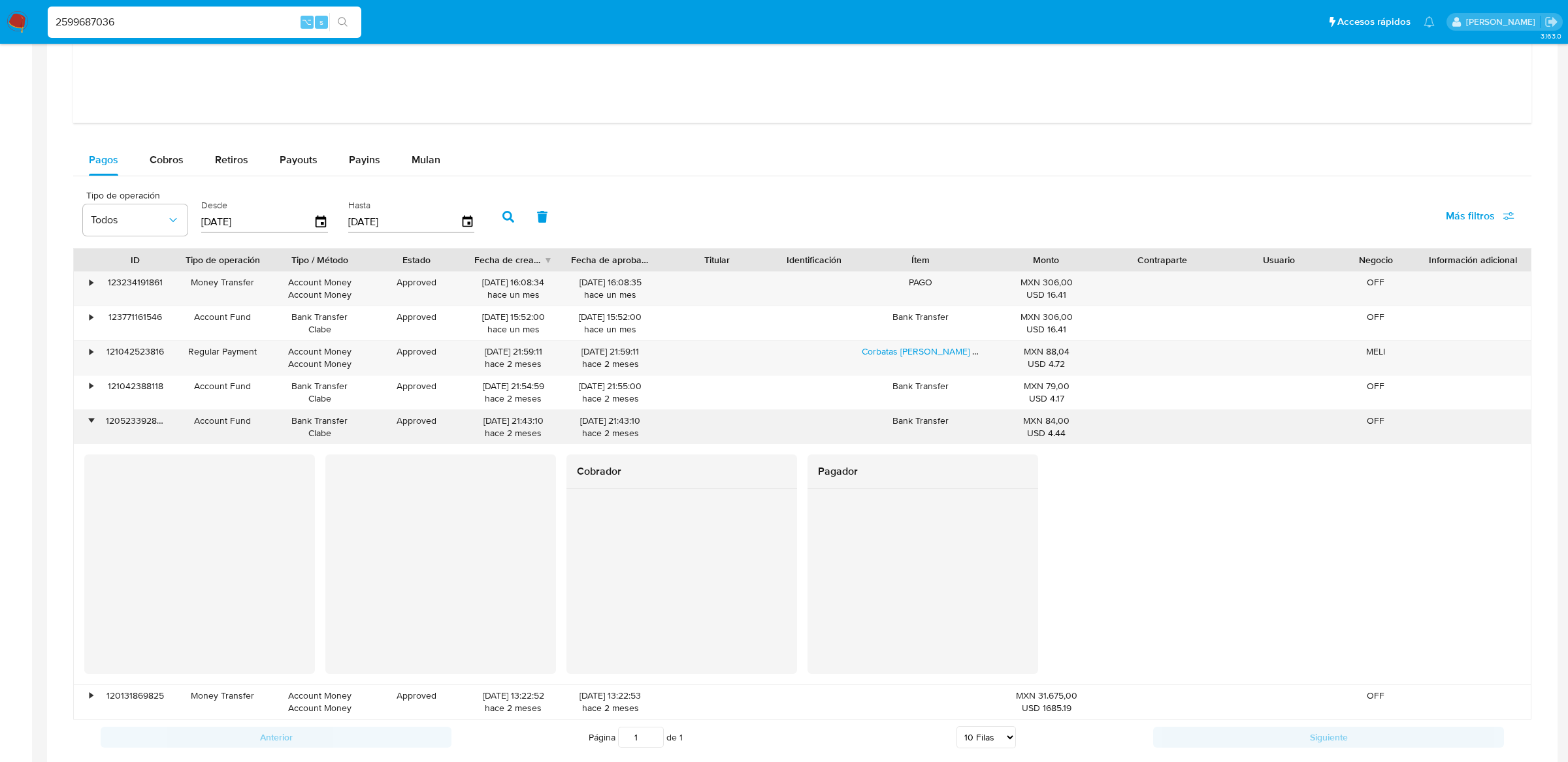
click at [89, 432] on div "•" at bounding box center [85, 427] width 23 height 34
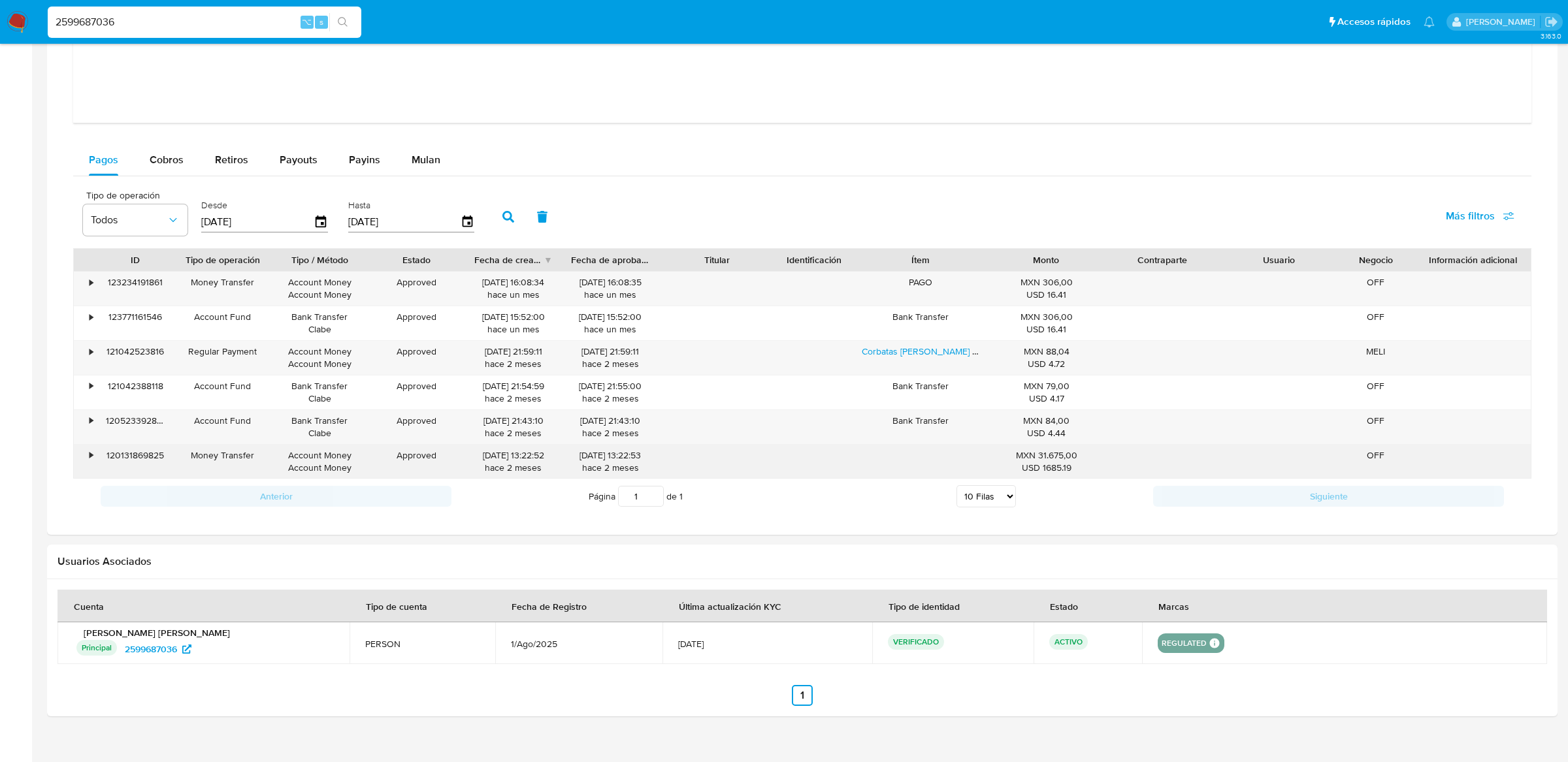
click at [89, 458] on div "•" at bounding box center [91, 455] width 4 height 13
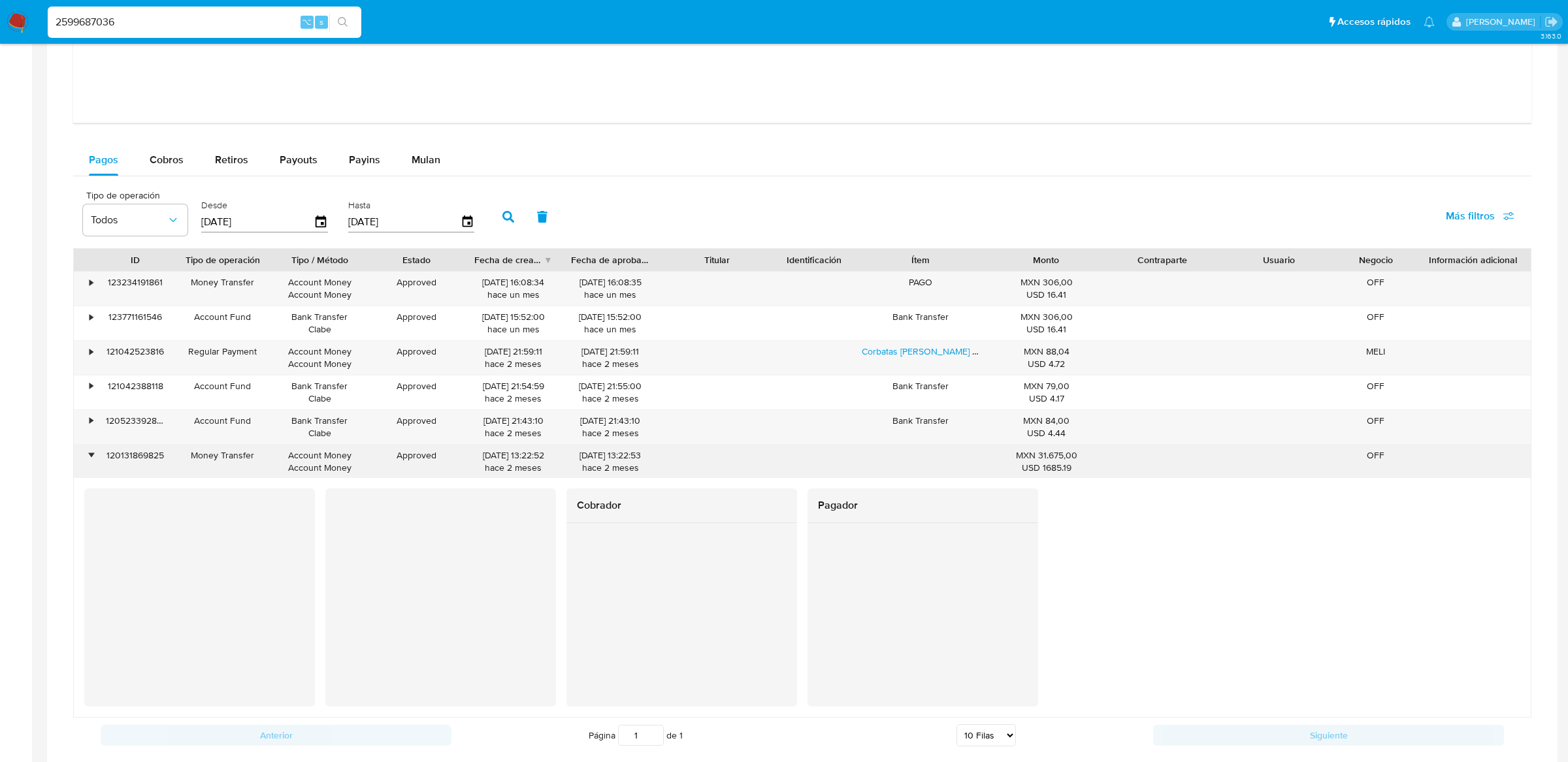
click at [89, 458] on div "•" at bounding box center [91, 455] width 4 height 13
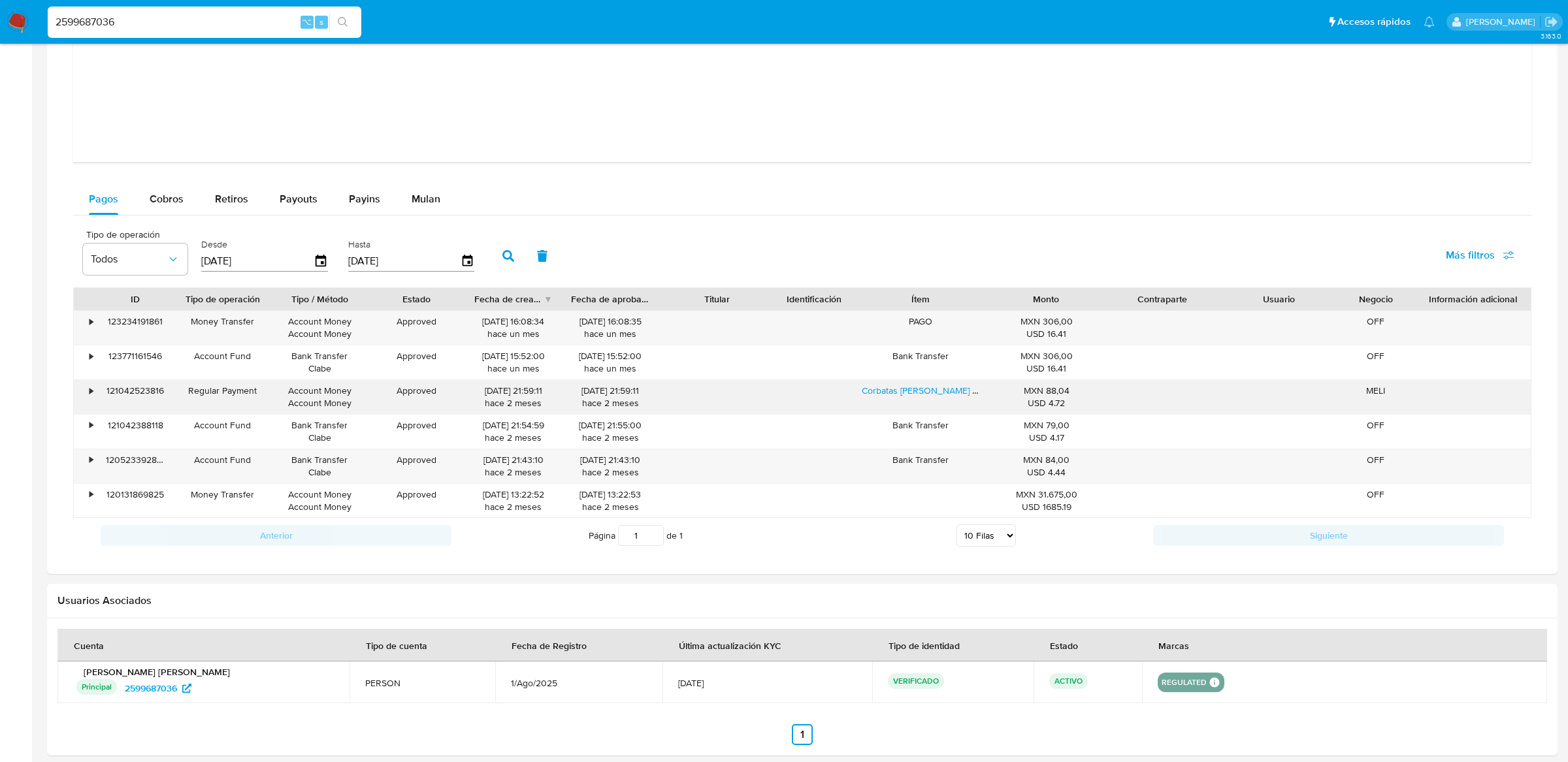
scroll to position [1356, 0]
click at [170, 203] on span "Cobros" at bounding box center [167, 198] width 34 height 15
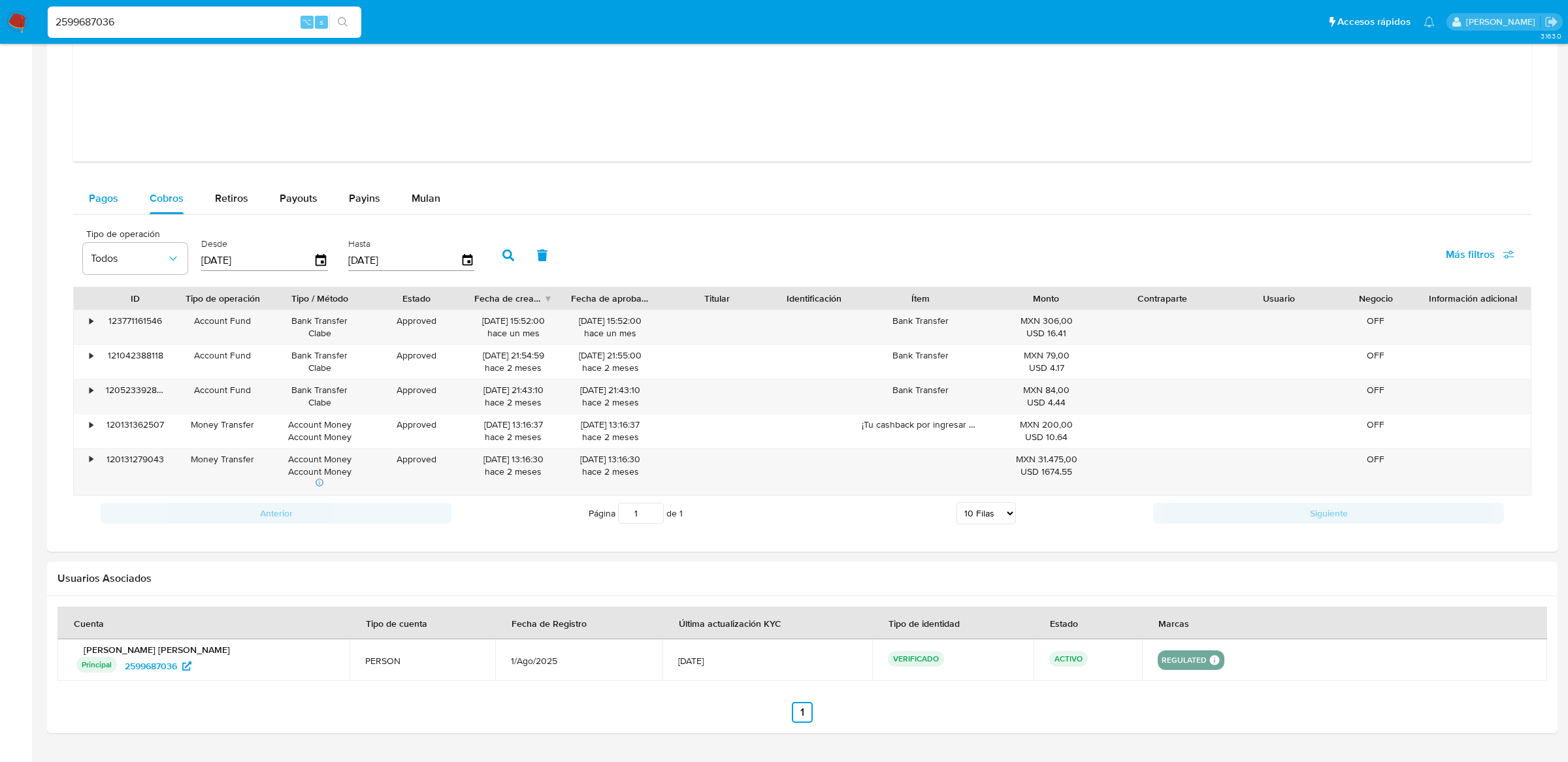
click at [90, 202] on span "Pagos" at bounding box center [104, 198] width 30 height 15
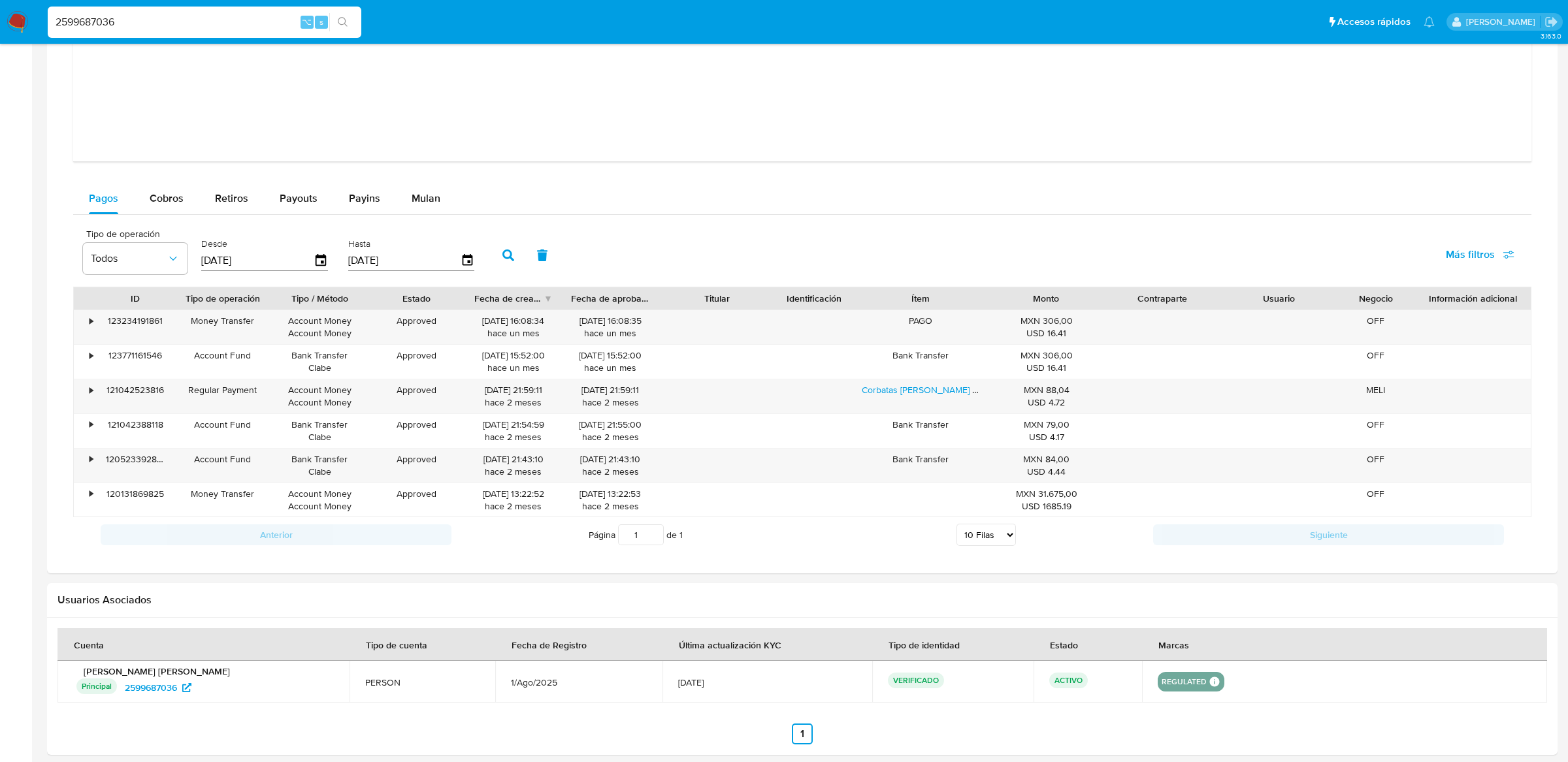
click at [171, 200] on span "Cobros" at bounding box center [167, 198] width 34 height 15
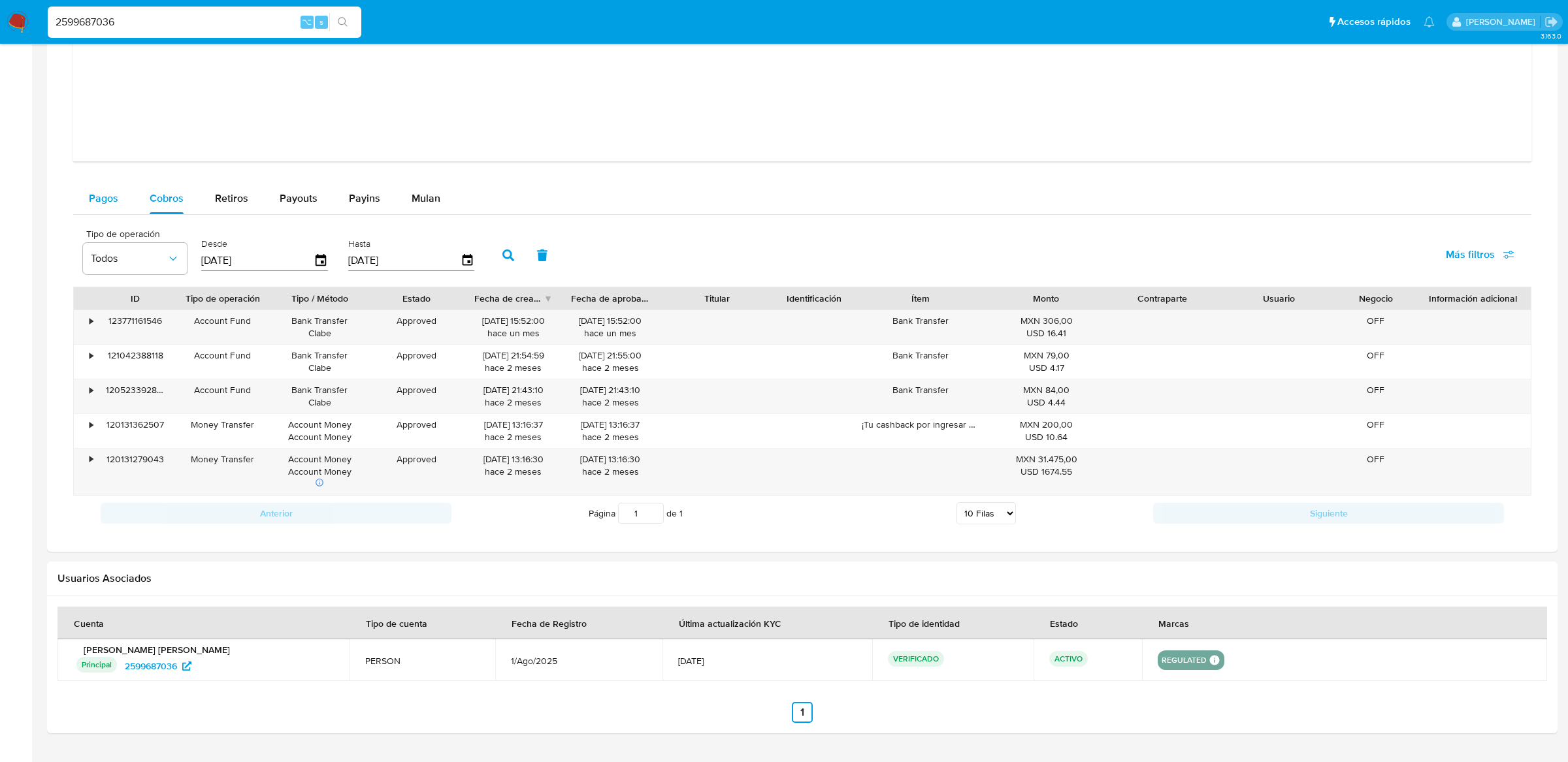
click at [112, 196] on span "Pagos" at bounding box center [104, 198] width 30 height 15
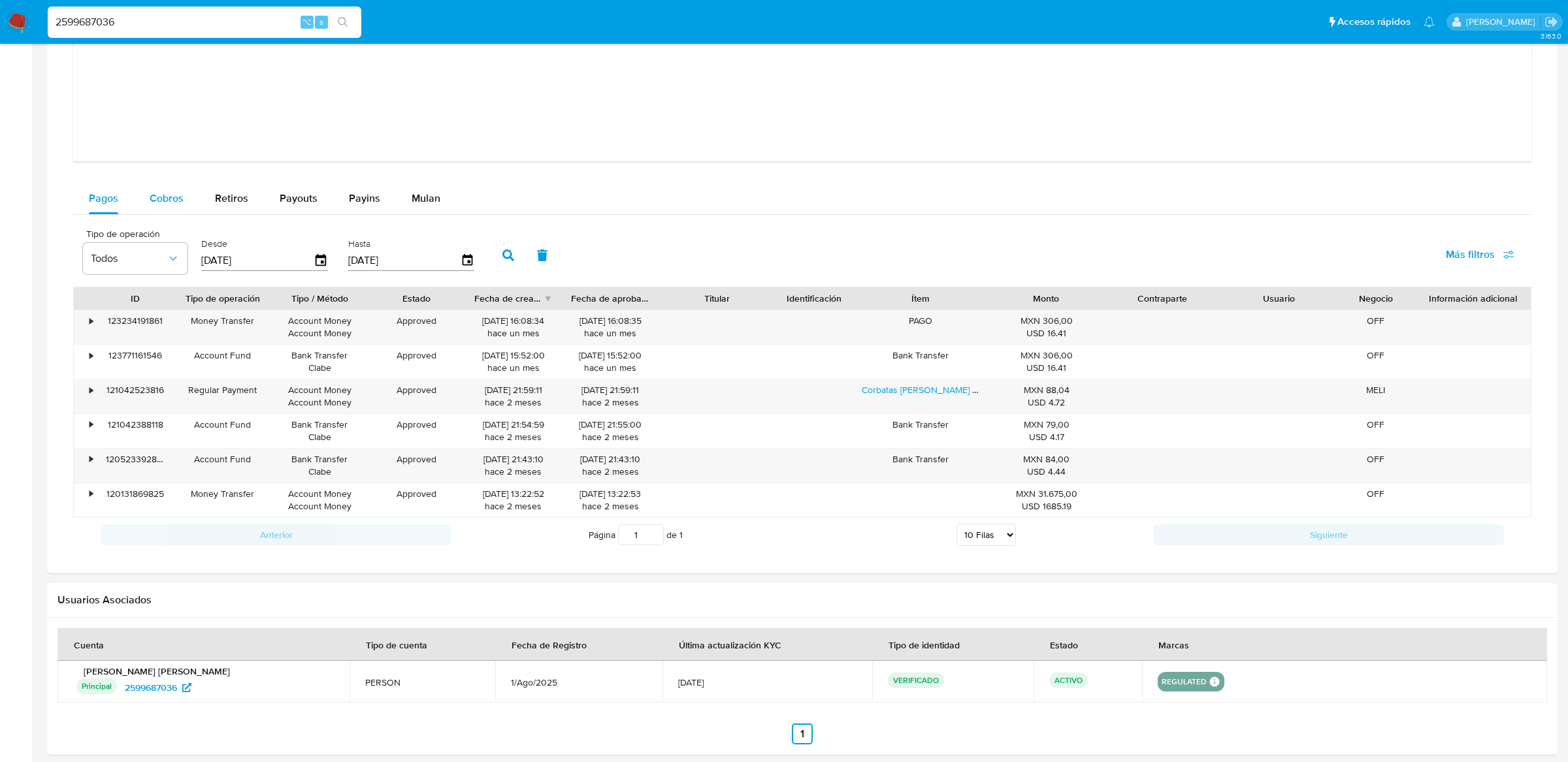
click at [148, 200] on button "Cobros" at bounding box center [167, 198] width 65 height 32
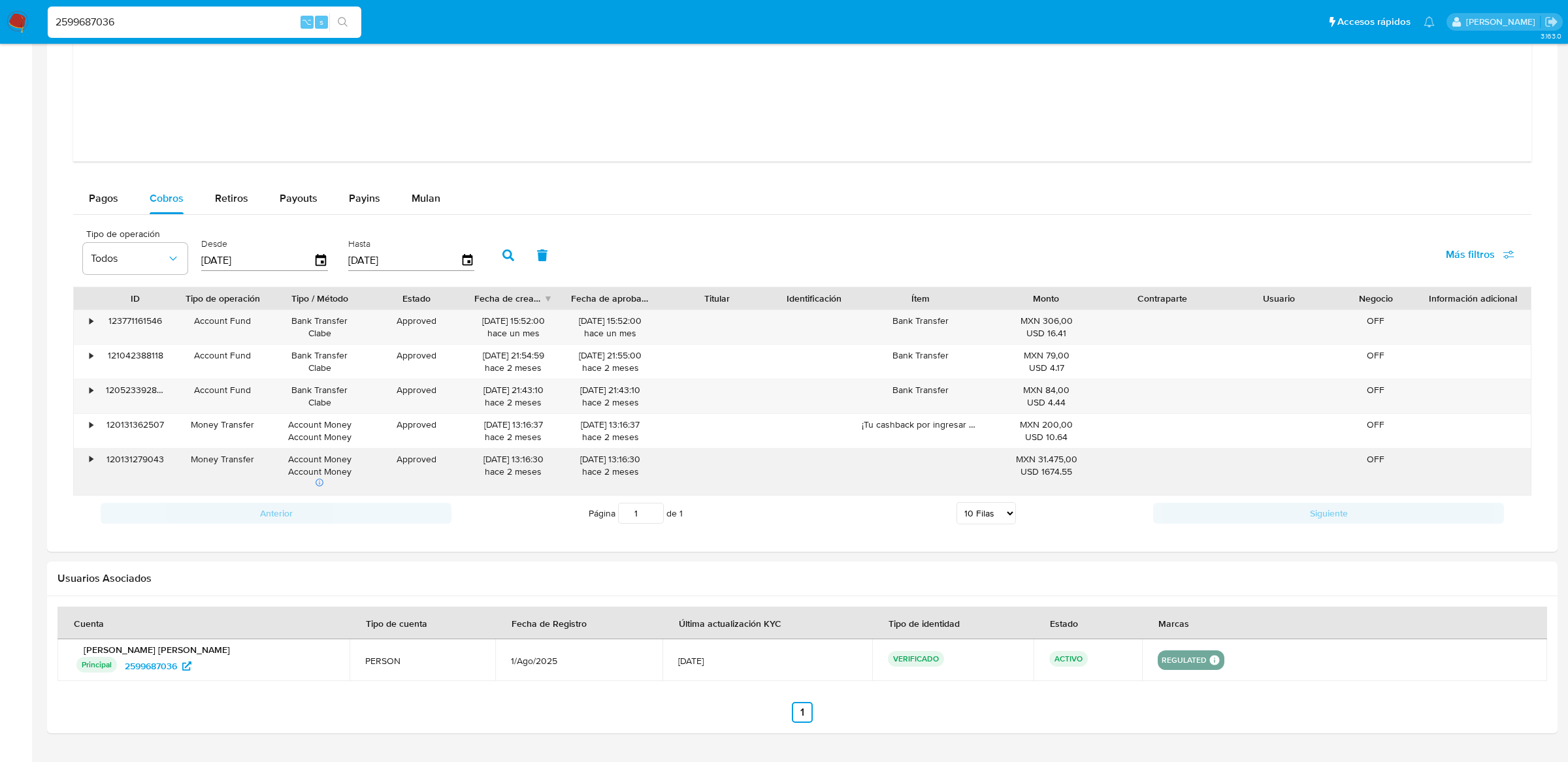
click at [84, 470] on div "•" at bounding box center [85, 472] width 23 height 46
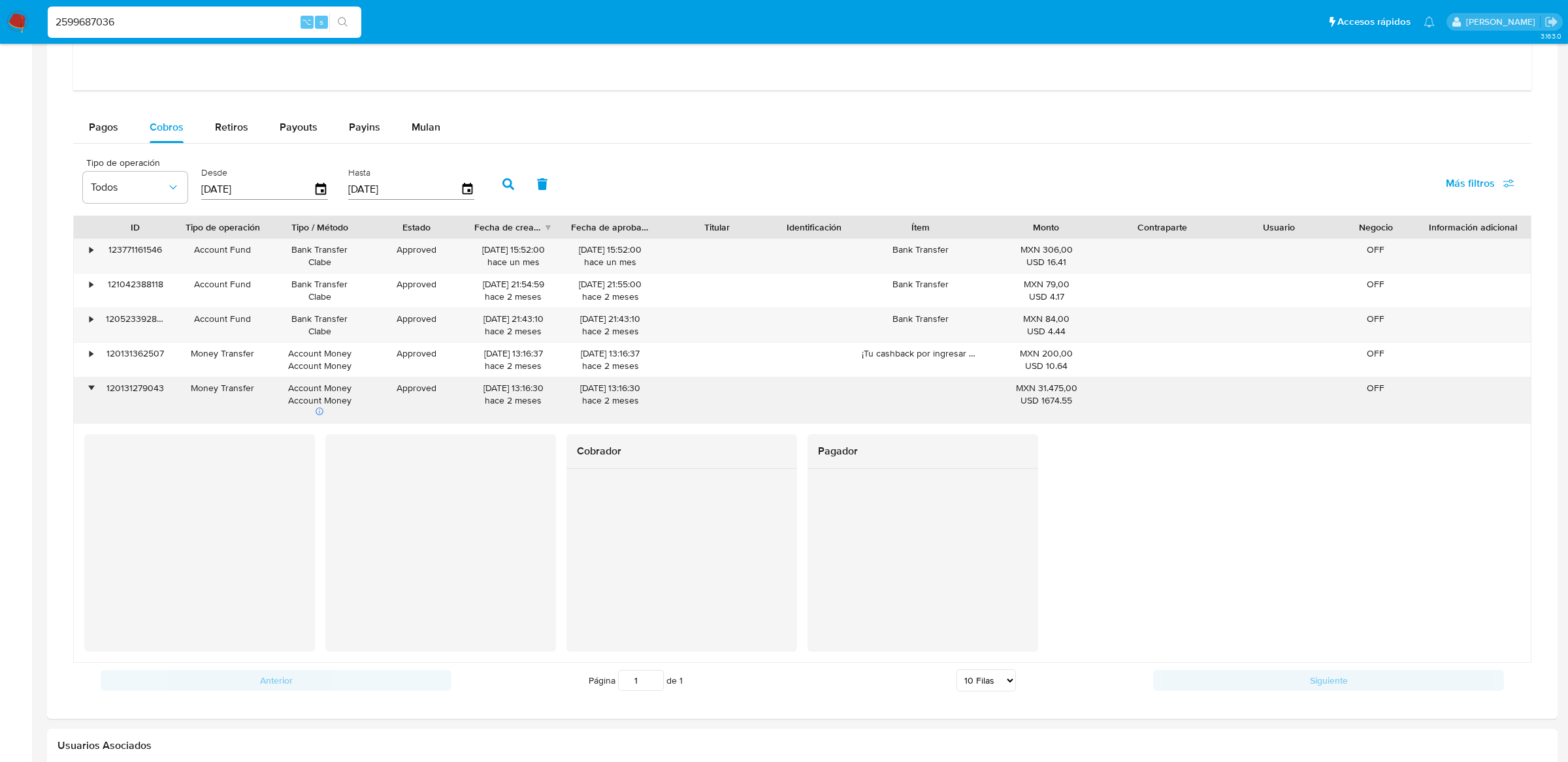
scroll to position [1436, 0]
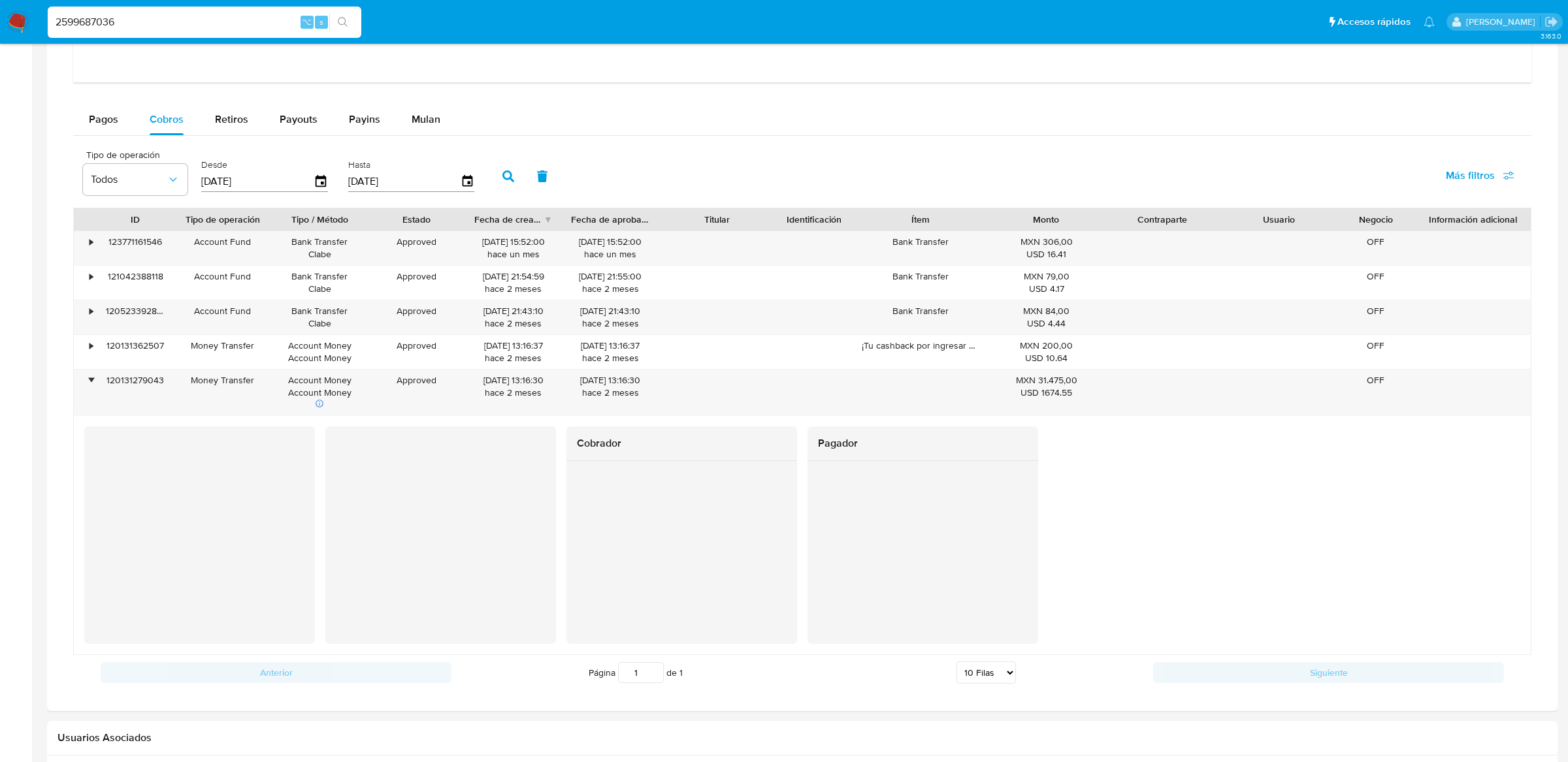
click at [107, 143] on div "Tipo de operación Todos Desde [DATE] Hasta [DATE] Más filtros" at bounding box center [802, 175] width 1458 height 65
click at [108, 129] on div "Pagos" at bounding box center [104, 119] width 30 height 32
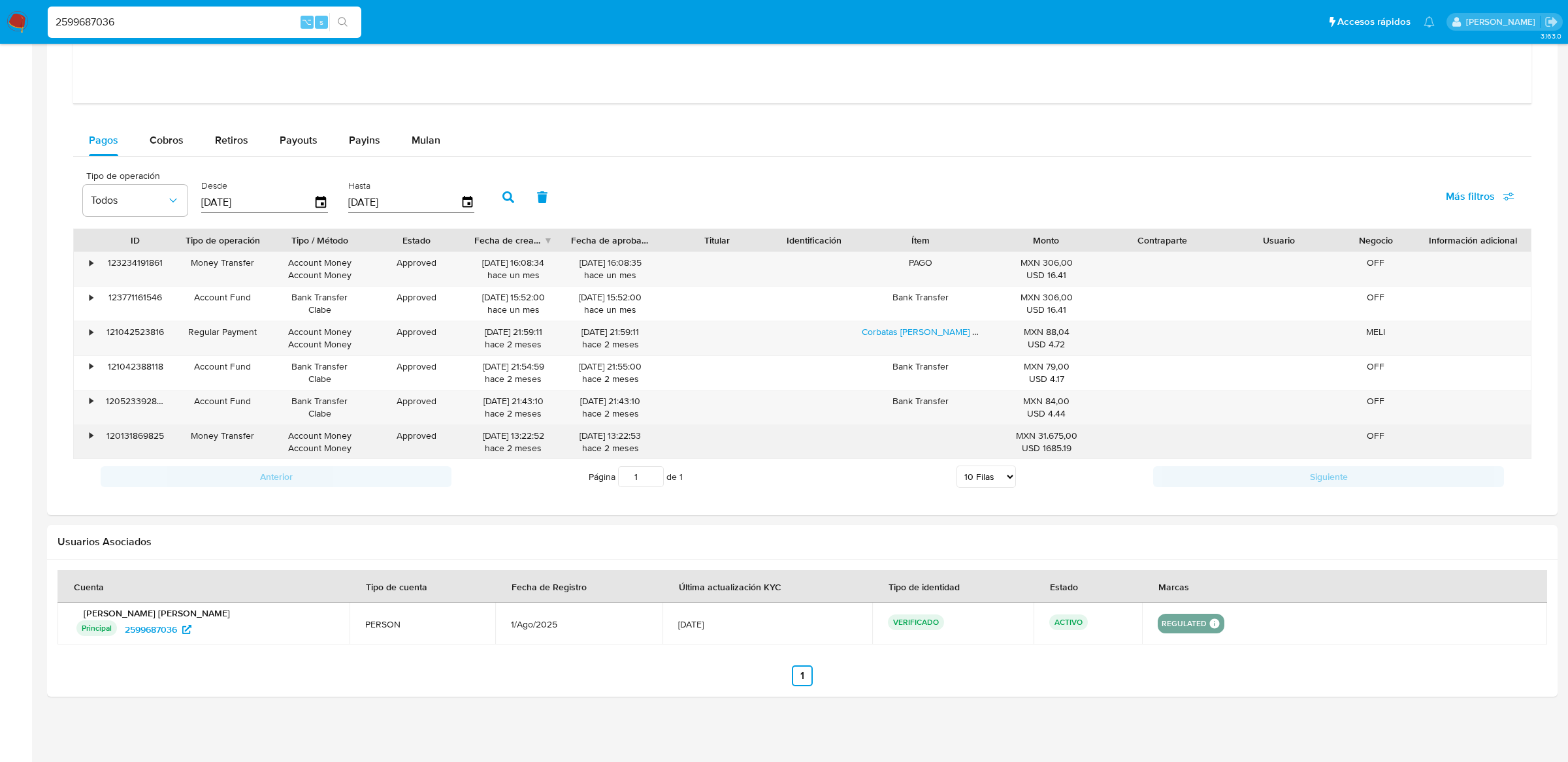
click at [75, 436] on div "•" at bounding box center [85, 443] width 23 height 34
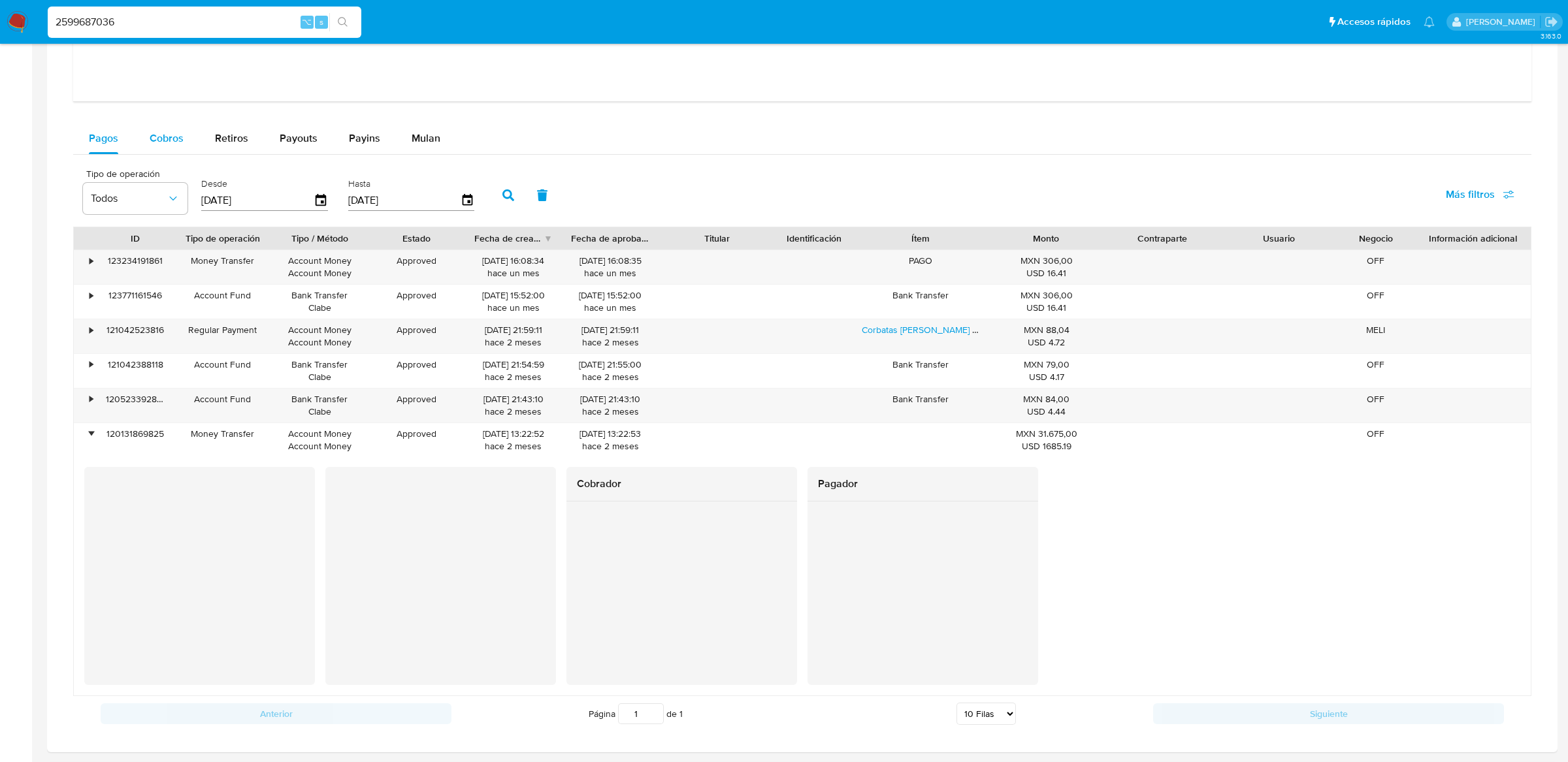
click at [156, 143] on span "Cobros" at bounding box center [167, 138] width 34 height 15
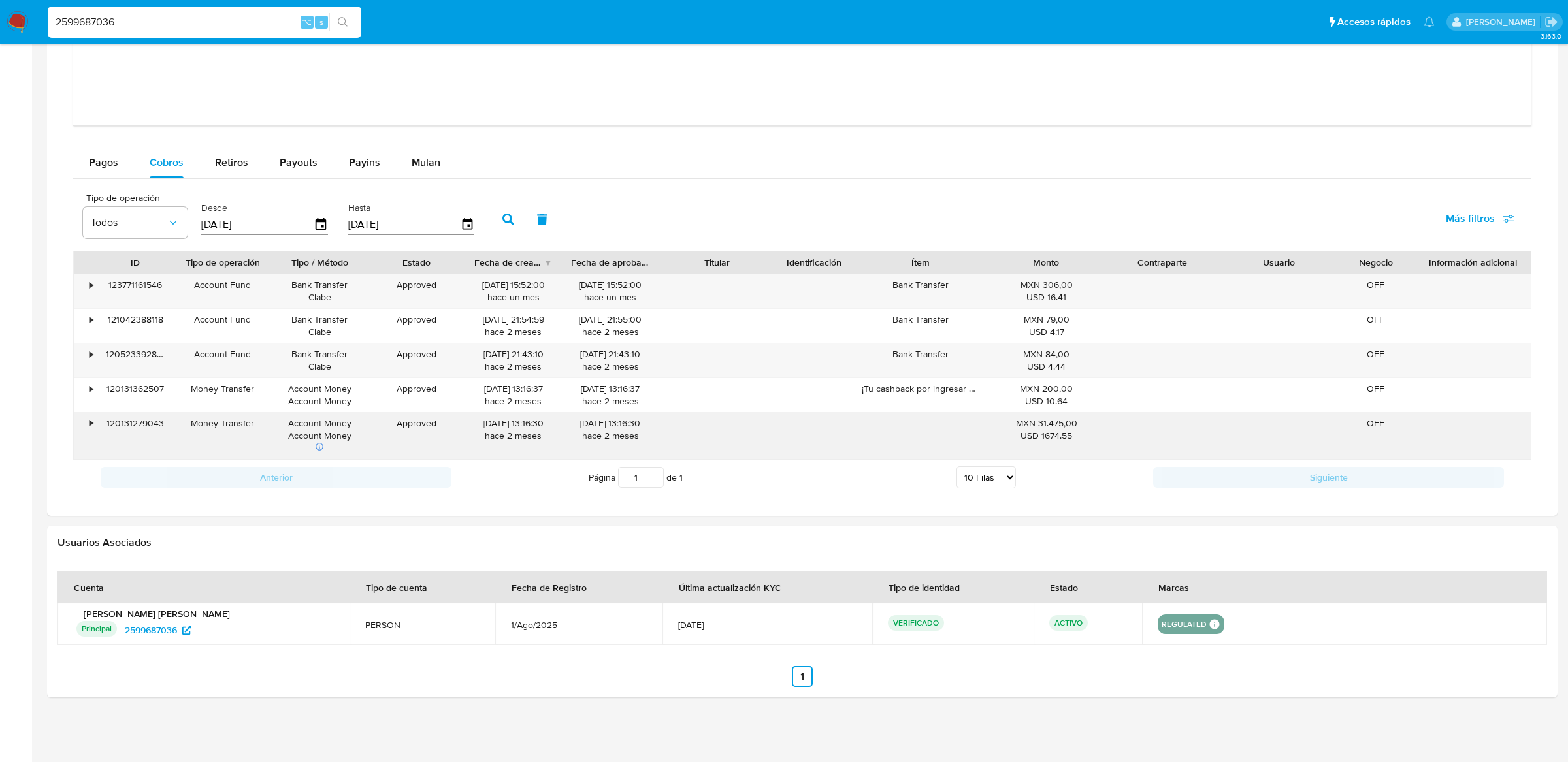
click at [91, 424] on div "•" at bounding box center [91, 424] width 4 height 13
